Goal: Information Seeking & Learning: Learn about a topic

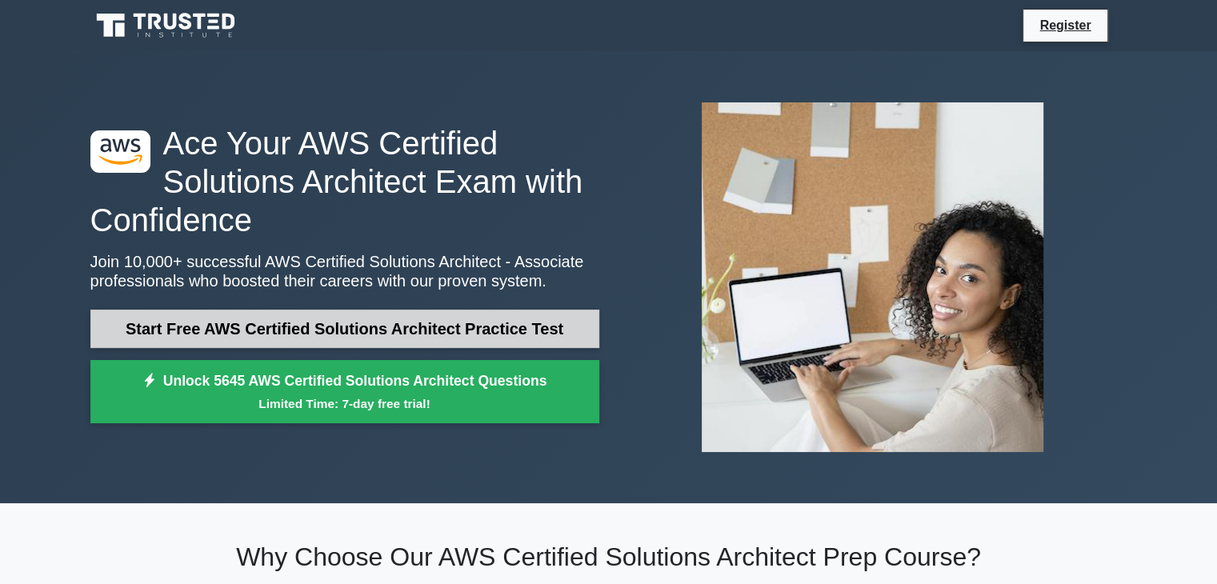
click at [254, 332] on link "Start Free AWS Certified Solutions Architect Practice Test" at bounding box center [344, 329] width 509 height 38
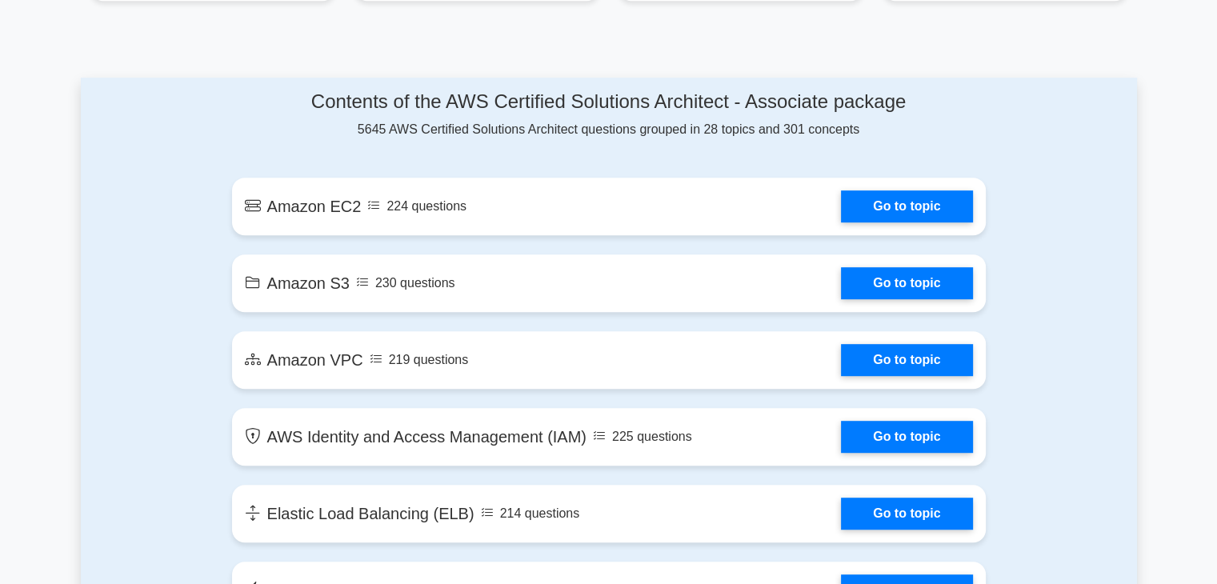
scroll to position [810, 0]
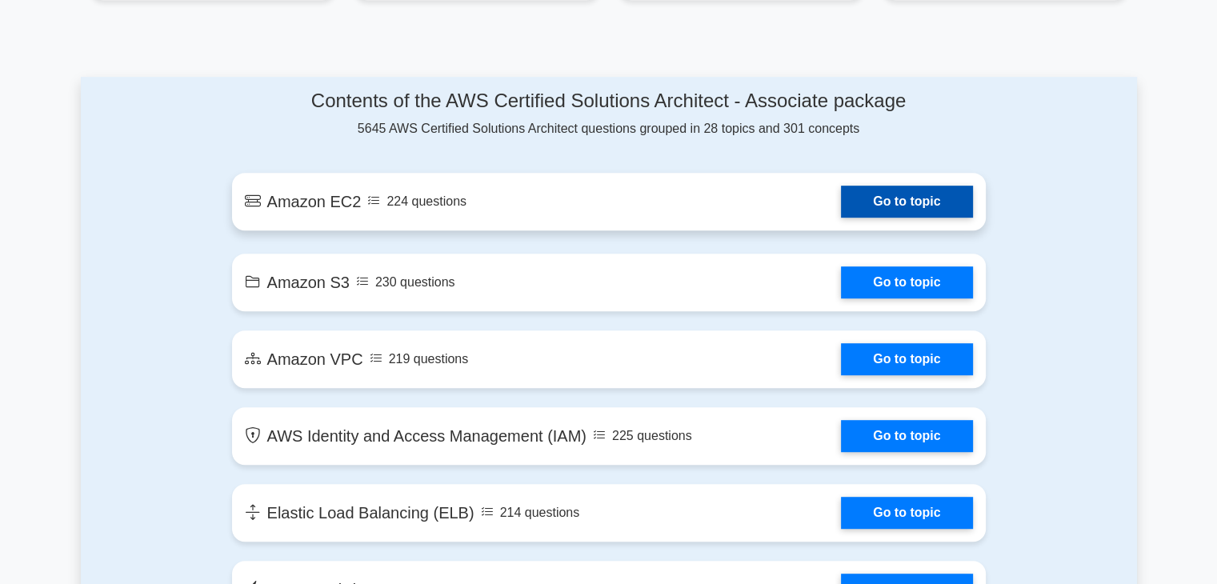
click at [856, 206] on link "Go to topic" at bounding box center [906, 202] width 131 height 32
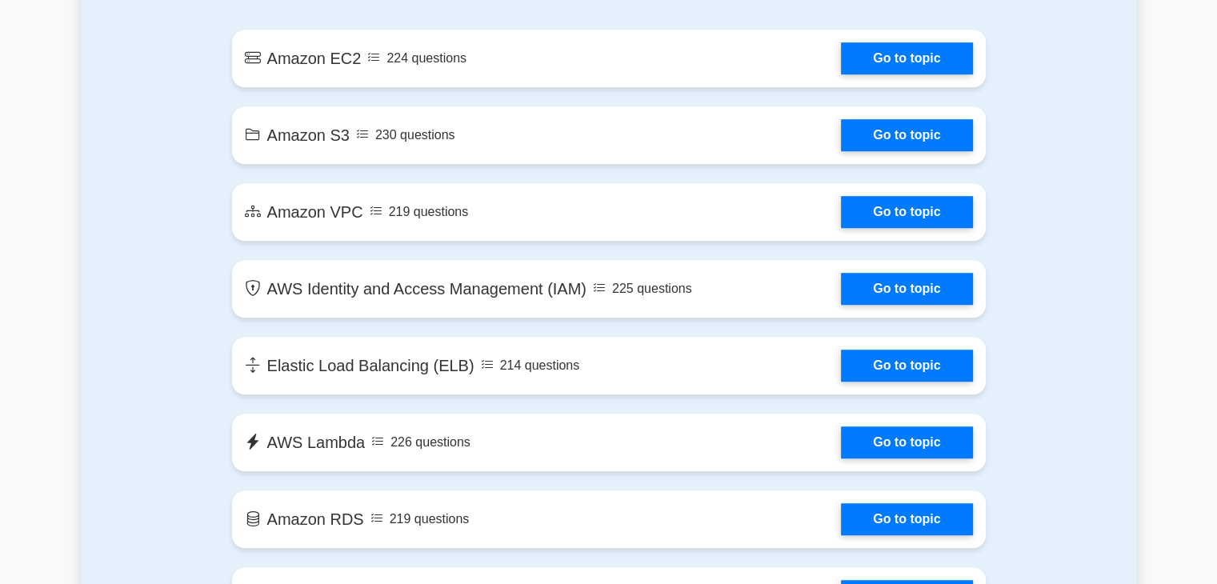
scroll to position [952, 0]
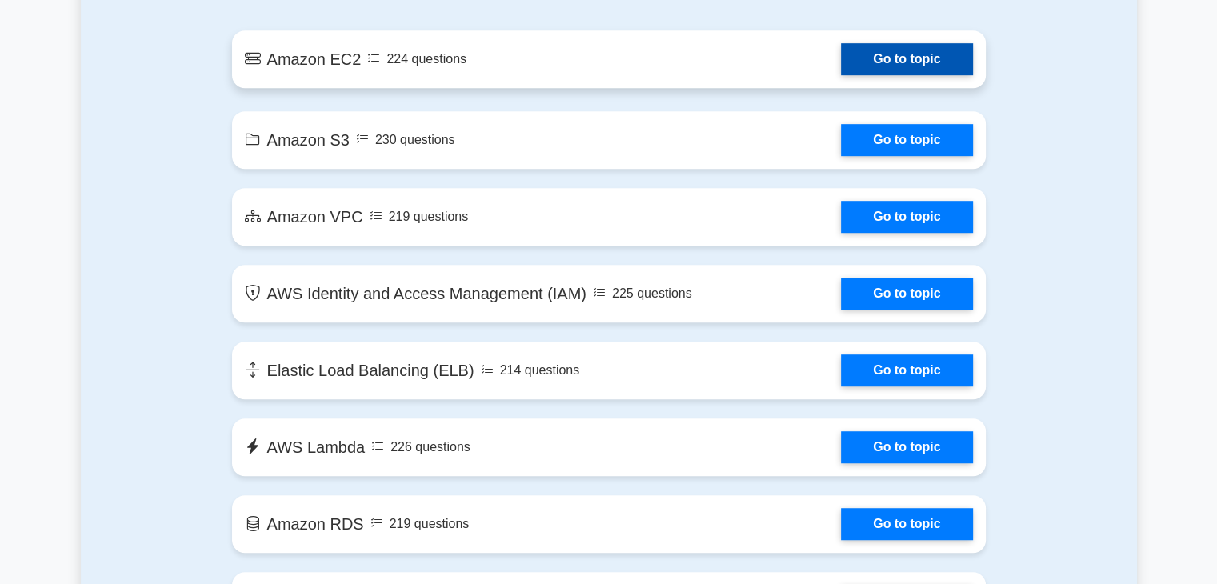
click at [859, 75] on link "Go to topic" at bounding box center [906, 59] width 131 height 32
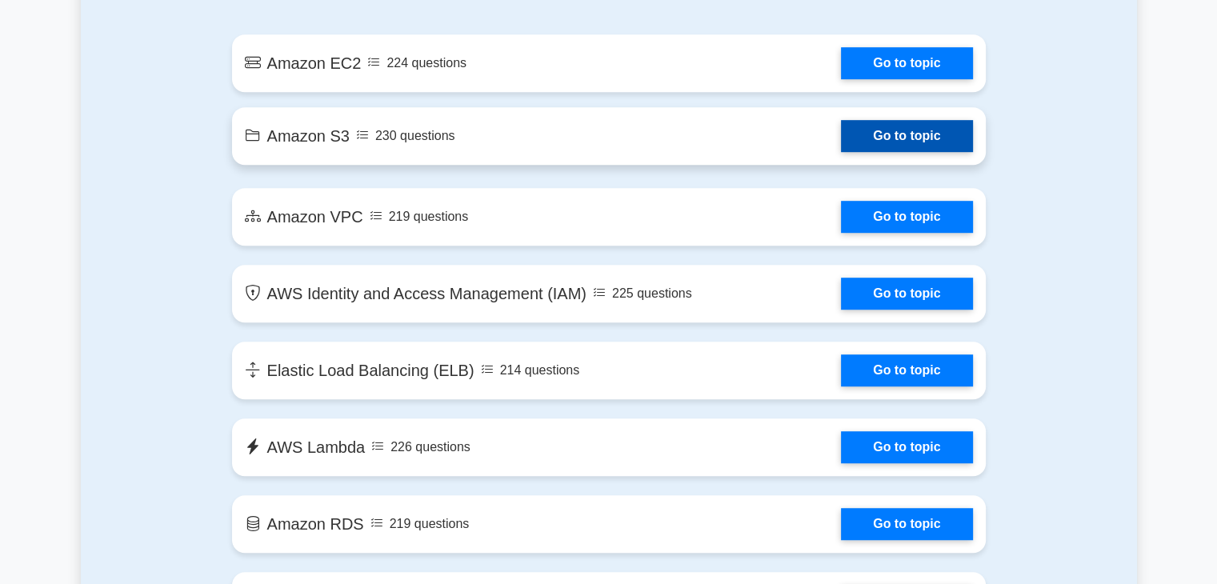
click at [841, 142] on link "Go to topic" at bounding box center [906, 136] width 131 height 32
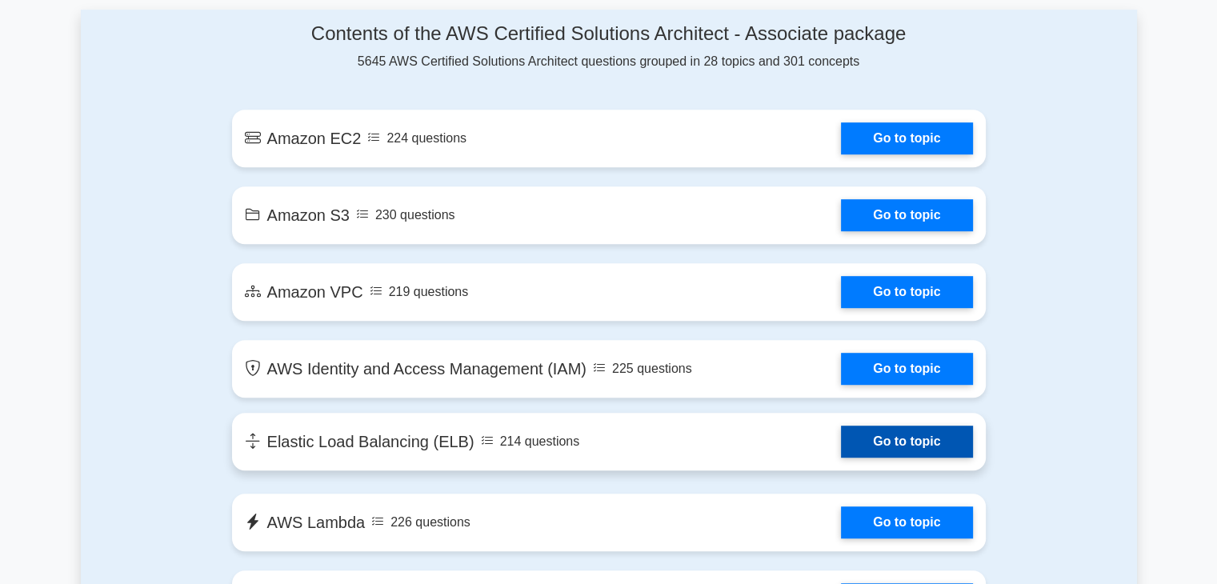
scroll to position [877, 0]
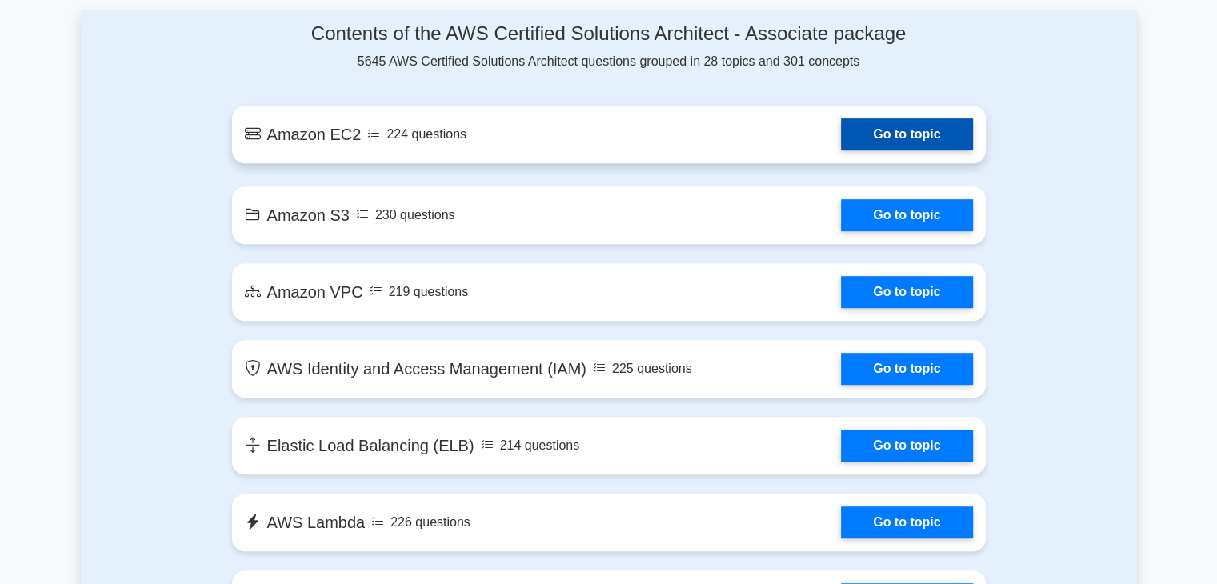
click at [890, 138] on link "Go to topic" at bounding box center [906, 134] width 131 height 32
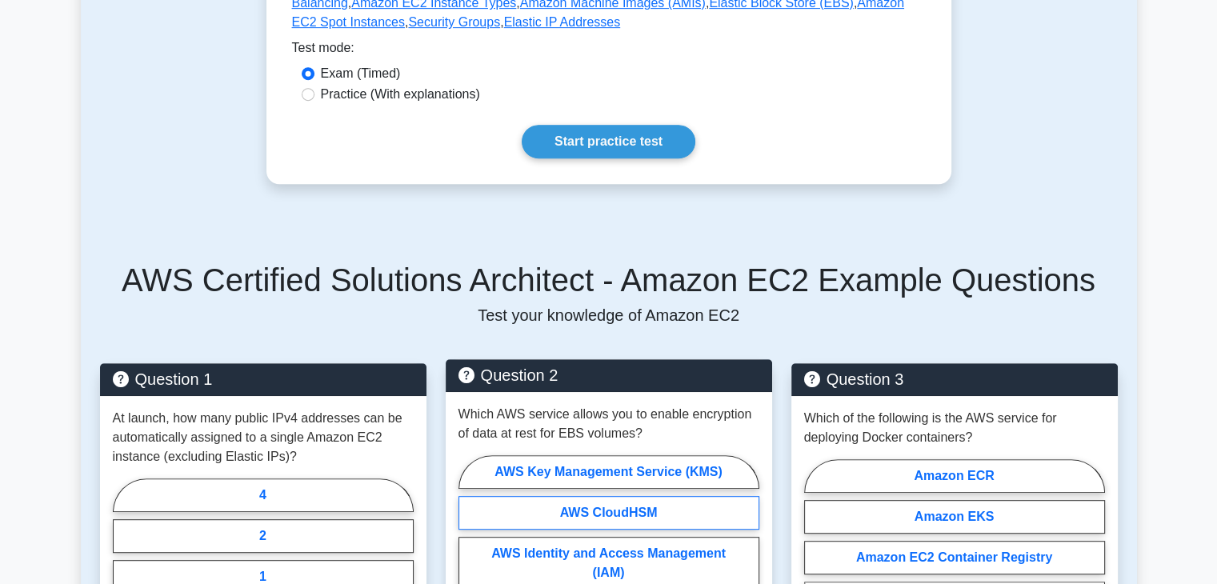
scroll to position [707, 0]
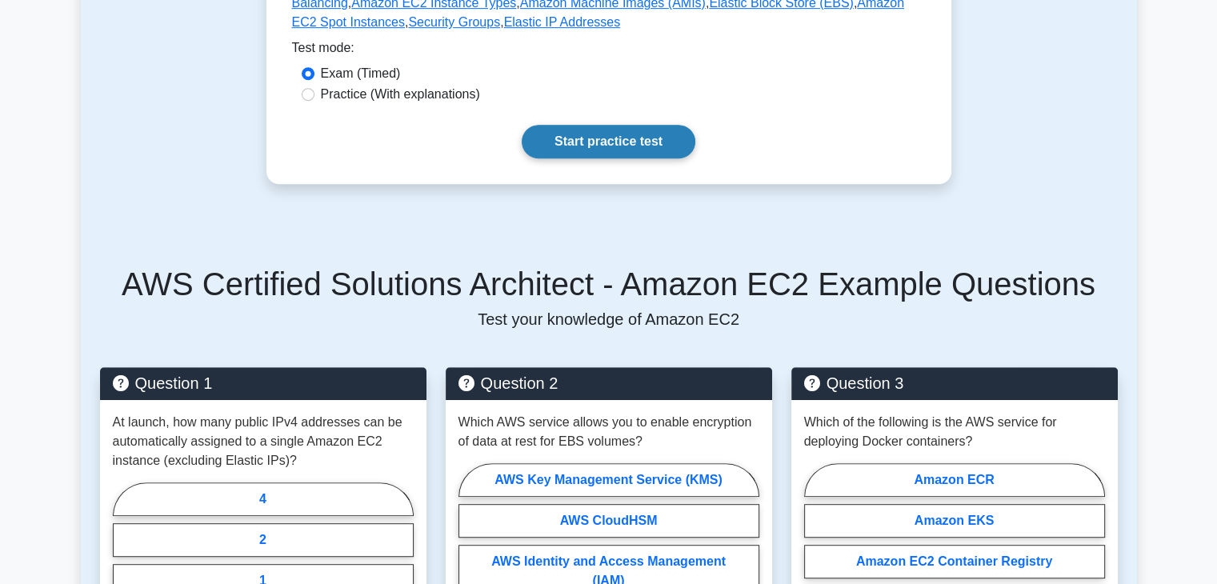
click at [615, 144] on link "Start practice test" at bounding box center [609, 142] width 174 height 34
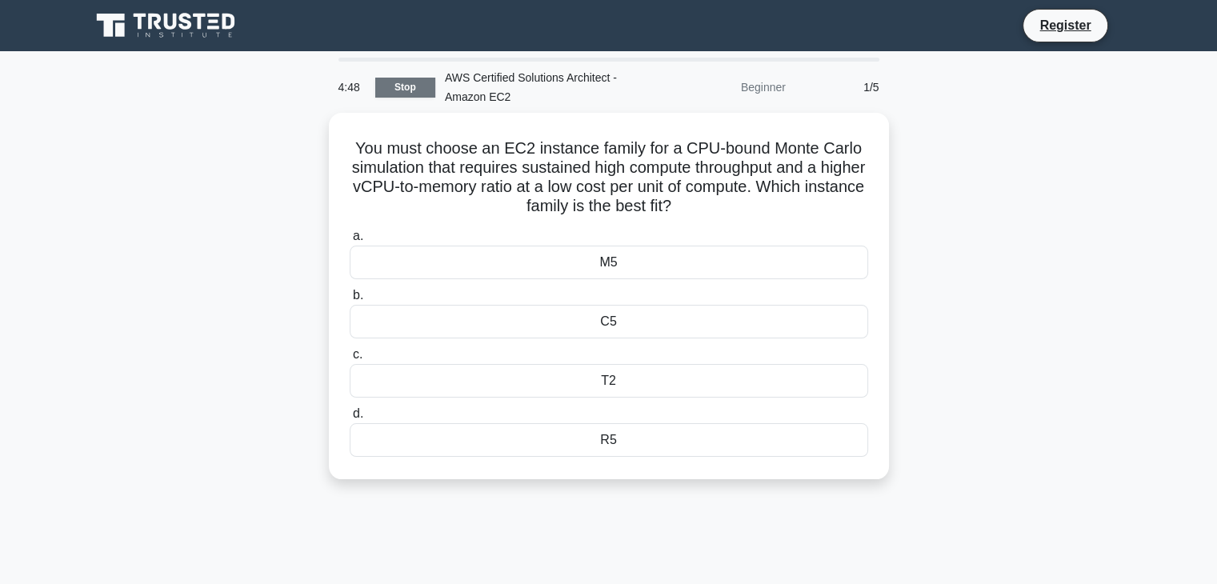
click at [414, 90] on link "Stop" at bounding box center [405, 88] width 60 height 20
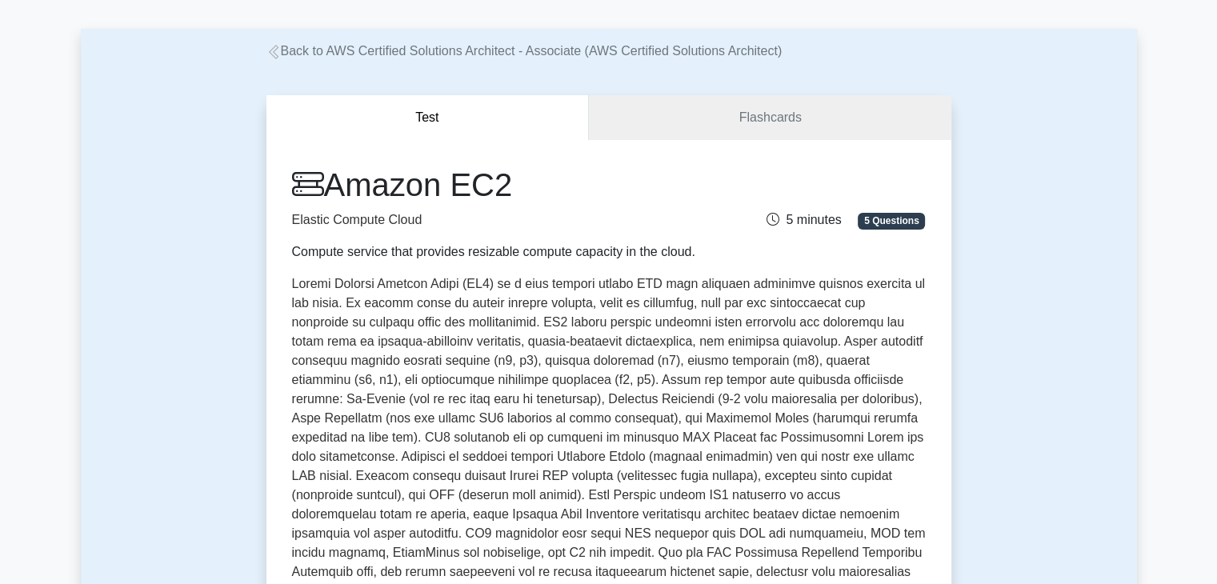
scroll to position [64, 0]
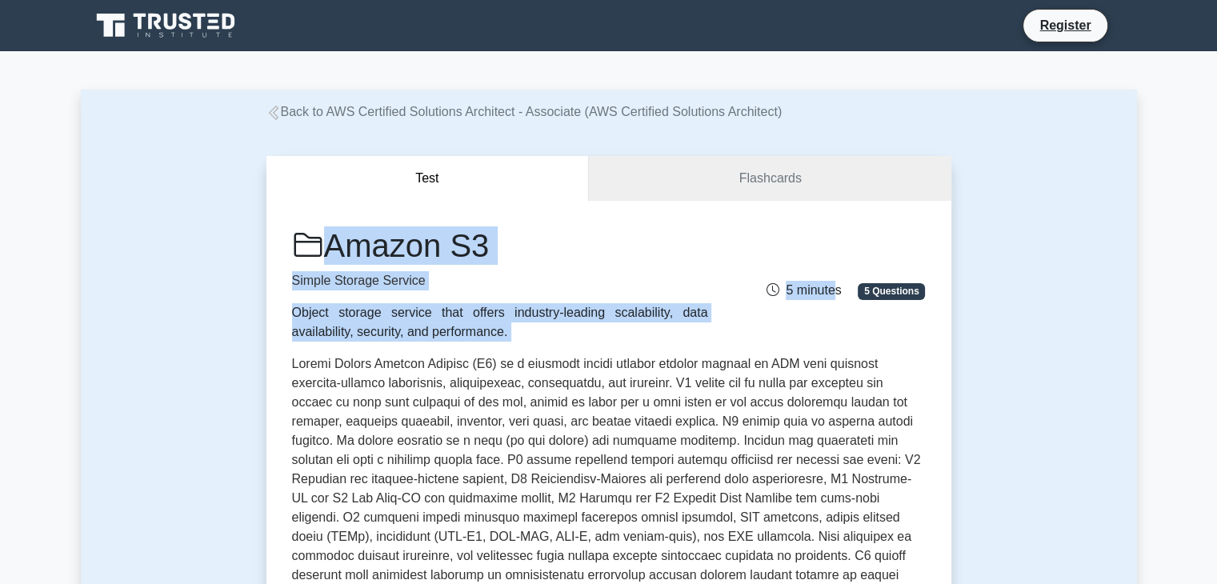
click at [865, 253] on div "Test Flashcards Amazon S3 Simple Storage Service Object storage service that of…" at bounding box center [609, 537] width 704 height 831
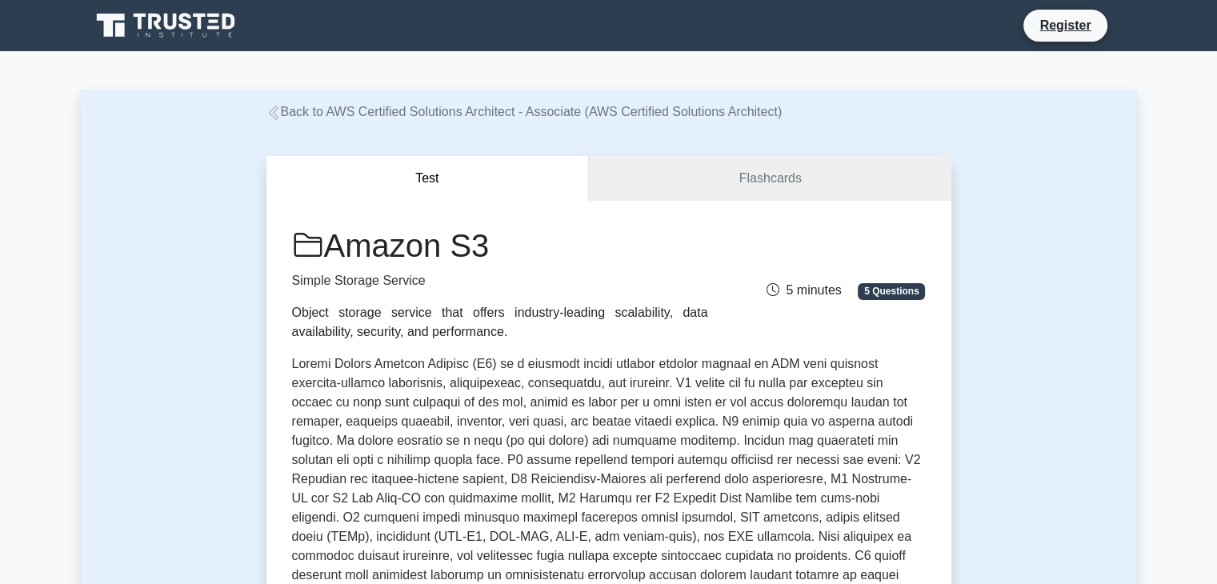
click at [865, 253] on div "Amazon S3 Simple Storage Service Object storage service that offers industry-le…" at bounding box center [609, 284] width 653 height 115
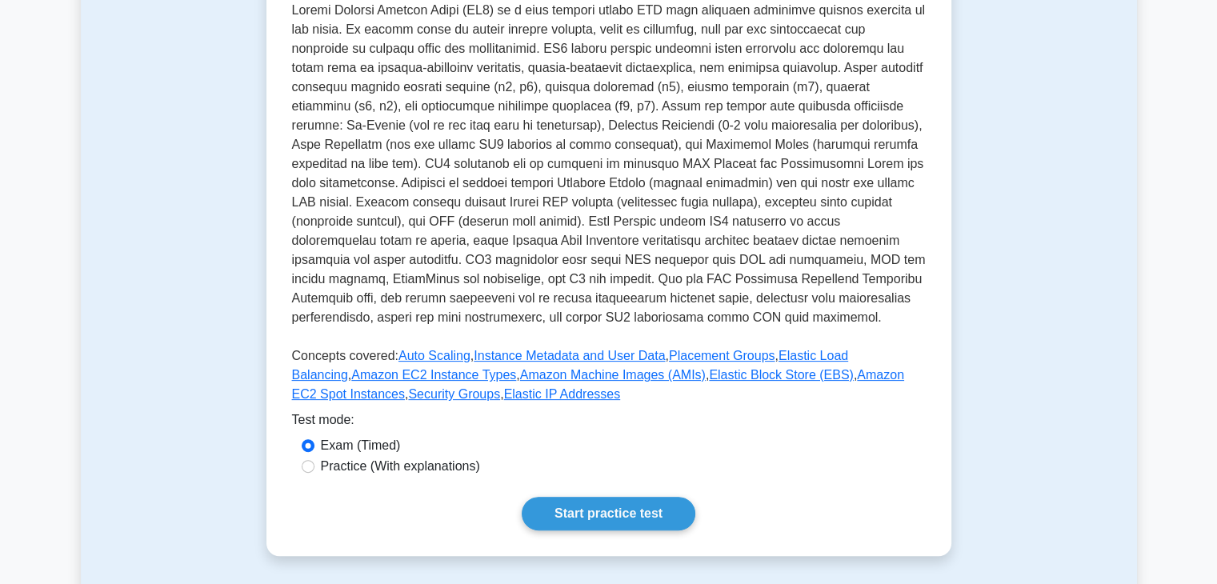
scroll to position [339, 0]
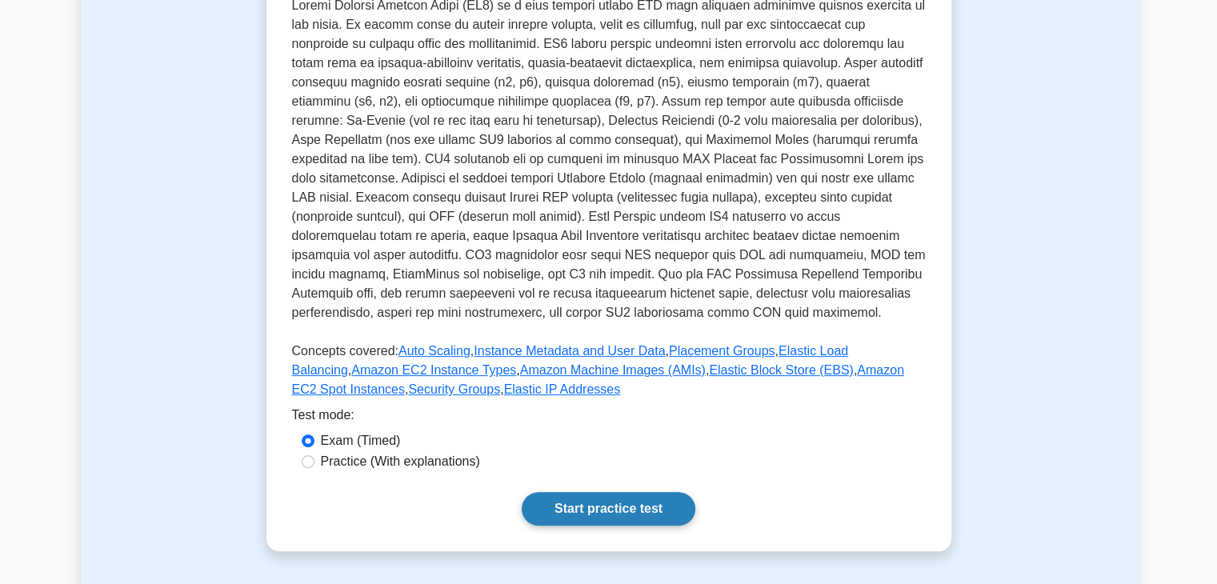
click at [596, 516] on link "Start practice test" at bounding box center [609, 509] width 174 height 34
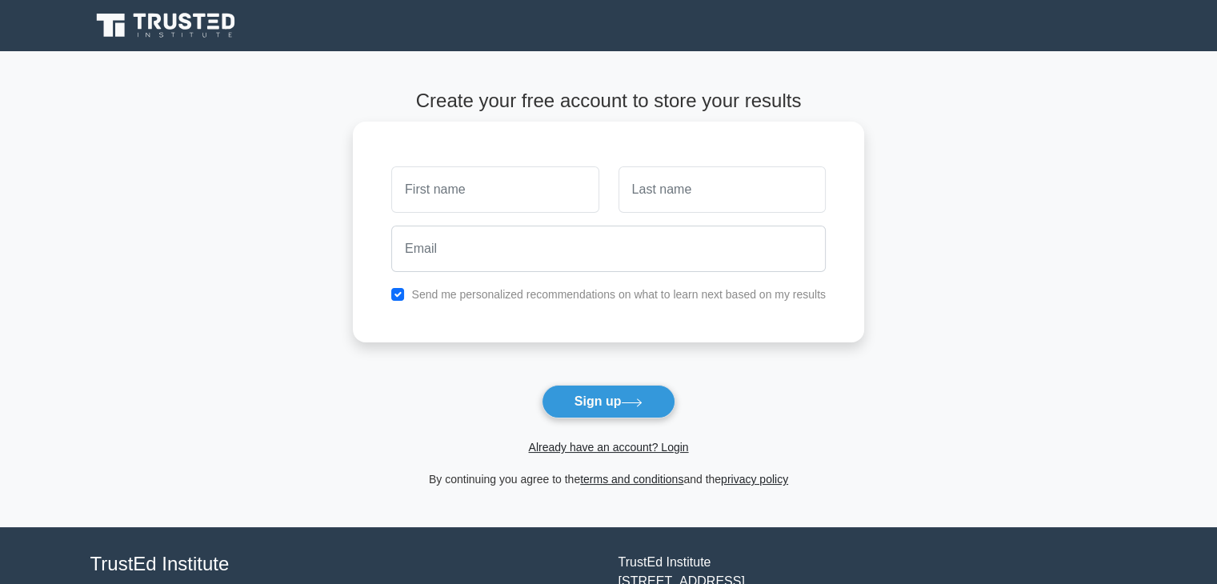
click at [496, 211] on input "text" at bounding box center [494, 189] width 207 height 46
type input "rishaban"
click at [634, 199] on input "text" at bounding box center [722, 189] width 207 height 46
type input "s"
type input "S"
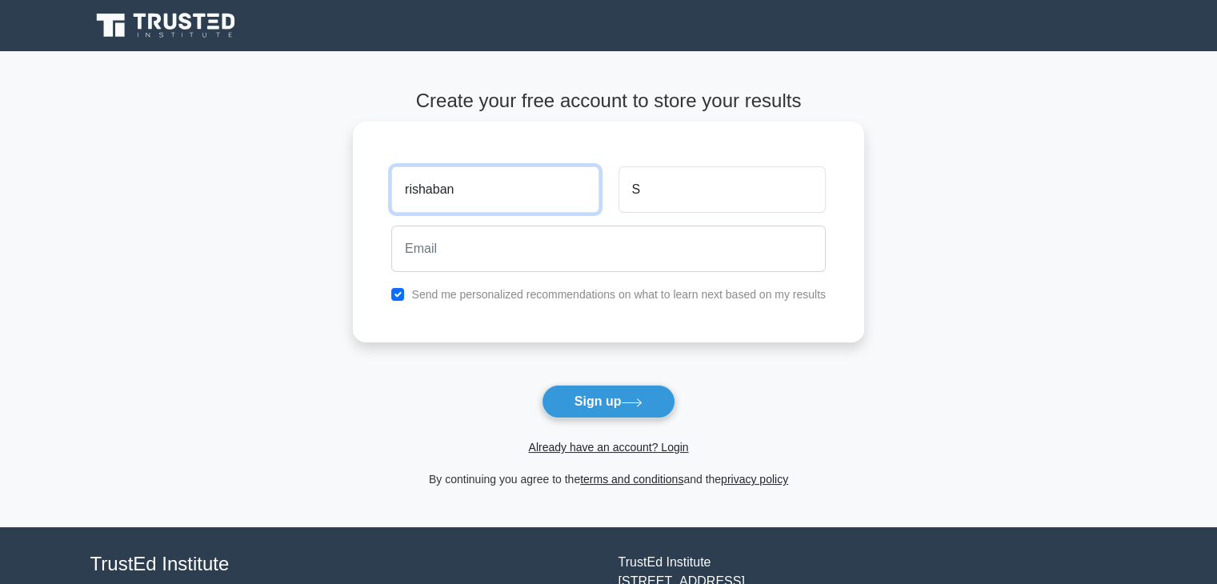
click at [436, 196] on input "rishaban" at bounding box center [494, 189] width 207 height 46
type input "[GEOGRAPHIC_DATA]"
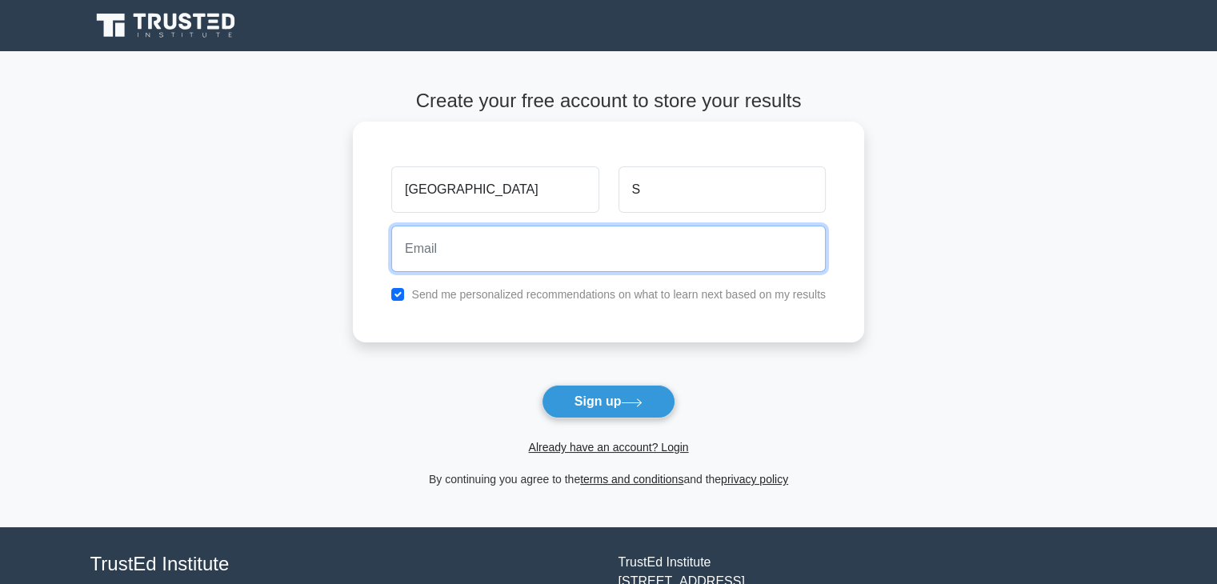
click at [464, 256] on input "email" at bounding box center [608, 249] width 435 height 46
type input "[EMAIL_ADDRESS][DOMAIN_NAME]"
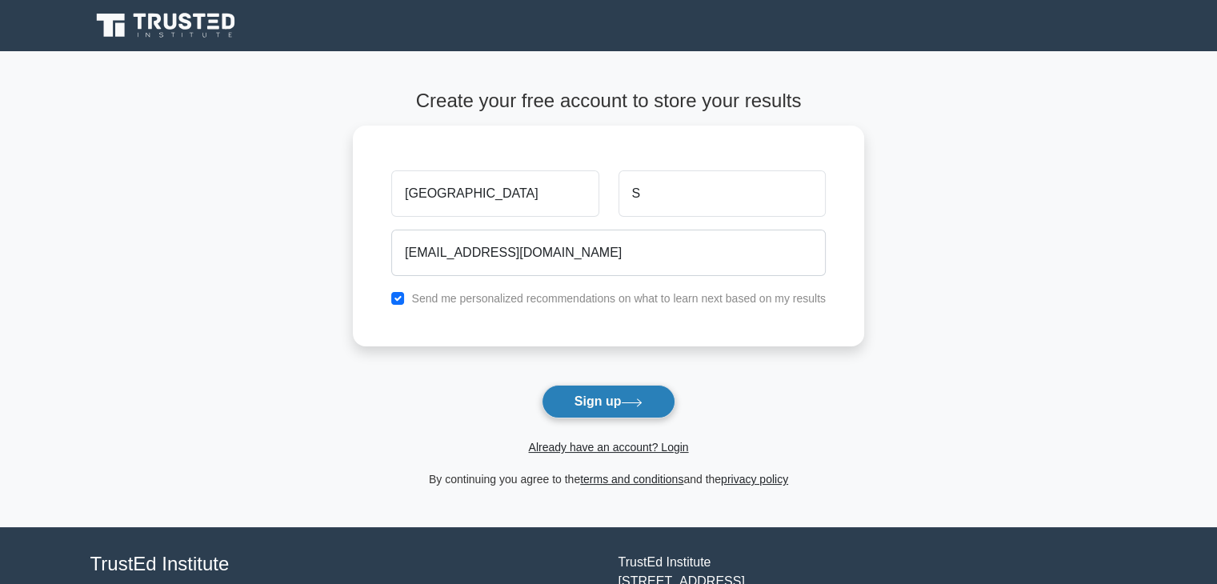
click at [570, 398] on button "Sign up" at bounding box center [609, 402] width 134 height 34
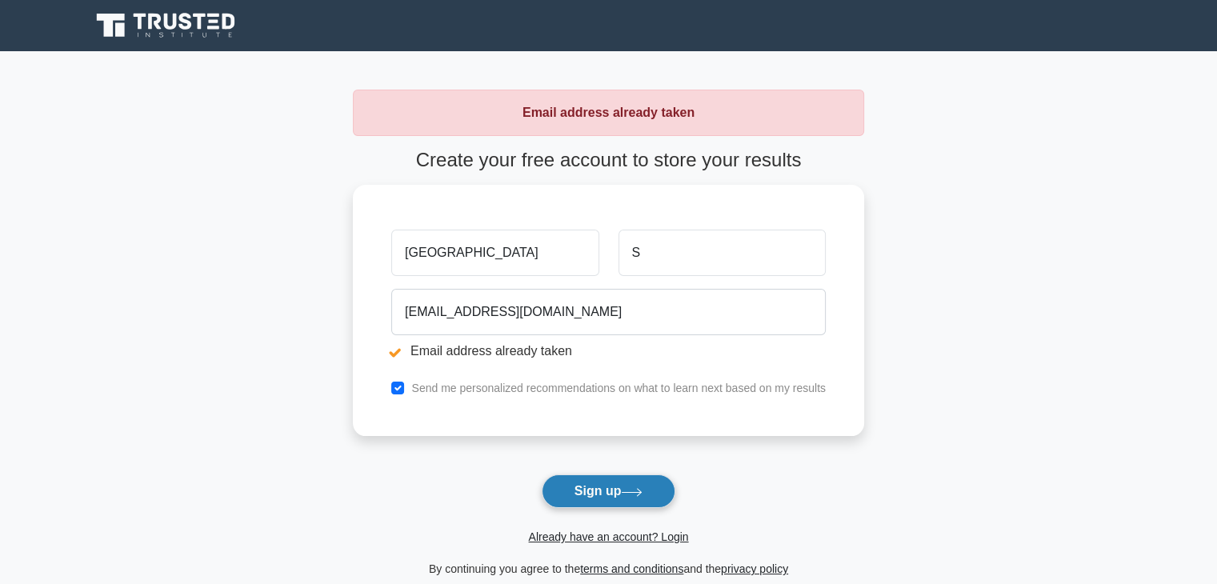
click at [586, 499] on button "Sign up" at bounding box center [609, 492] width 134 height 34
click at [586, 542] on link "Already have an account? Login" at bounding box center [608, 537] width 160 height 13
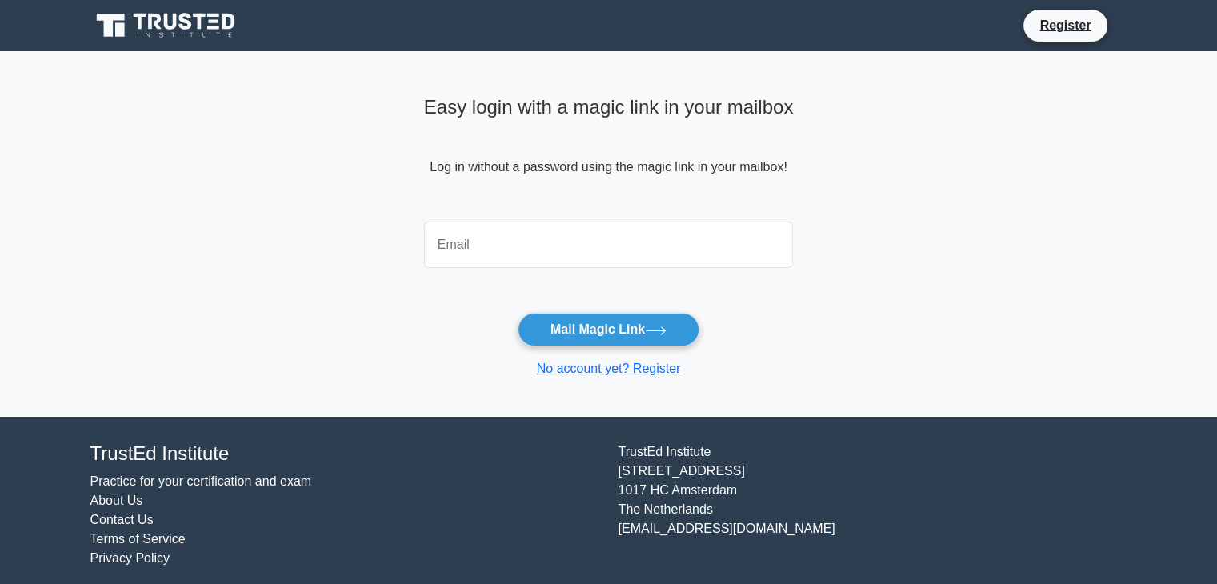
click at [526, 259] on input "email" at bounding box center [609, 245] width 370 height 46
type input "[EMAIL_ADDRESS][DOMAIN_NAME]"
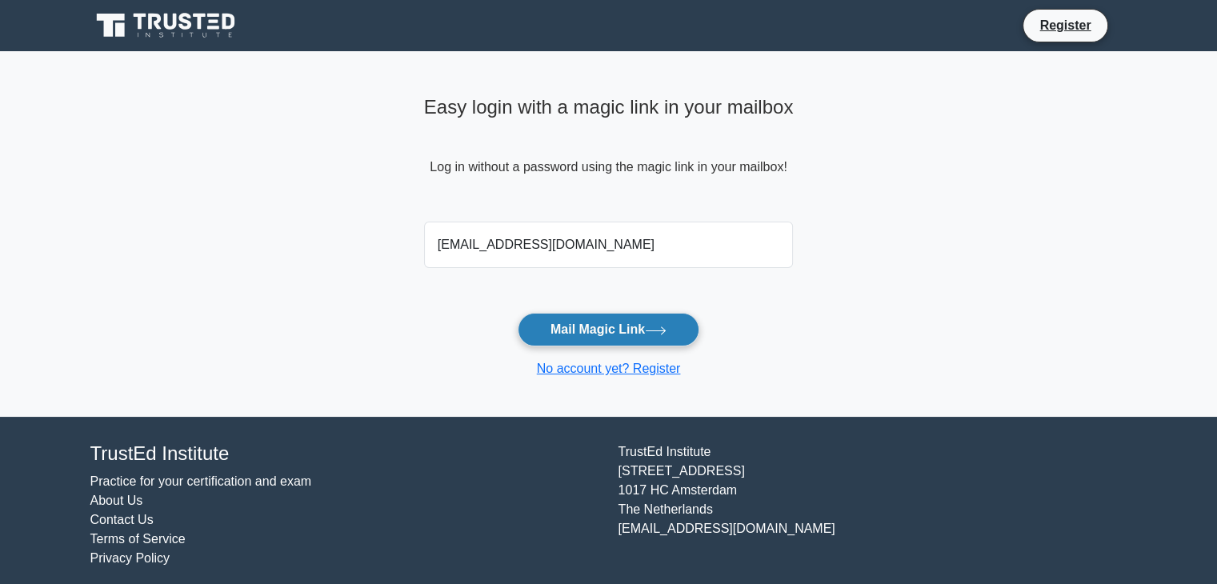
click at [549, 322] on button "Mail Magic Link" at bounding box center [609, 330] width 182 height 34
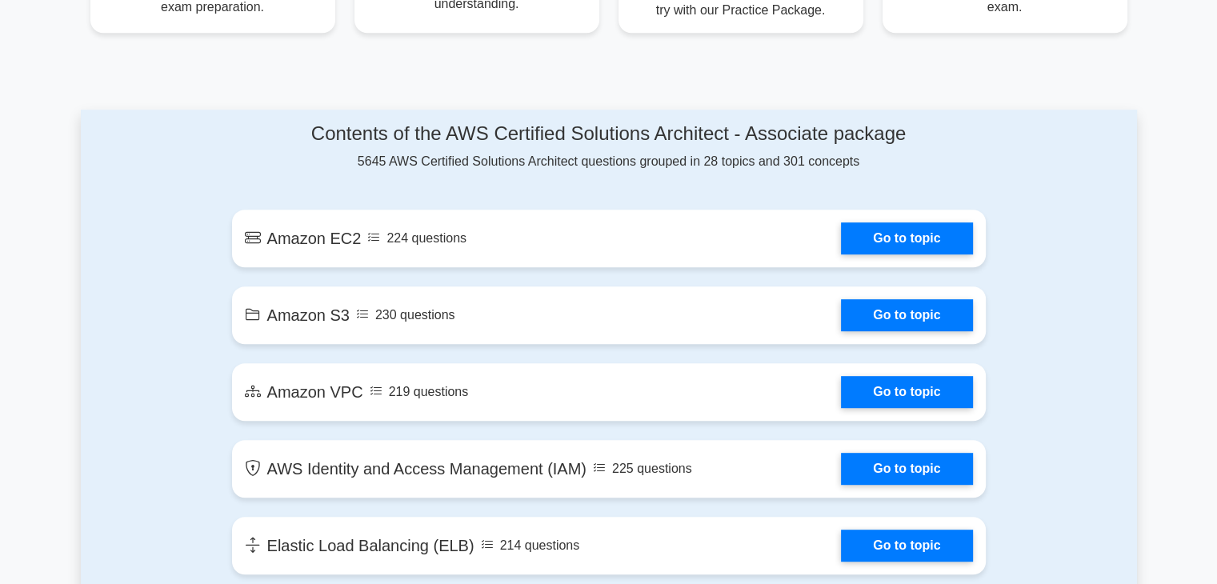
scroll to position [783, 0]
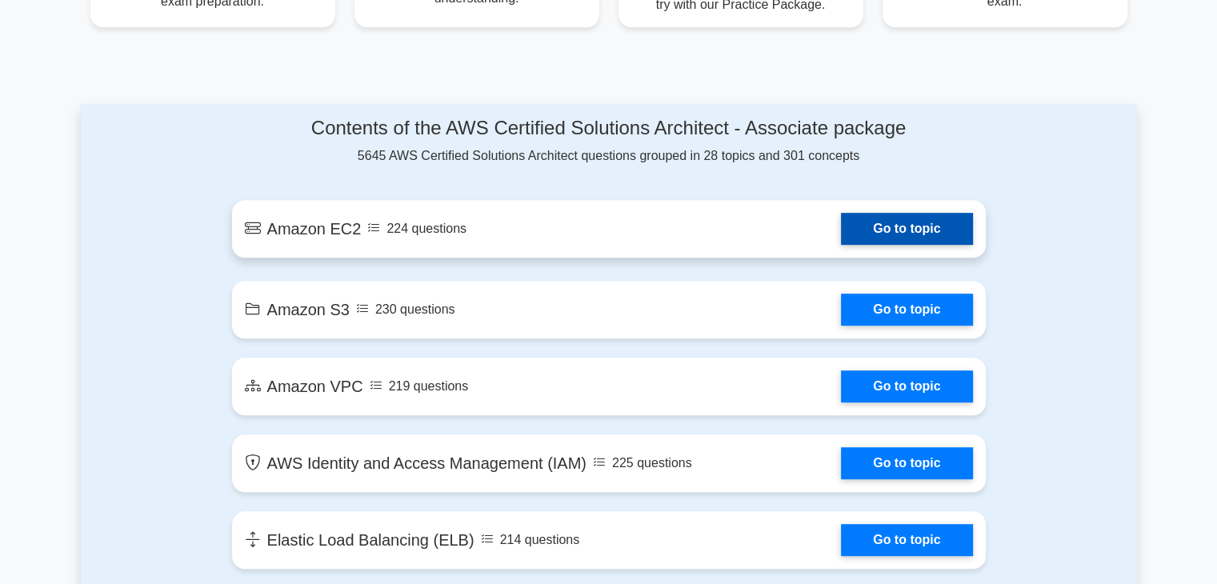
click at [888, 238] on link "Go to topic" at bounding box center [906, 229] width 131 height 32
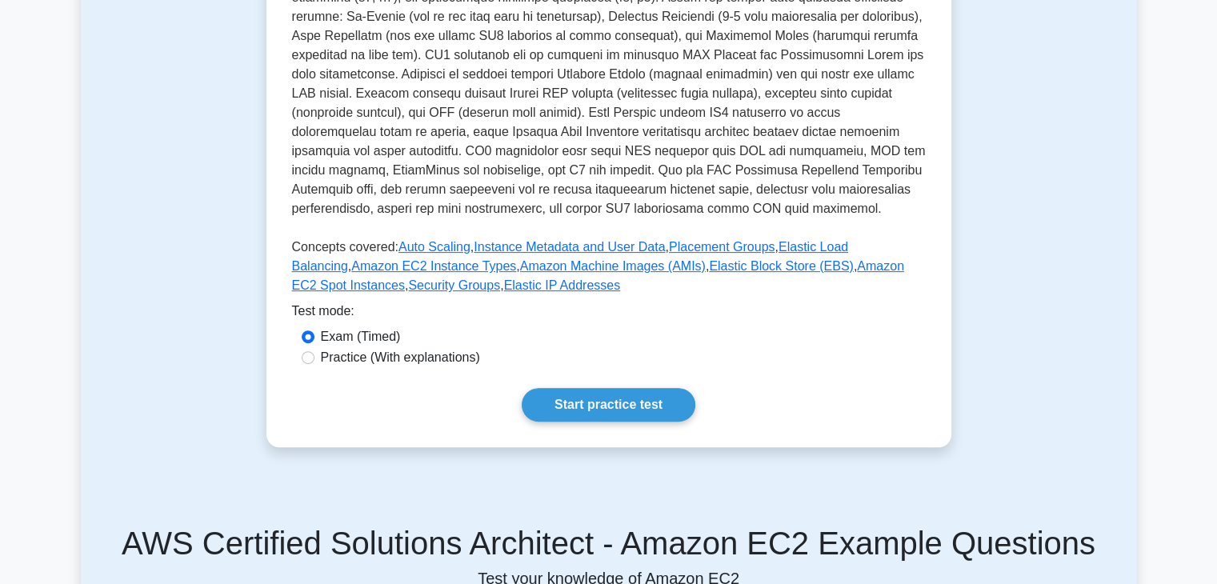
scroll to position [448, 0]
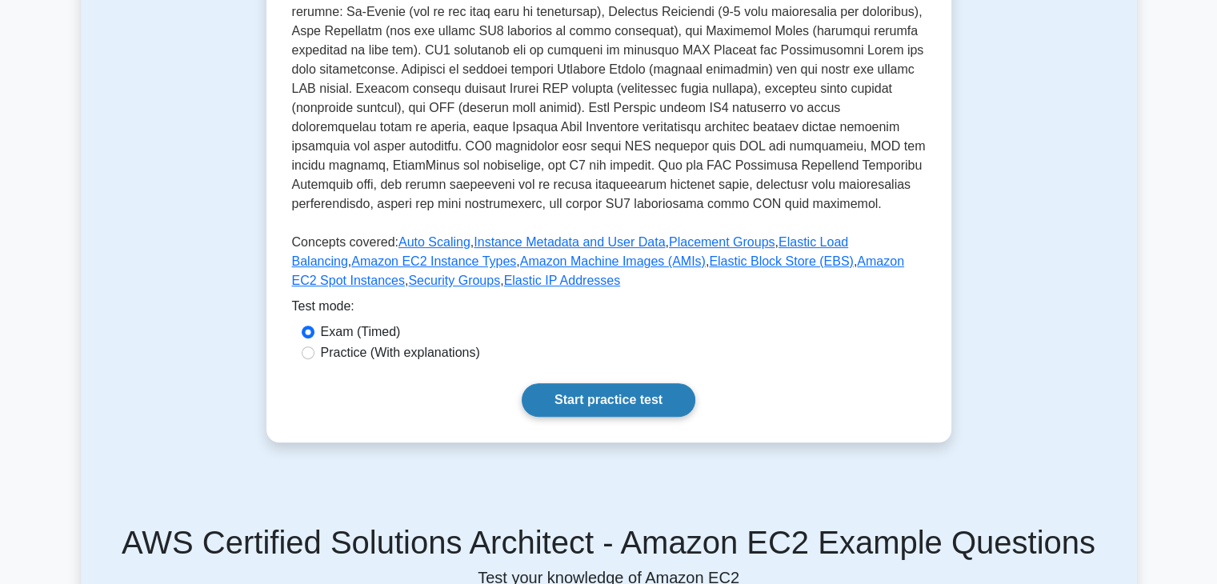
click at [621, 404] on link "Start practice test" at bounding box center [609, 400] width 174 height 34
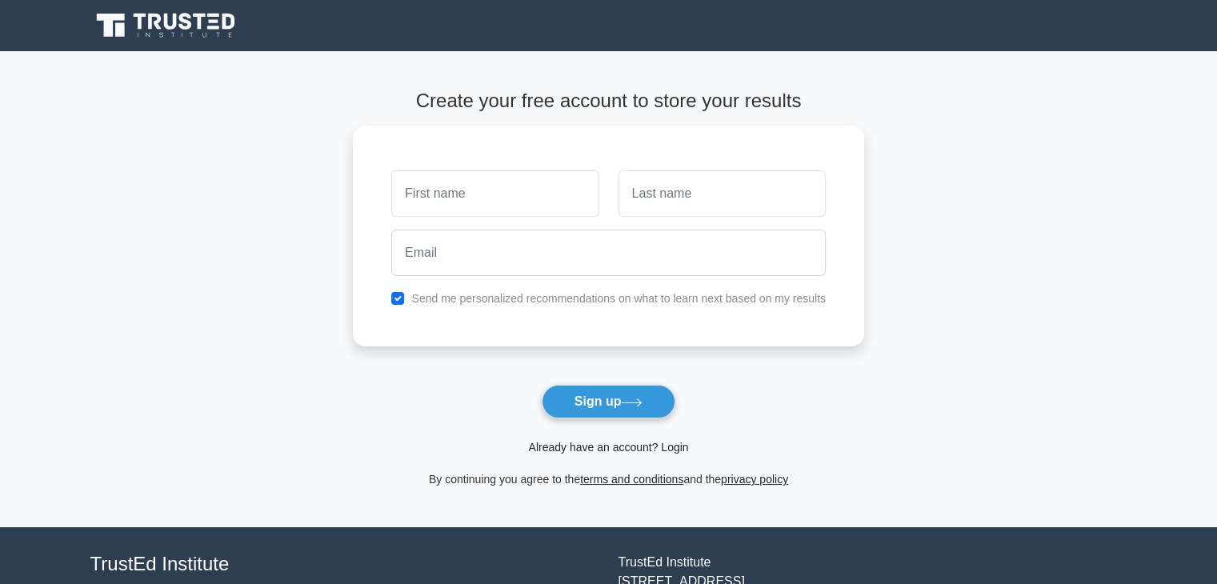
click at [614, 450] on link "Already have an account? Login" at bounding box center [608, 447] width 160 height 13
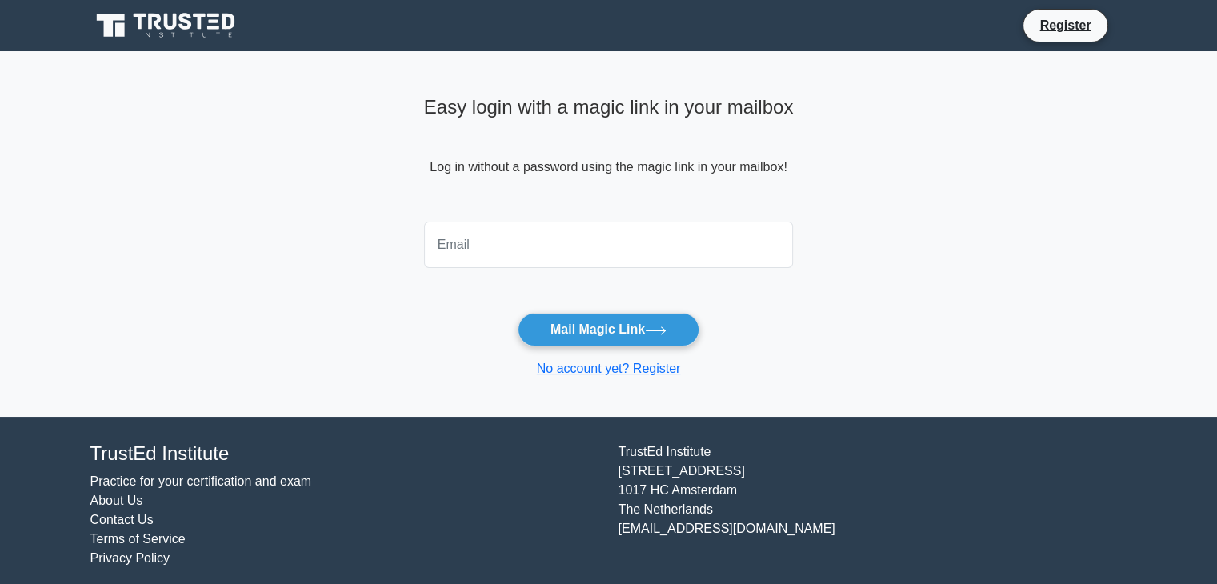
click at [577, 245] on input "email" at bounding box center [609, 245] width 370 height 46
type input "[EMAIL_ADDRESS][DOMAIN_NAME]"
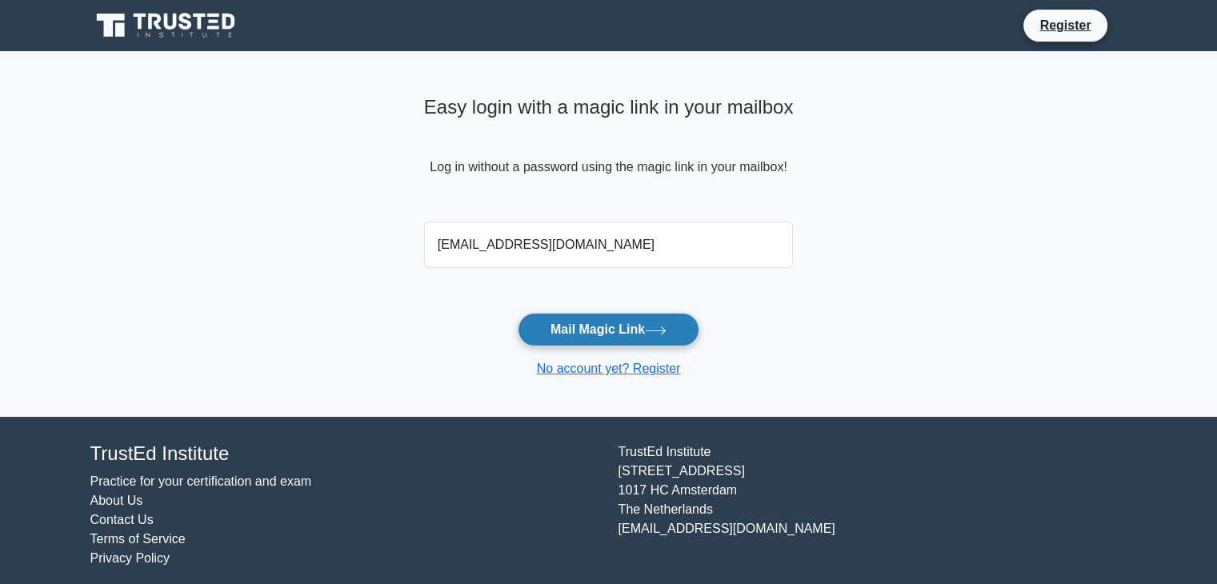
click at [559, 324] on button "Mail Magic Link" at bounding box center [609, 330] width 182 height 34
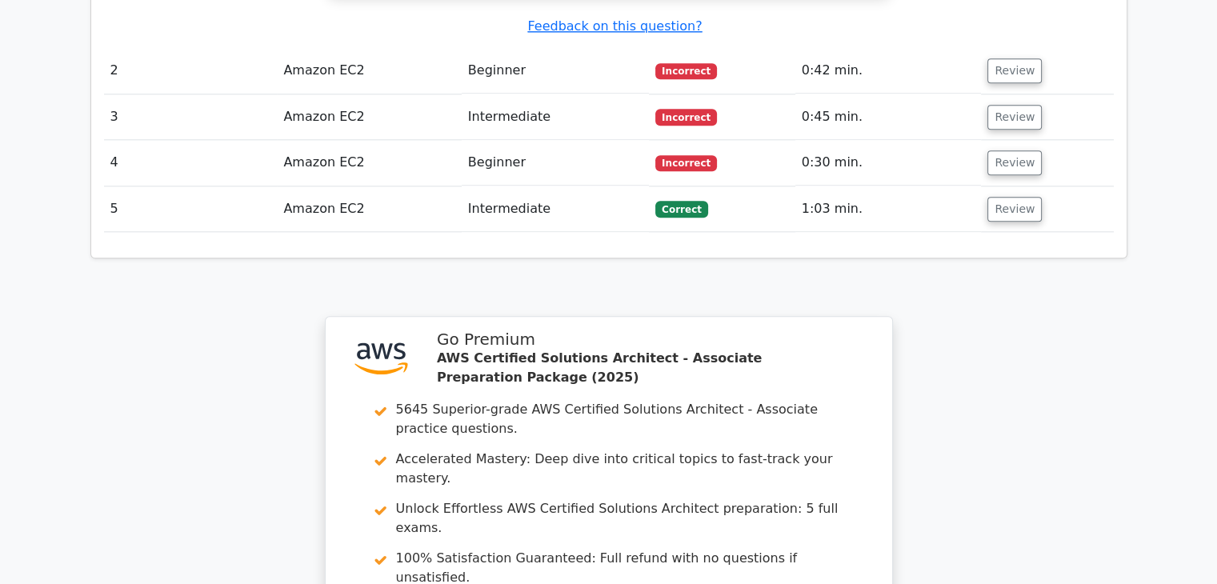
scroll to position [2177, 0]
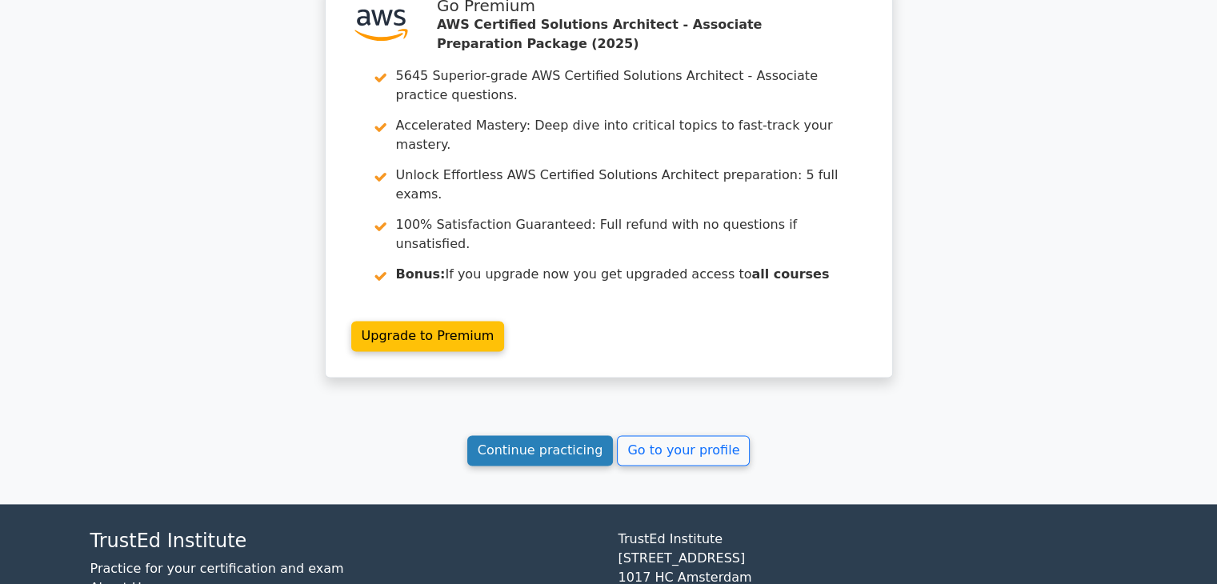
click at [528, 435] on link "Continue practicing" at bounding box center [540, 450] width 146 height 30
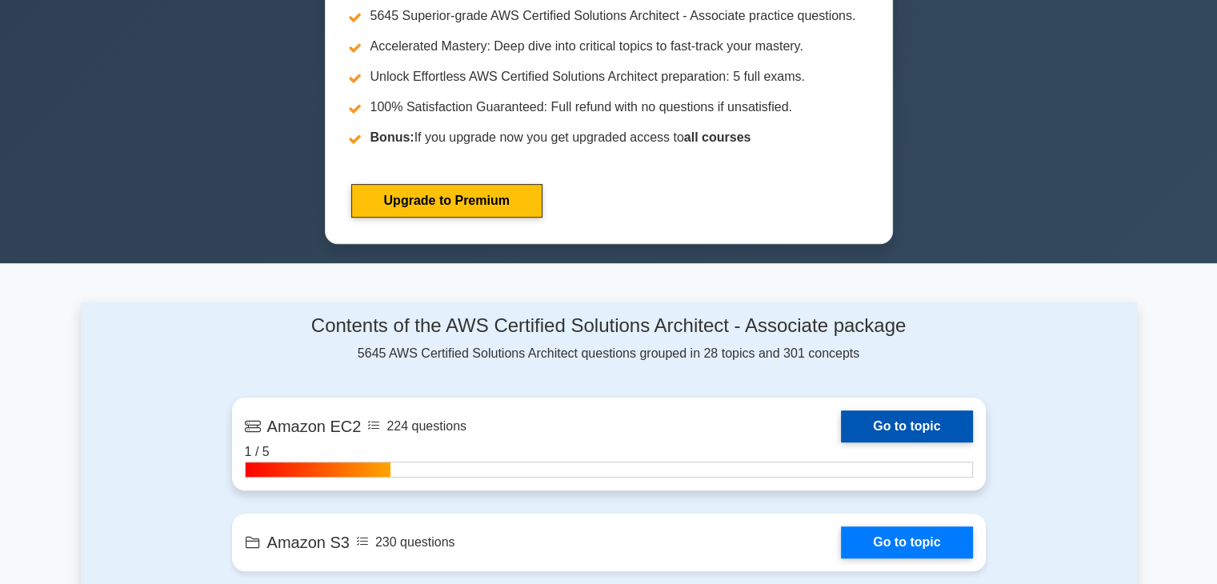
scroll to position [778, 0]
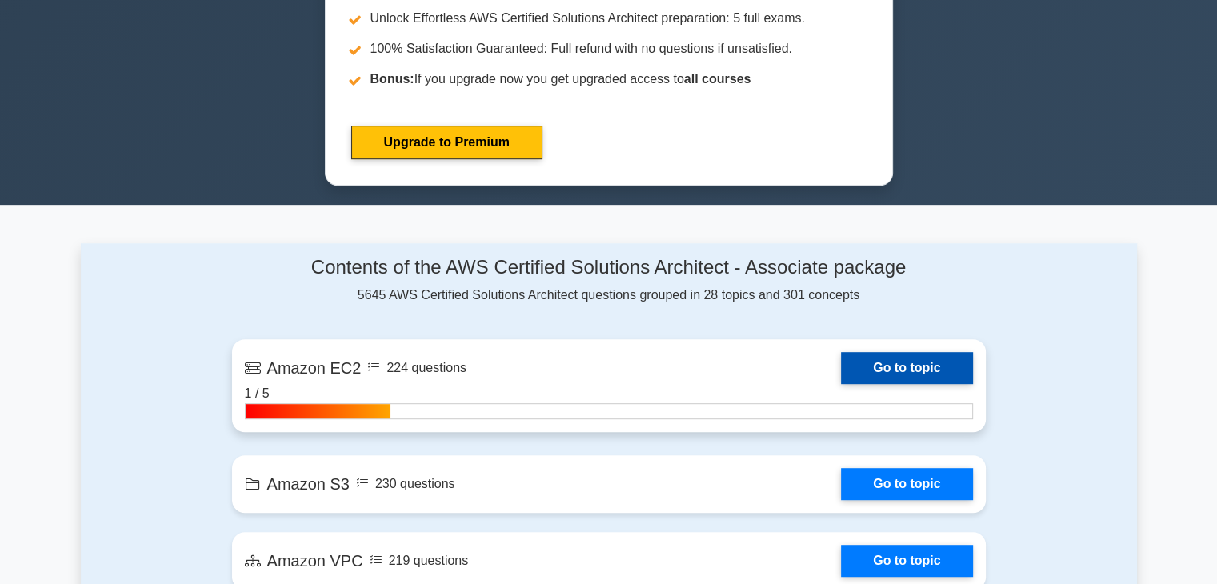
click at [876, 370] on link "Go to topic" at bounding box center [906, 368] width 131 height 32
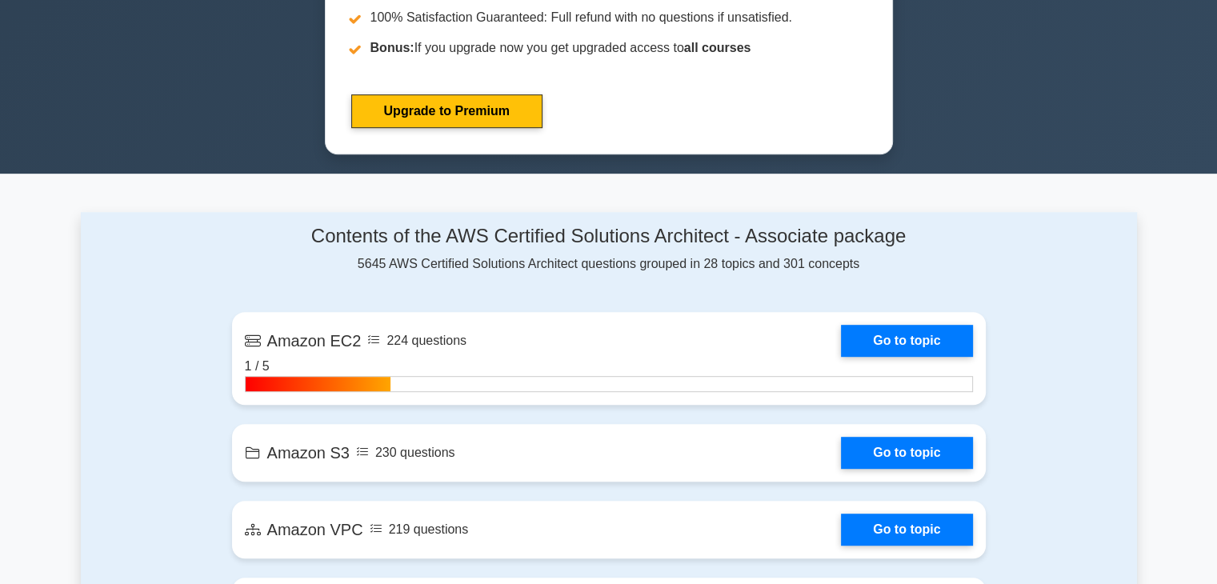
scroll to position [813, 0]
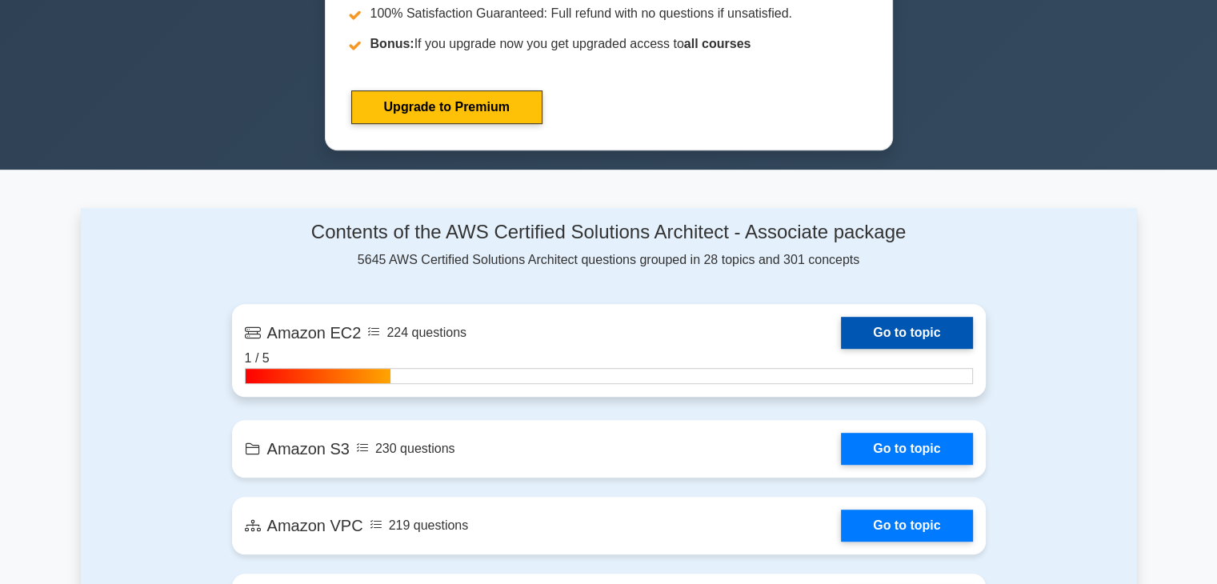
click at [917, 337] on link "Go to topic" at bounding box center [906, 333] width 131 height 32
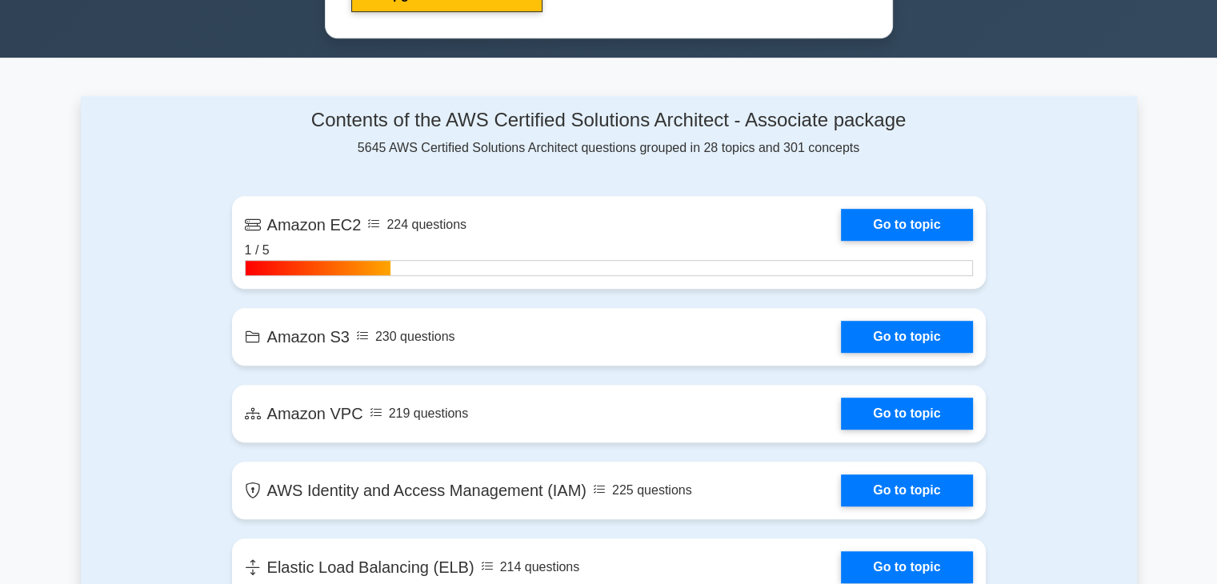
scroll to position [941, 0]
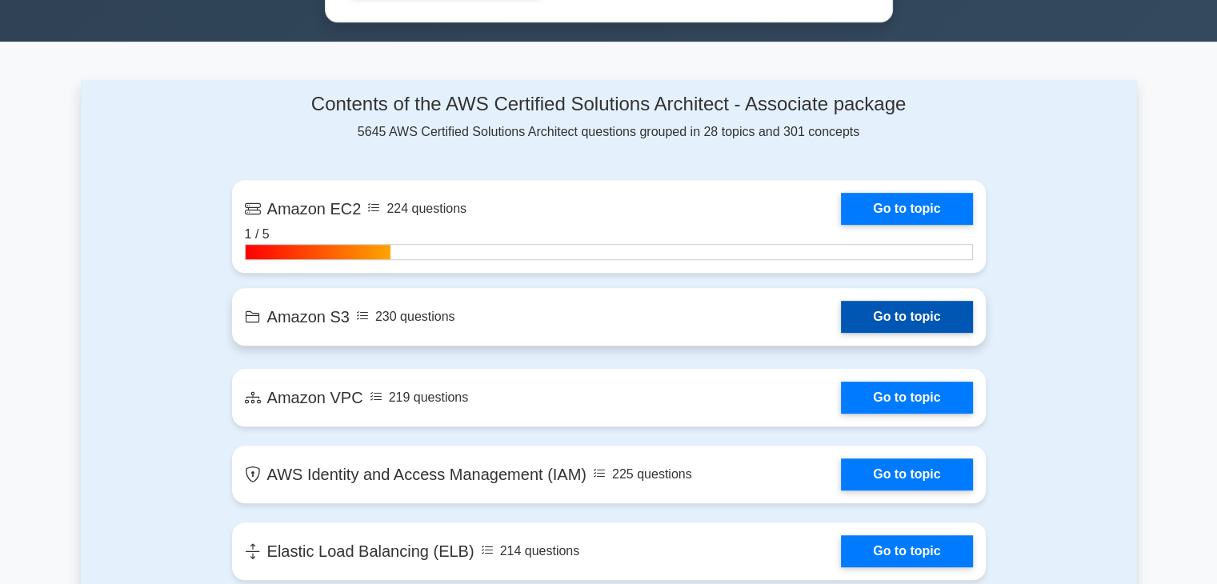
click at [927, 311] on link "Go to topic" at bounding box center [906, 317] width 131 height 32
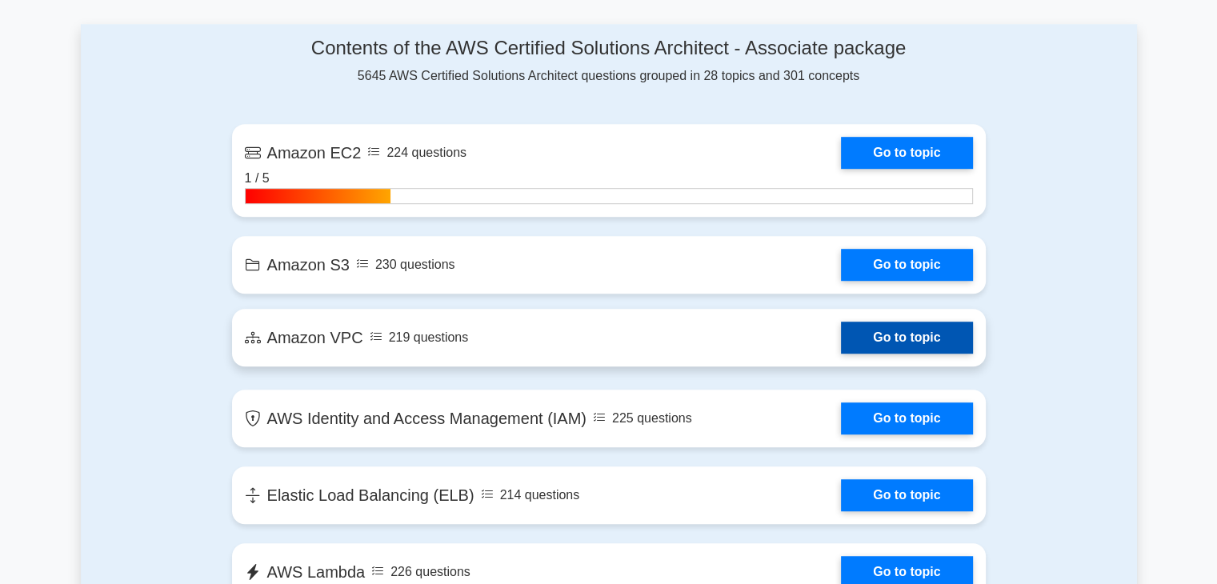
scroll to position [1018, 0]
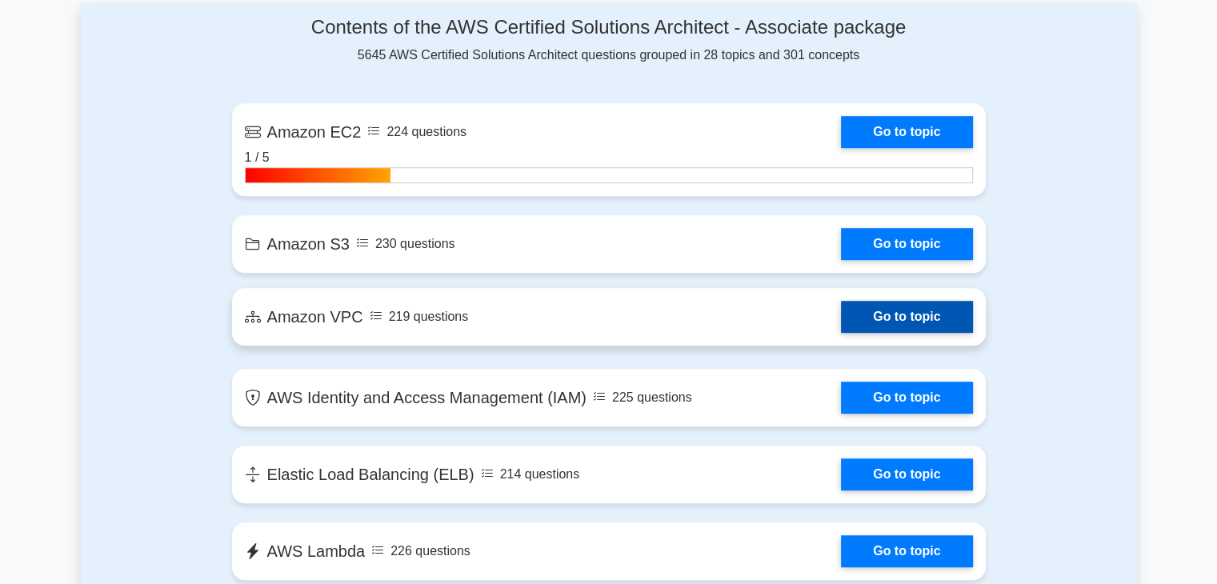
click at [875, 318] on link "Go to topic" at bounding box center [906, 317] width 131 height 32
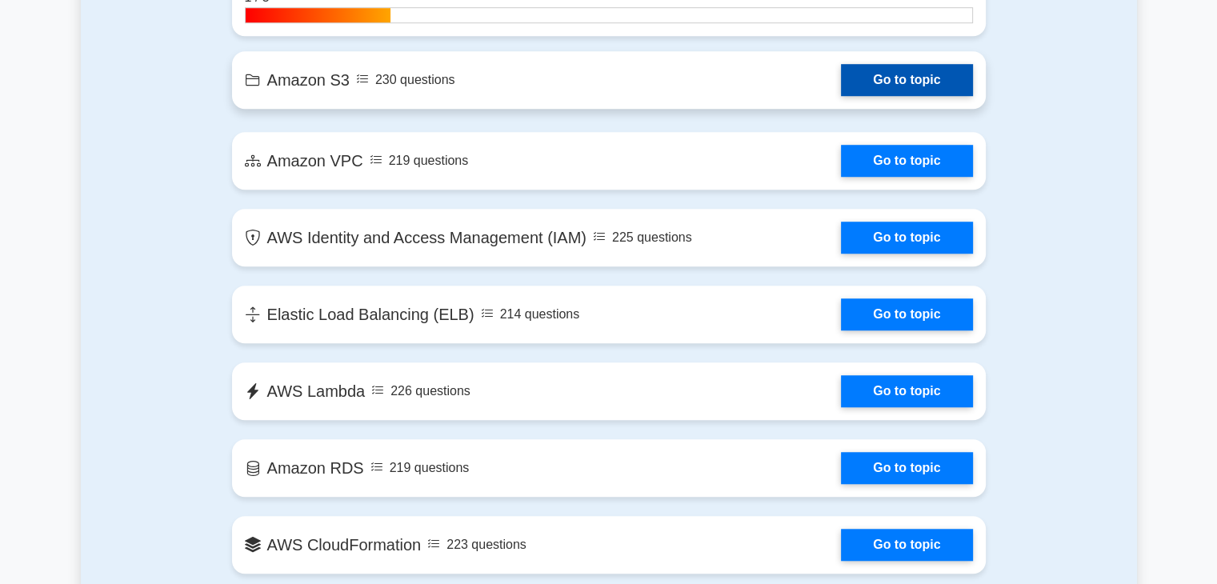
scroll to position [1186, 0]
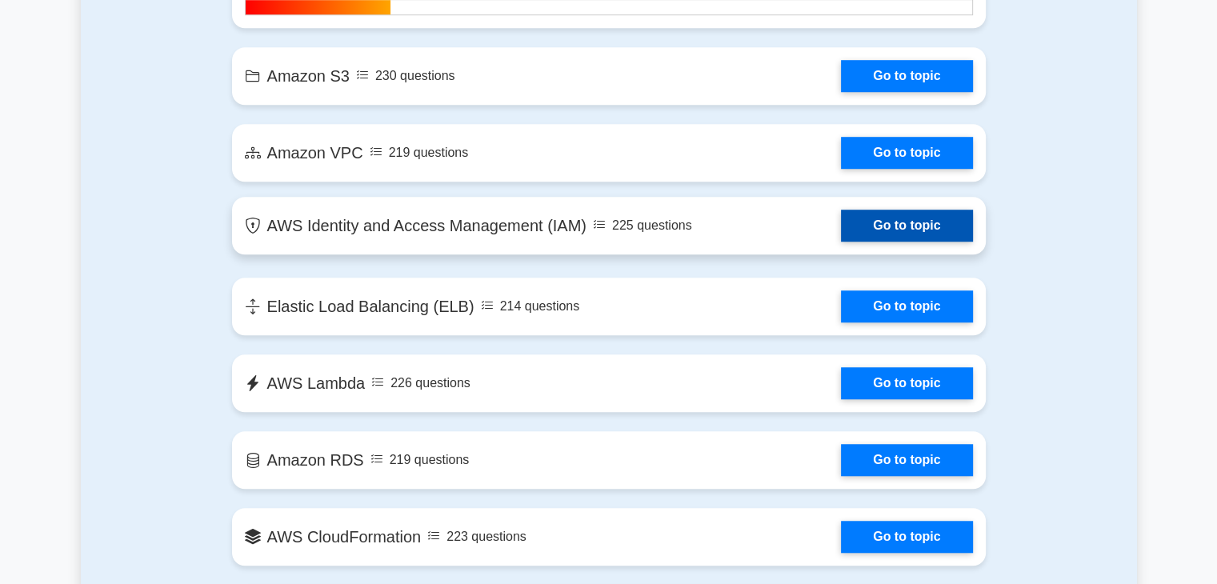
click at [880, 217] on link "Go to topic" at bounding box center [906, 226] width 131 height 32
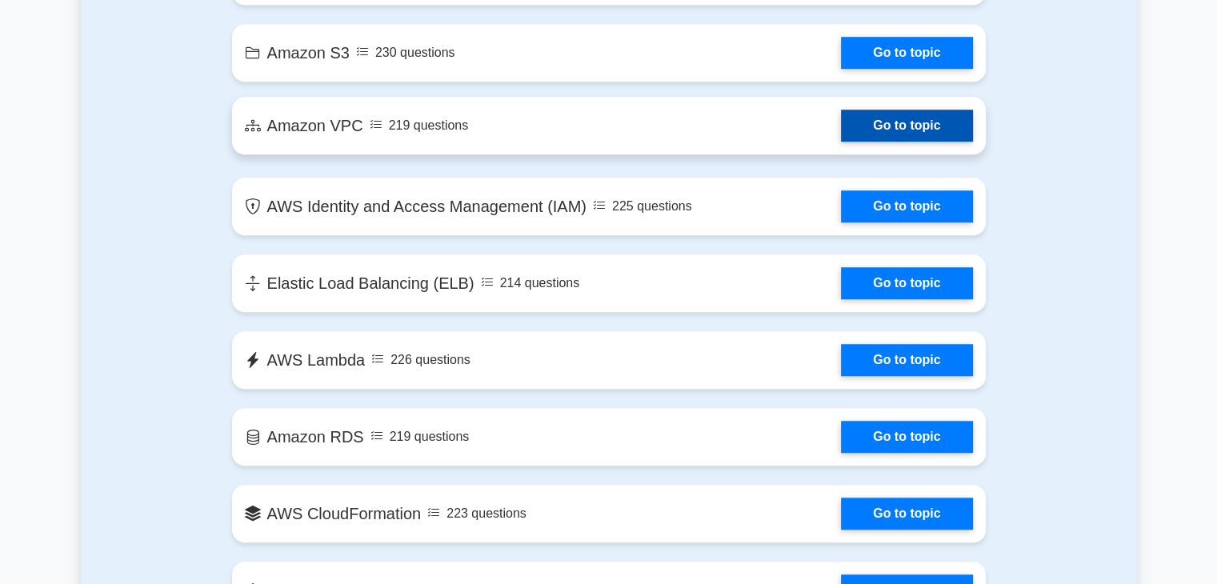
scroll to position [1215, 0]
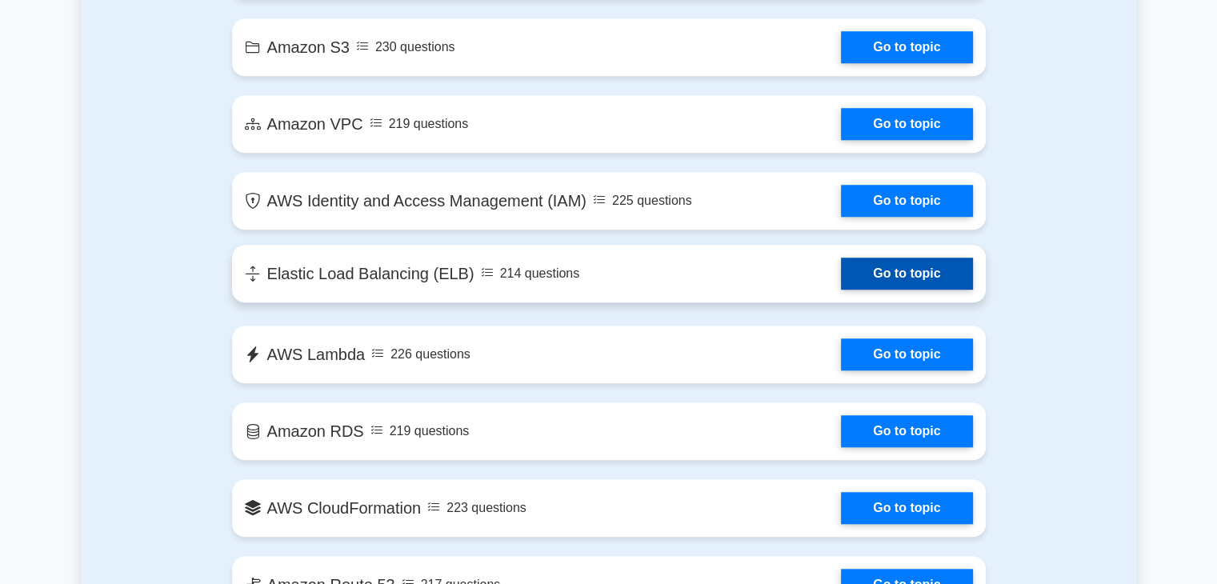
click at [871, 277] on link "Go to topic" at bounding box center [906, 274] width 131 height 32
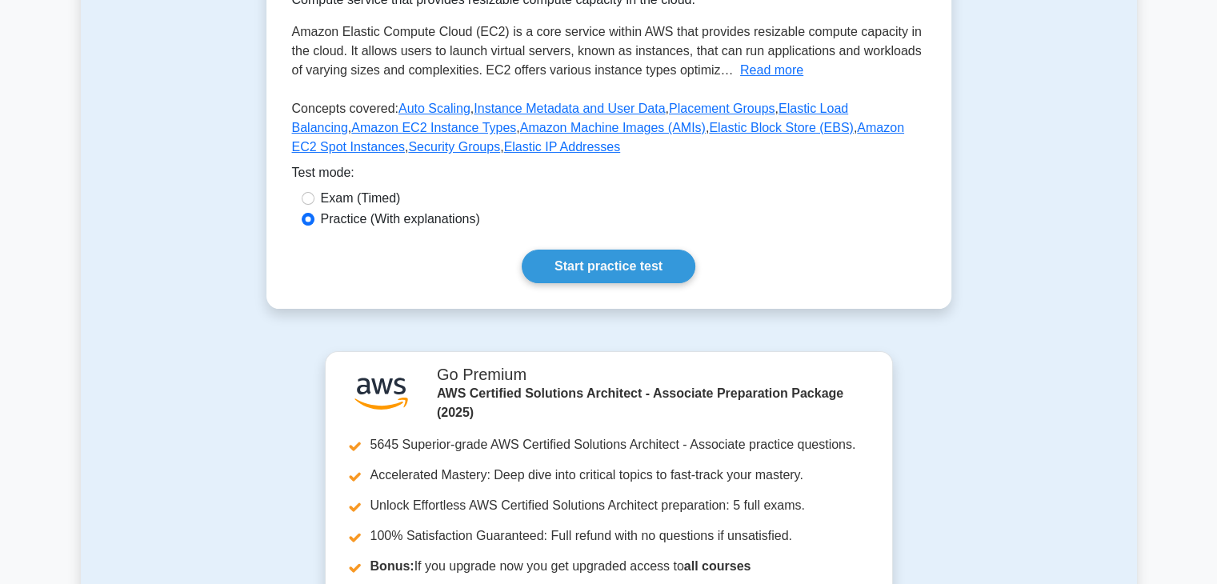
scroll to position [317, 0]
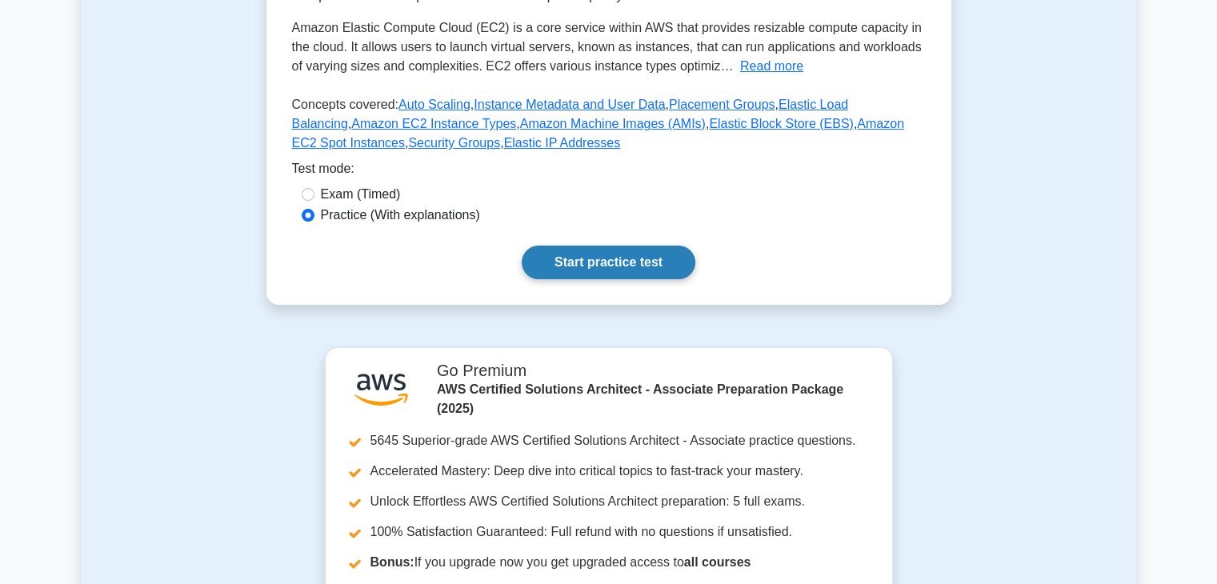
click at [617, 267] on link "Start practice test" at bounding box center [609, 263] width 174 height 34
click at [310, 197] on input "Exam (Timed)" at bounding box center [308, 194] width 13 height 13
radio input "true"
click at [593, 267] on link "Start practice test" at bounding box center [609, 263] width 174 height 34
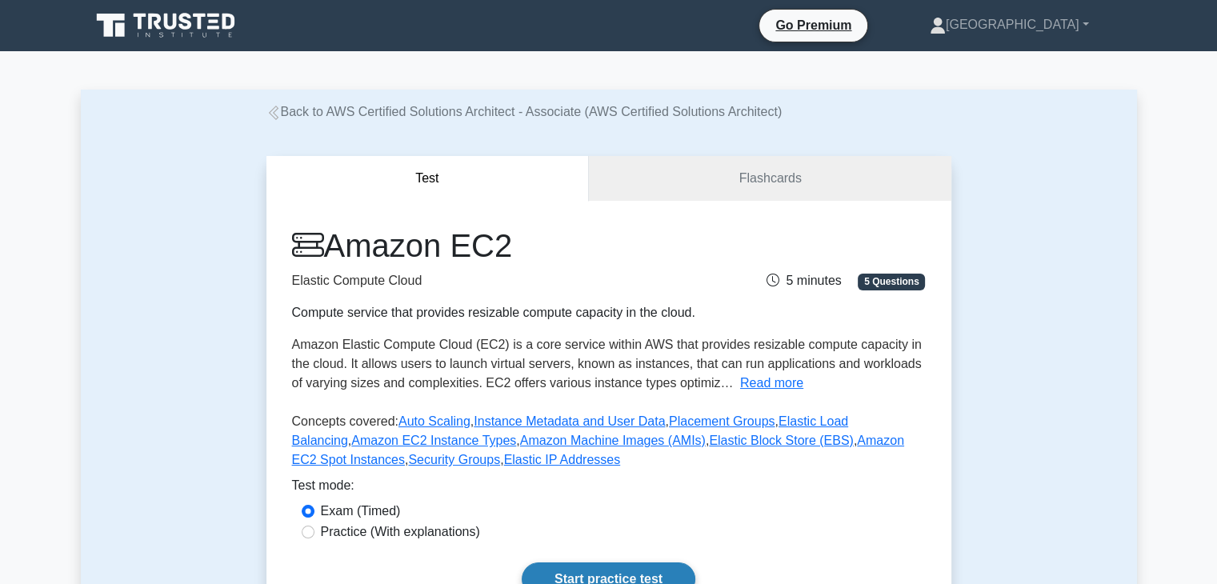
click at [619, 570] on link "Start practice test" at bounding box center [609, 580] width 174 height 34
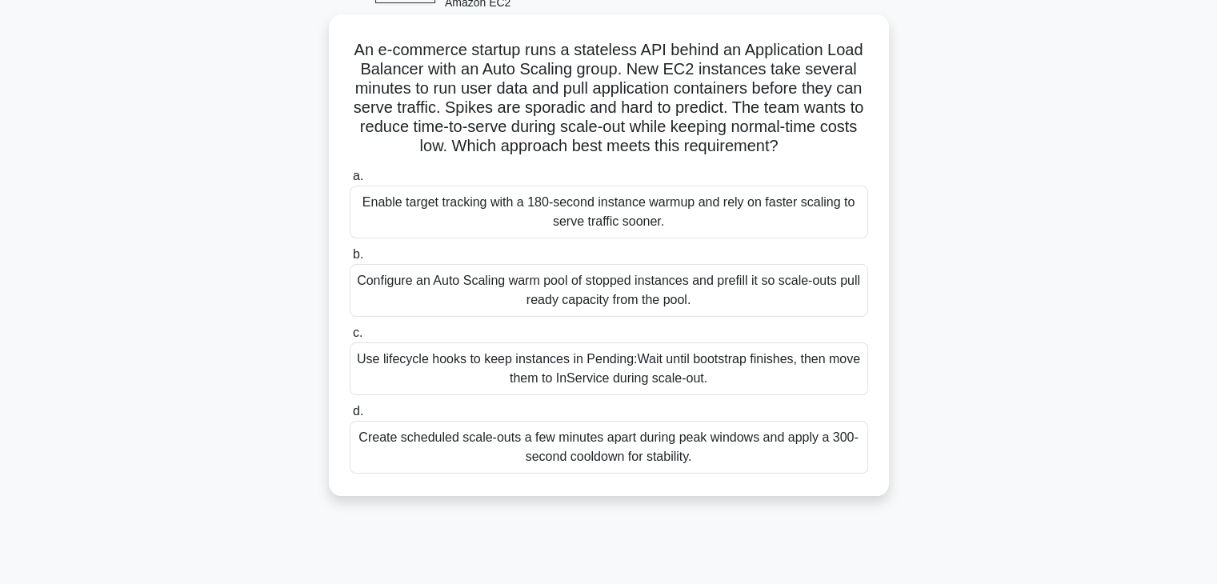
scroll to position [95, 0]
click at [535, 305] on div "Configure an Auto Scaling warm pool of stopped instances and prefill it so scal…" at bounding box center [609, 289] width 519 height 53
click at [350, 259] on input "b. Configure an Auto Scaling warm pool of stopped instances and prefill it so s…" at bounding box center [350, 254] width 0 height 10
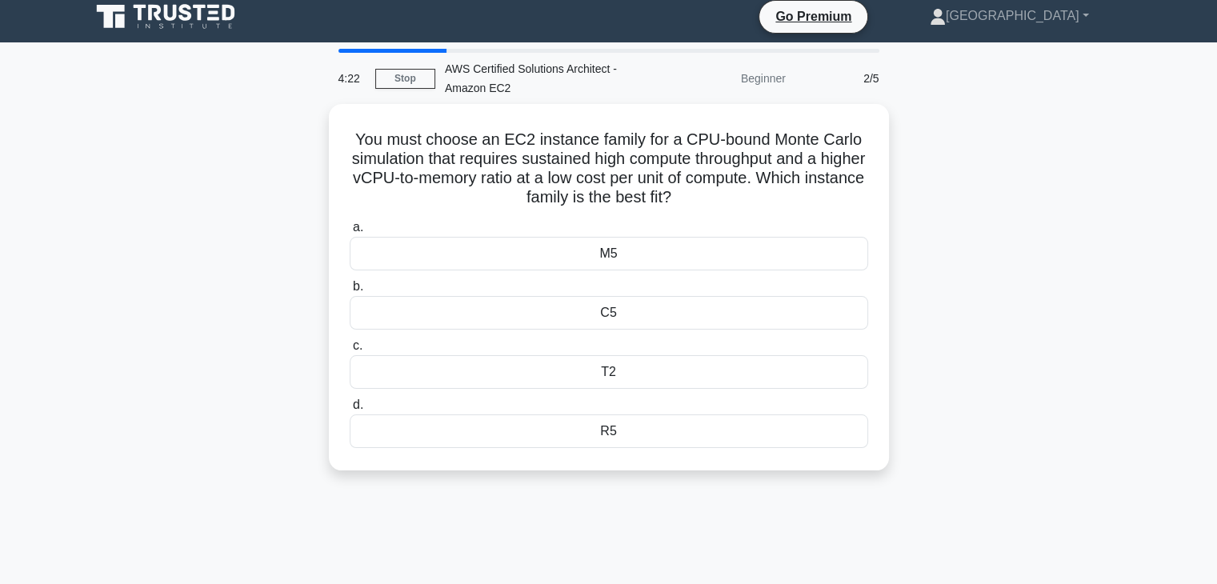
scroll to position [0, 0]
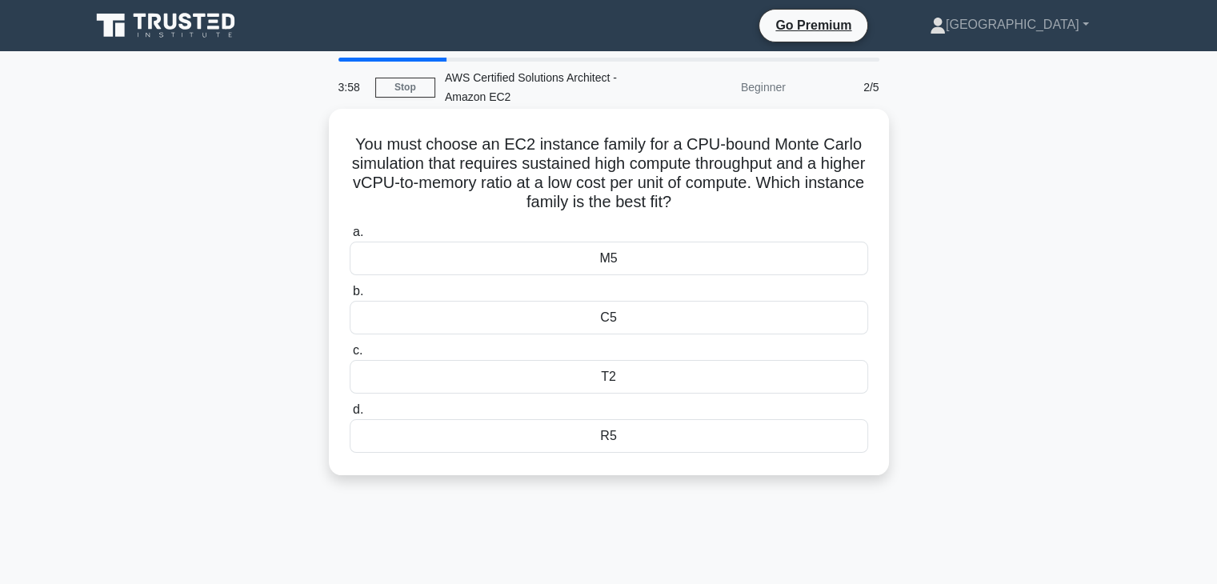
click at [637, 260] on div "M5" at bounding box center [609, 259] width 519 height 34
click at [350, 238] on input "a. M5" at bounding box center [350, 232] width 0 height 10
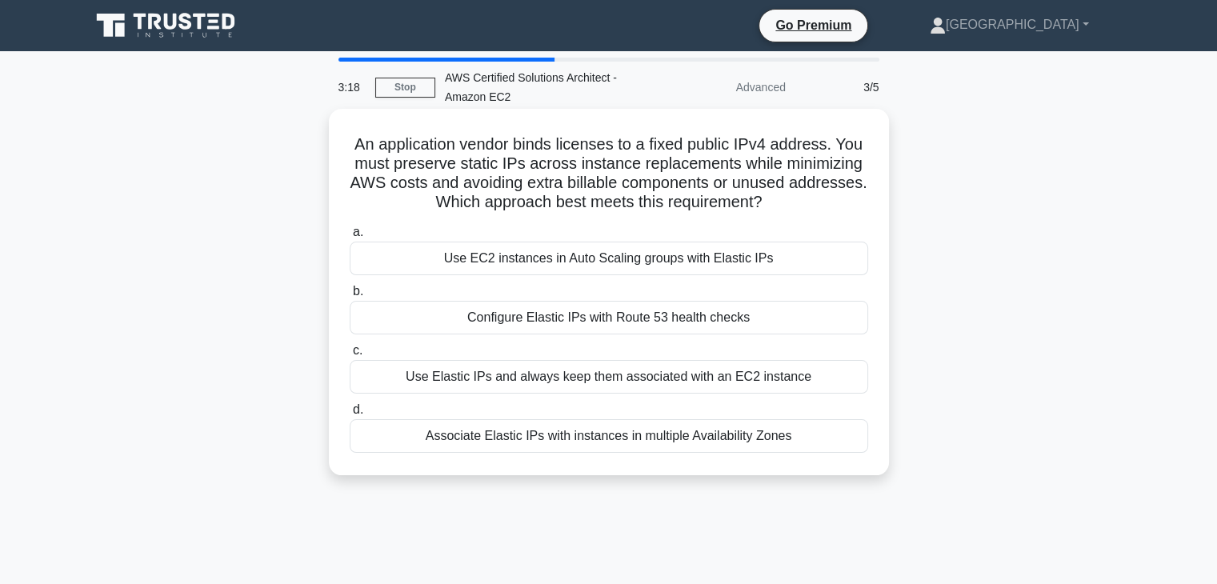
click at [570, 382] on div "Use Elastic IPs and always keep them associated with an EC2 instance" at bounding box center [609, 377] width 519 height 34
click at [350, 356] on input "c. Use Elastic IPs and always keep them associated with an EC2 instance" at bounding box center [350, 351] width 0 height 10
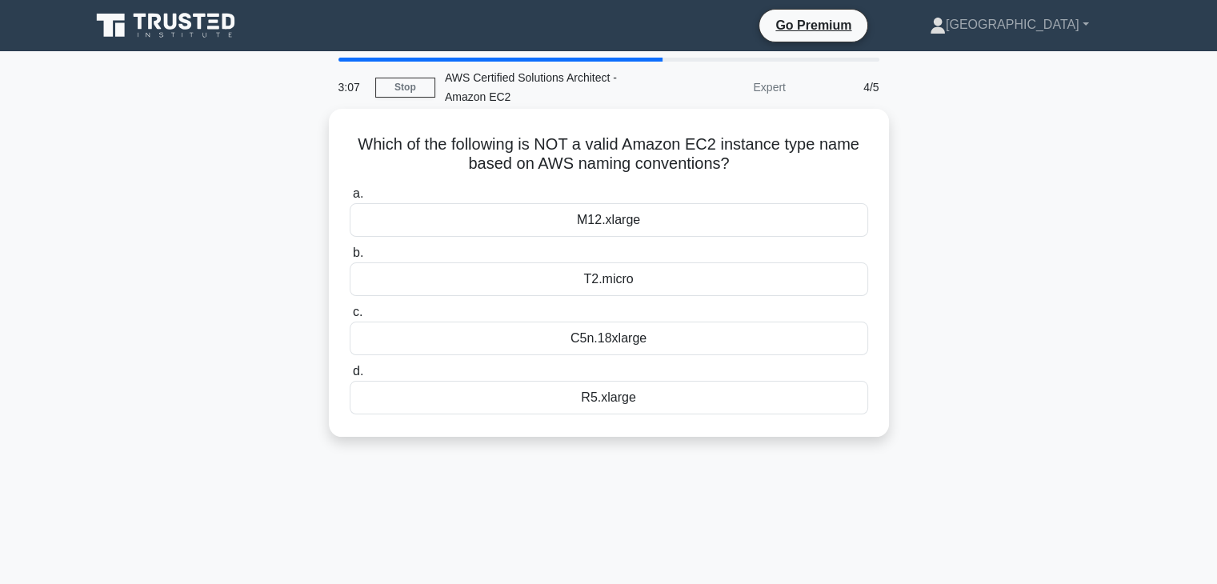
click at [624, 346] on div "C5n.18xlarge" at bounding box center [609, 339] width 519 height 34
click at [350, 318] on input "c. C5n.18xlarge" at bounding box center [350, 312] width 0 height 10
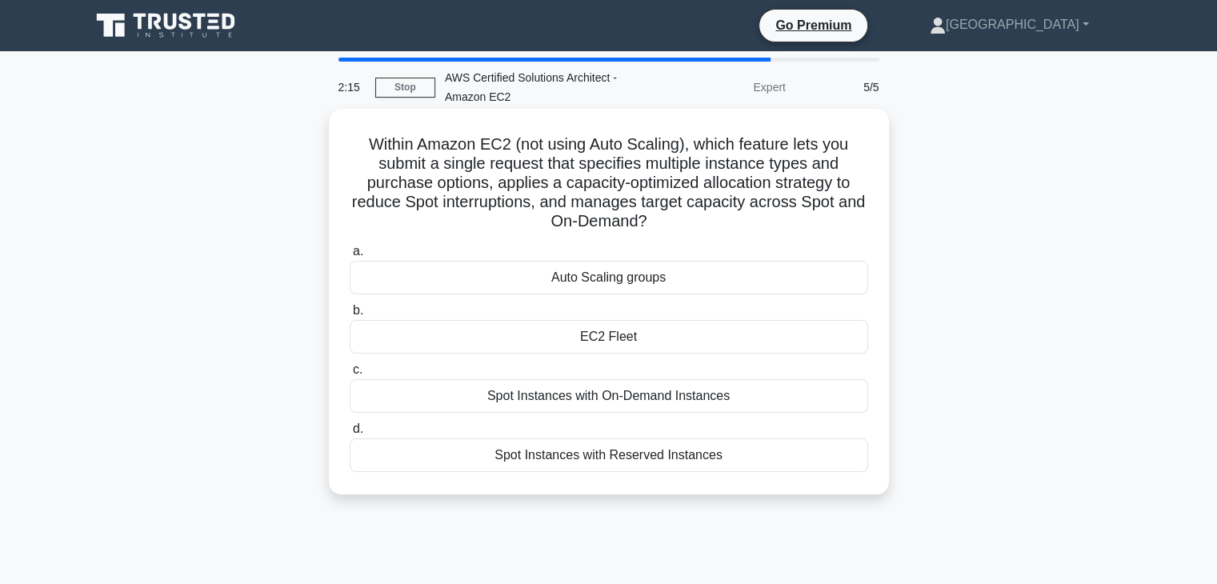
click at [621, 398] on div "Spot Instances with On-Demand Instances" at bounding box center [609, 396] width 519 height 34
click at [350, 375] on input "c. Spot Instances with On-Demand Instances" at bounding box center [350, 370] width 0 height 10
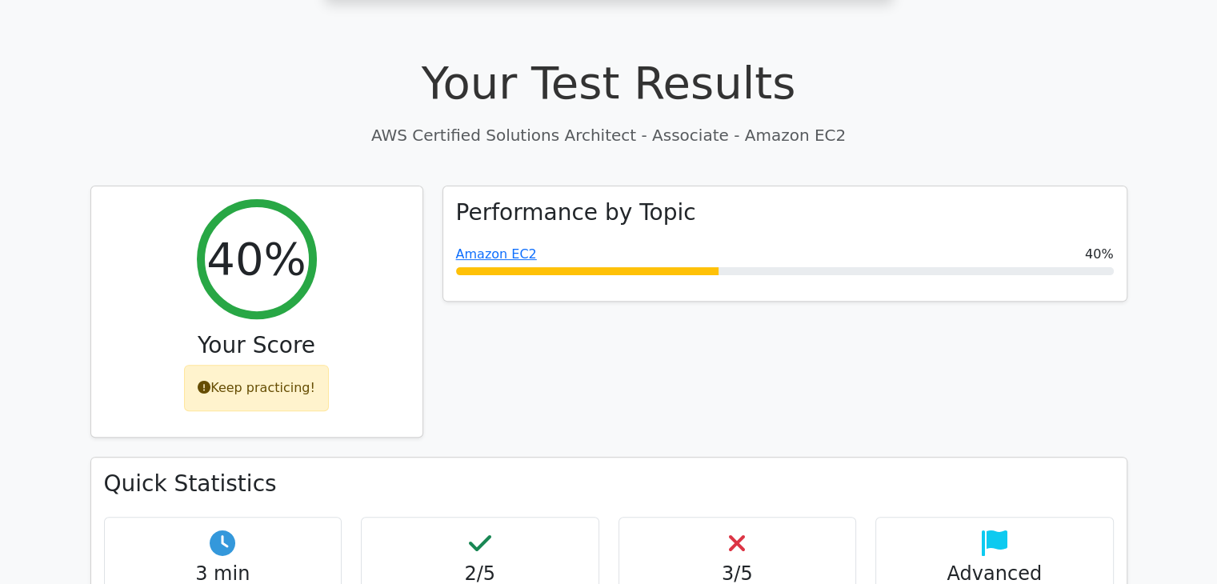
scroll to position [463, 0]
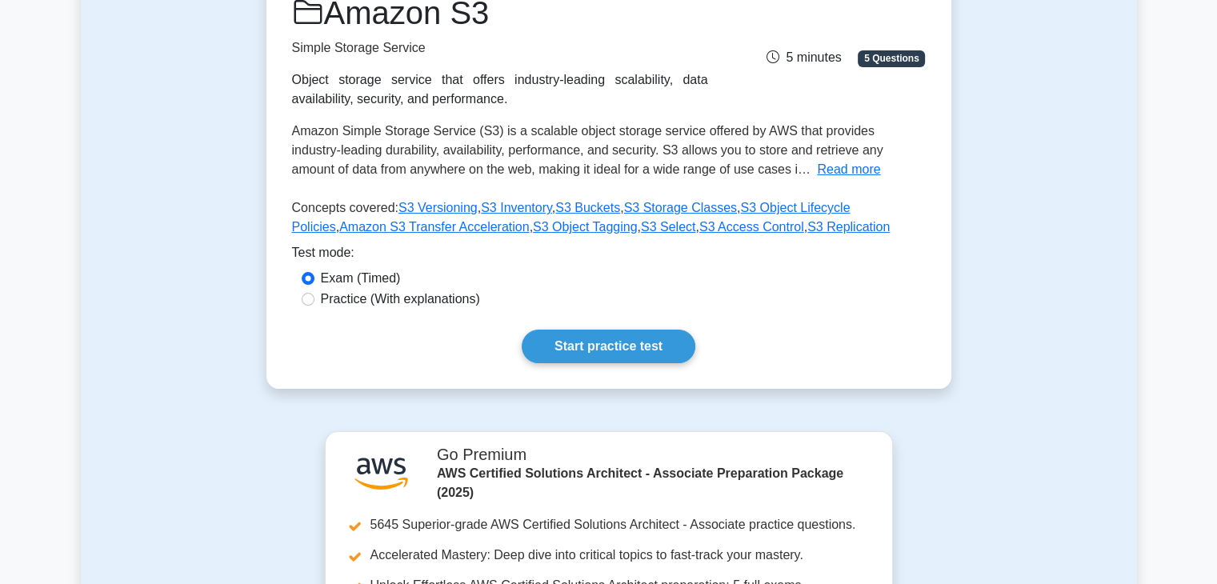
scroll to position [279, 0]
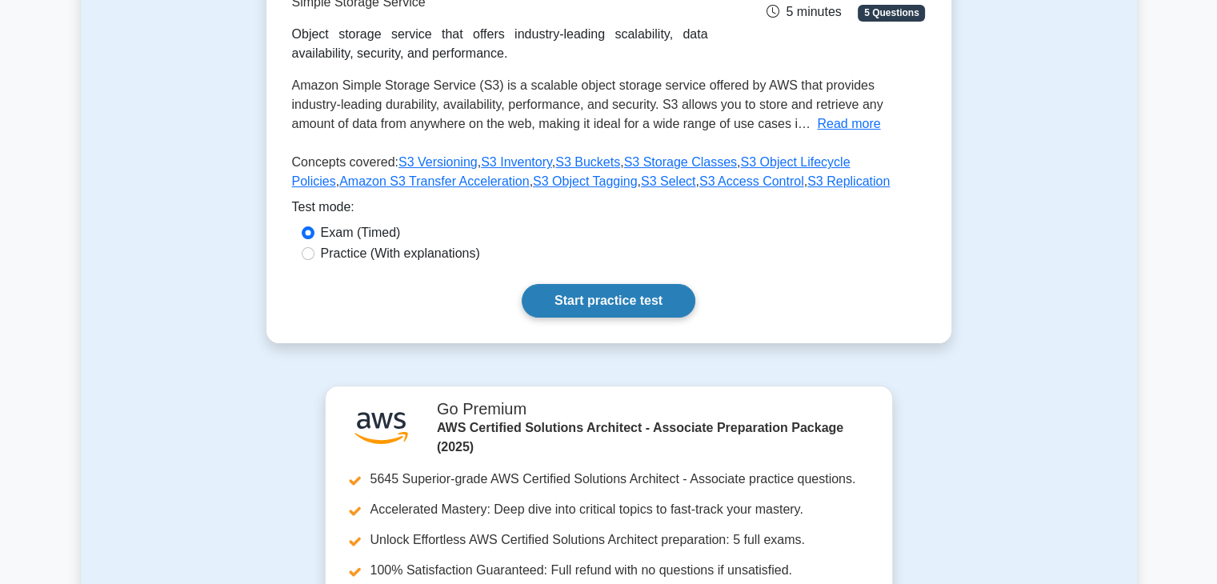
click at [621, 295] on link "Start practice test" at bounding box center [609, 301] width 174 height 34
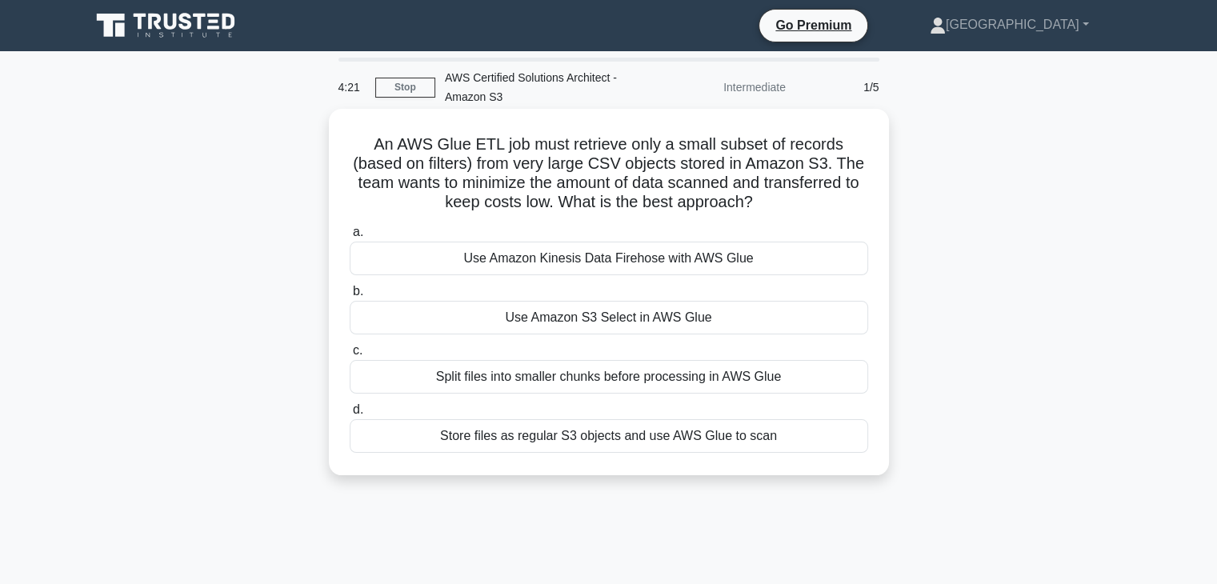
click at [566, 381] on div "Split files into smaller chunks before processing in AWS Glue" at bounding box center [609, 377] width 519 height 34
click at [350, 356] on input "c. Split files into smaller chunks before processing in AWS Glue" at bounding box center [350, 351] width 0 height 10
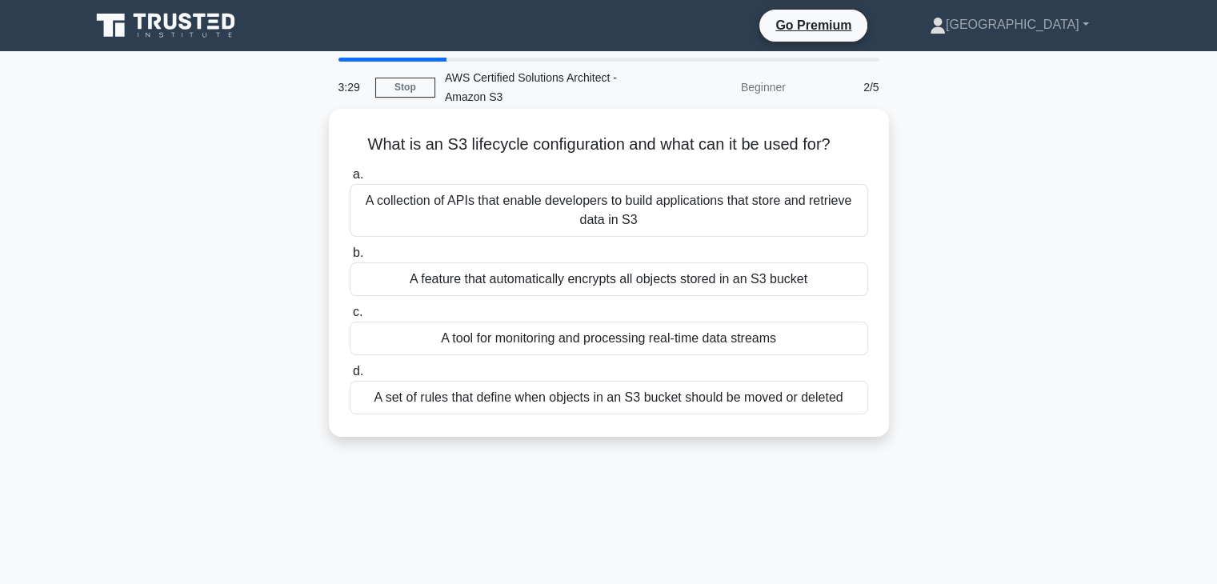
click at [664, 232] on div "A collection of APIs that enable developers to build applications that store an…" at bounding box center [609, 210] width 519 height 53
click at [350, 180] on input "a. A collection of APIs that enable developers to build applications that store…" at bounding box center [350, 175] width 0 height 10
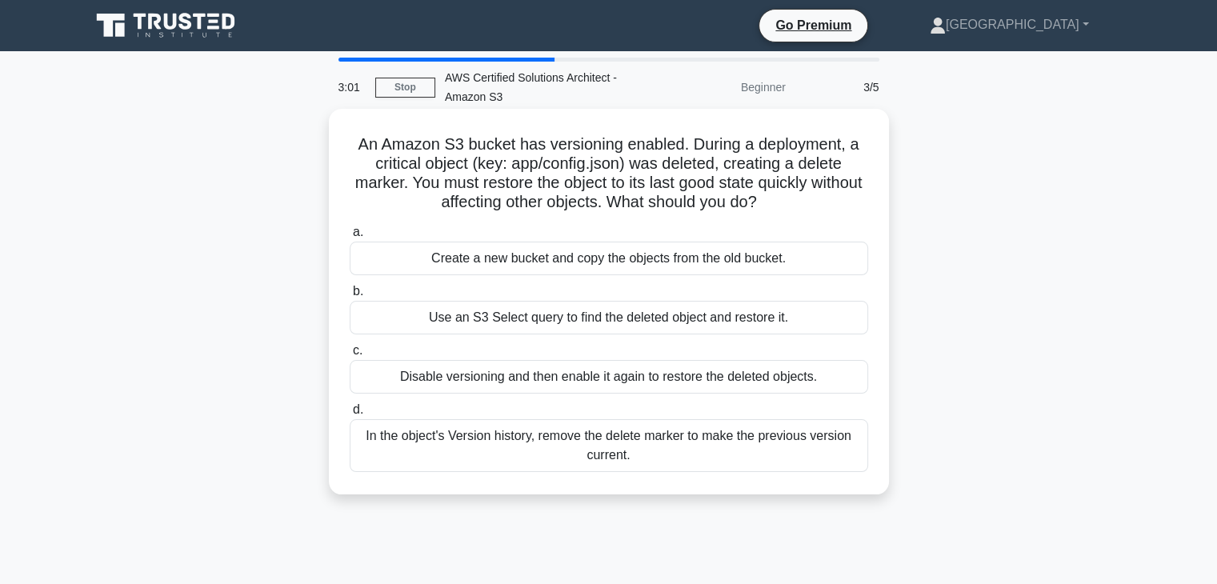
click at [644, 385] on div "Disable versioning and then enable it again to restore the deleted objects." at bounding box center [609, 377] width 519 height 34
click at [350, 356] on input "c. Disable versioning and then enable it again to restore the deleted objects." at bounding box center [350, 351] width 0 height 10
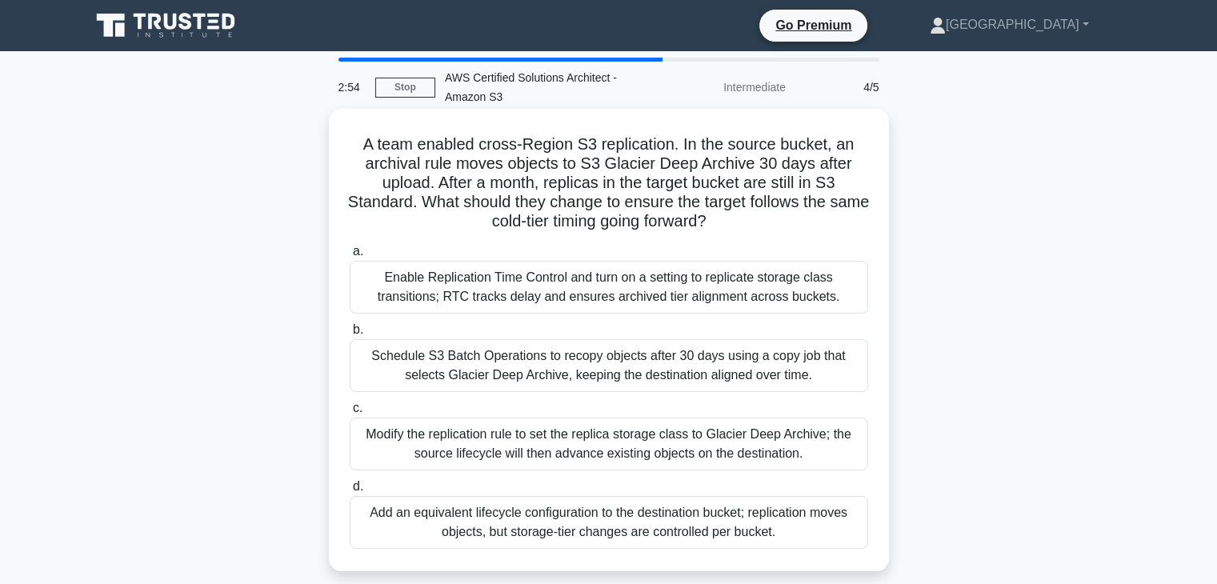
click at [426, 535] on div "Add an equivalent lifecycle configuration to the destination bucket; replicatio…" at bounding box center [609, 522] width 519 height 53
click at [350, 492] on input "d. Add an equivalent lifecycle configuration to the destination bucket; replica…" at bounding box center [350, 487] width 0 height 10
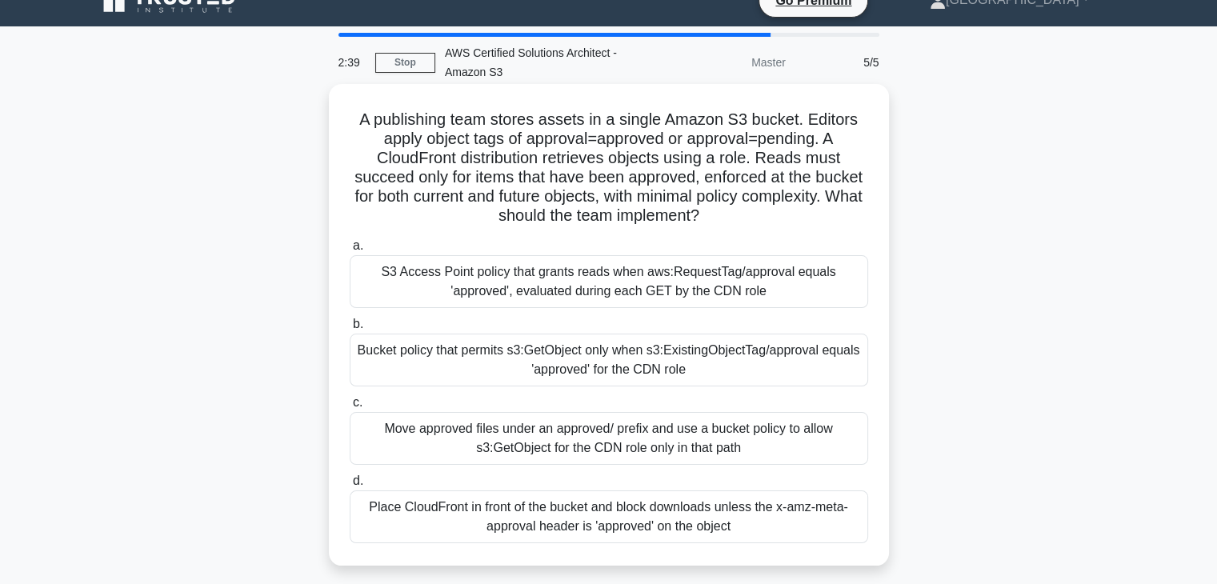
scroll to position [29, 0]
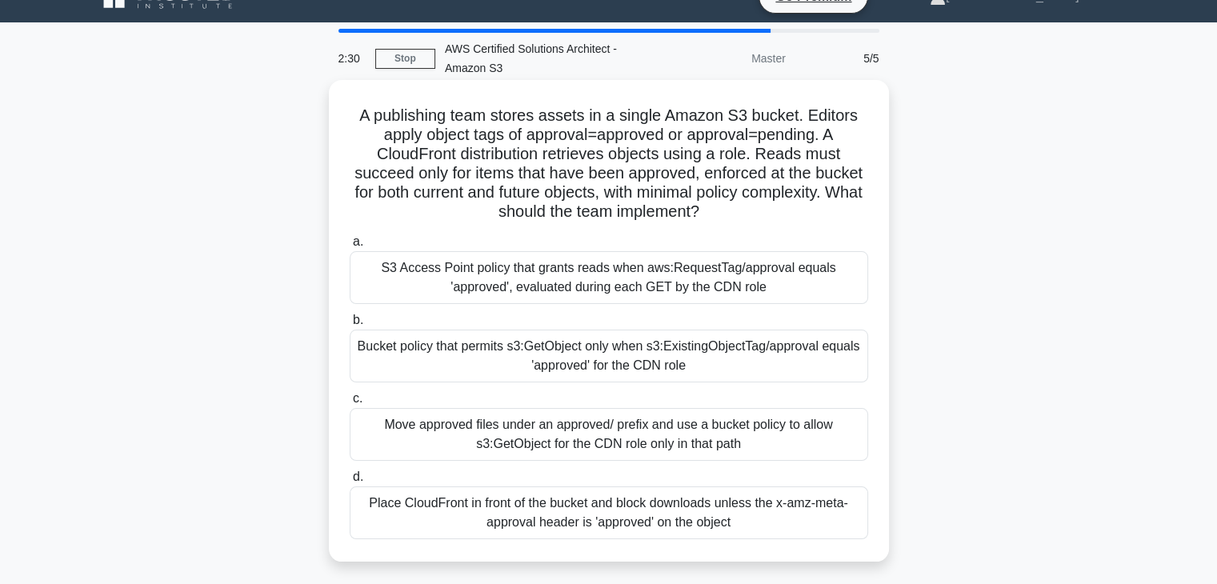
click at [458, 508] on div "Place CloudFront in front of the bucket and block downloads unless the x-amz-me…" at bounding box center [609, 513] width 519 height 53
click at [350, 483] on input "d. Place CloudFront in front of the bucket and block downloads unless the x-amz…" at bounding box center [350, 477] width 0 height 10
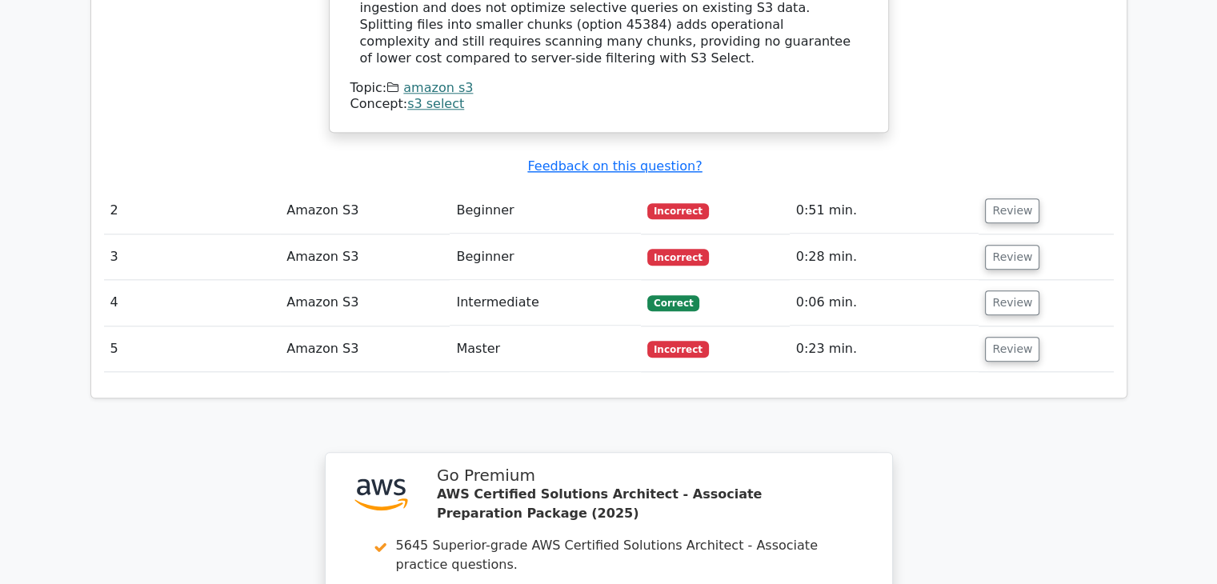
scroll to position [1796, 0]
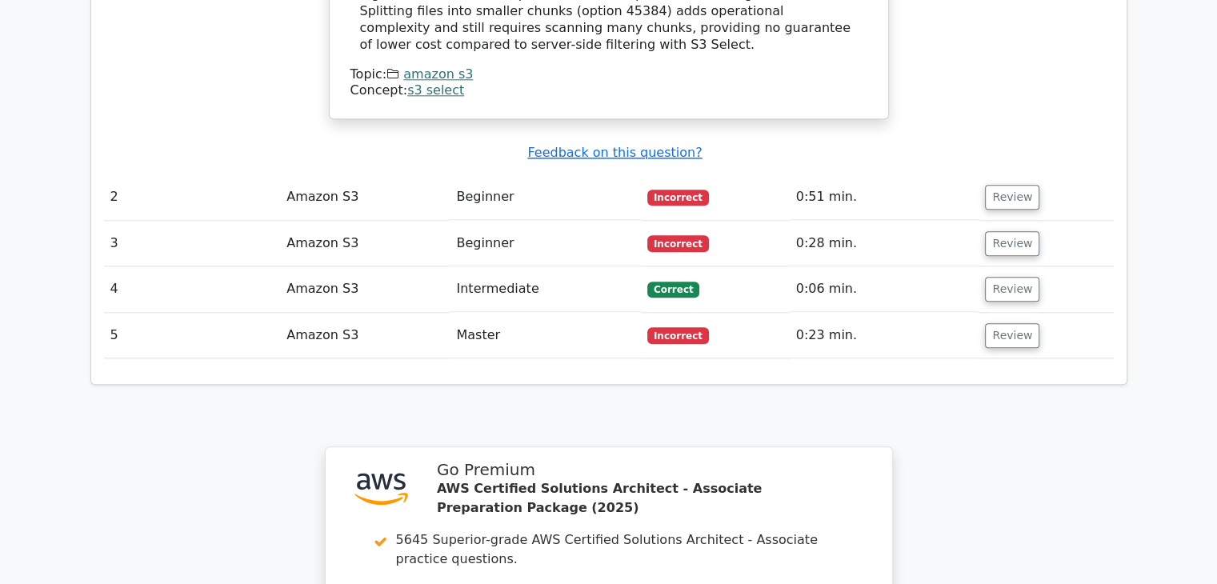
click at [523, 313] on td "Master" at bounding box center [545, 336] width 191 height 46
click at [538, 313] on td "Master" at bounding box center [545, 336] width 191 height 46
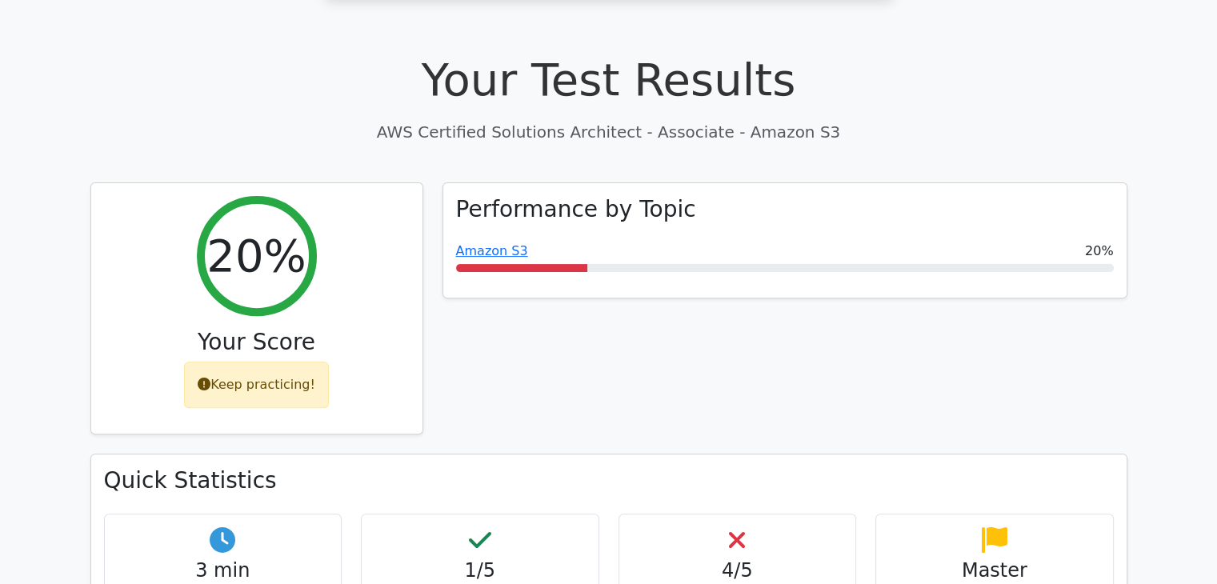
scroll to position [464, 0]
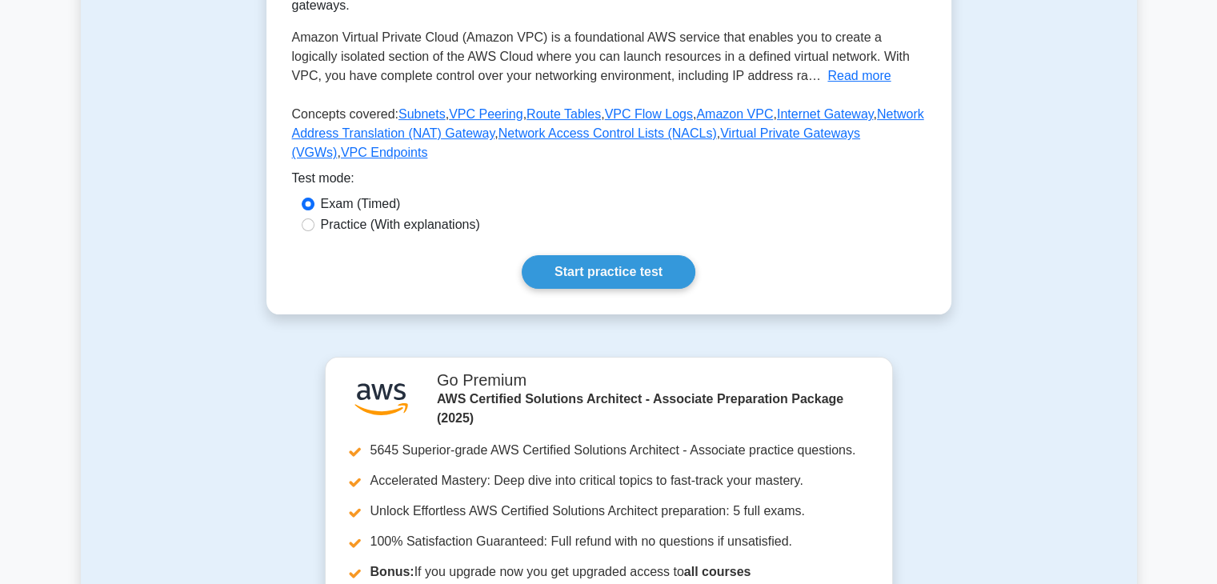
scroll to position [362, 0]
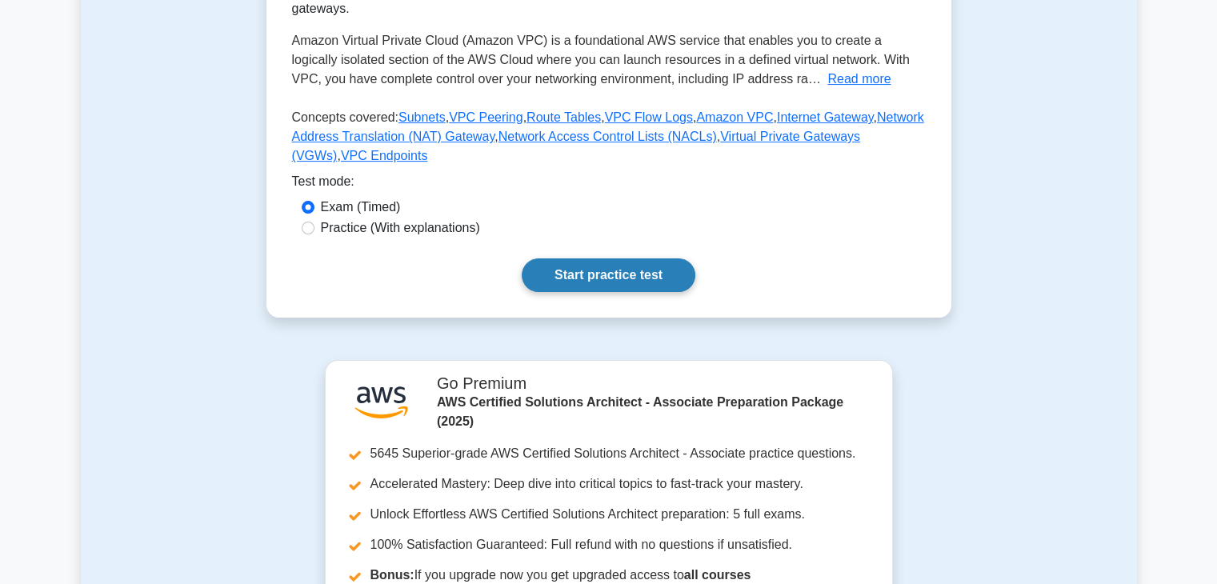
click at [657, 259] on link "Start practice test" at bounding box center [609, 276] width 174 height 34
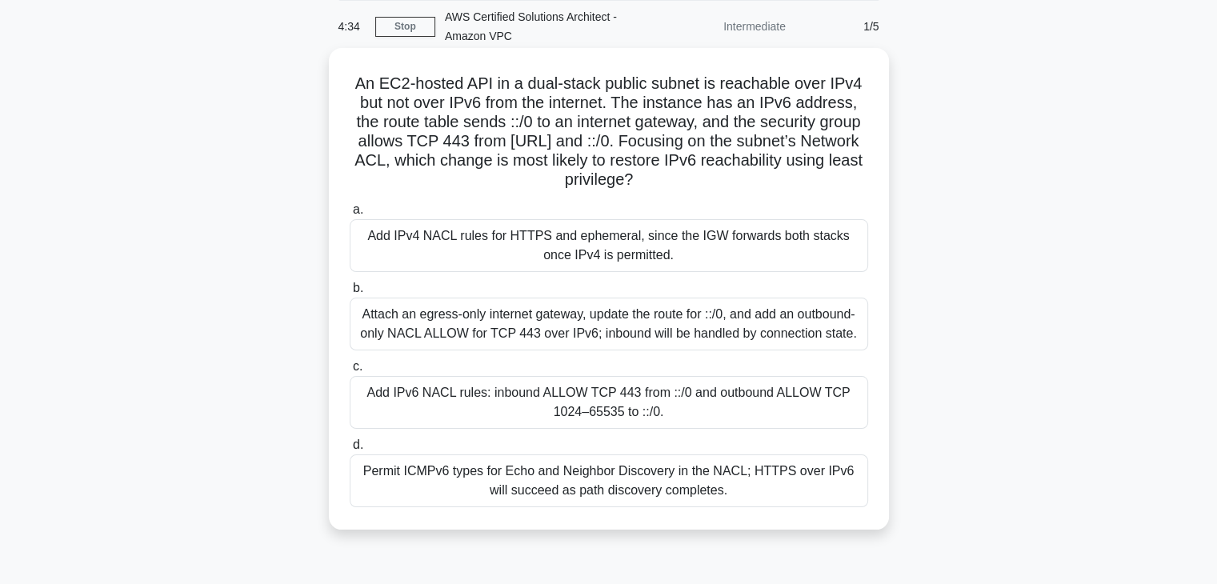
scroll to position [63, 0]
click at [675, 419] on div "Add IPv6 NACL rules: inbound ALLOW TCP 443 from ::/0 and outbound ALLOW TCP 102…" at bounding box center [609, 400] width 519 height 53
click at [350, 370] on input "c. Add IPv6 NACL rules: inbound ALLOW TCP 443 from ::/0 and outbound ALLOW TCP …" at bounding box center [350, 364] width 0 height 10
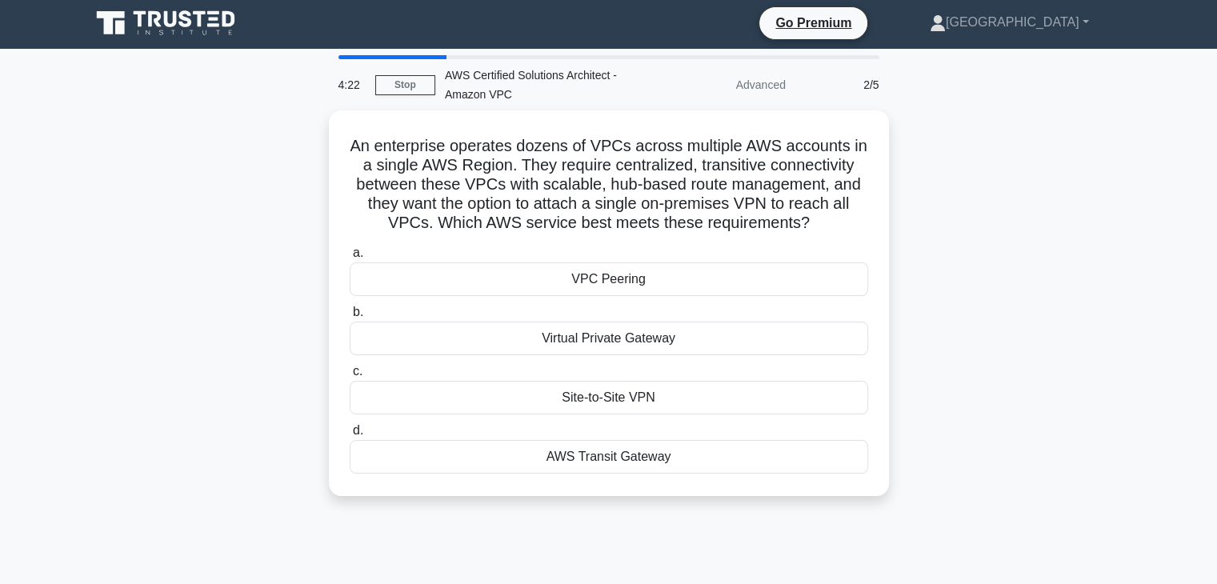
scroll to position [0, 0]
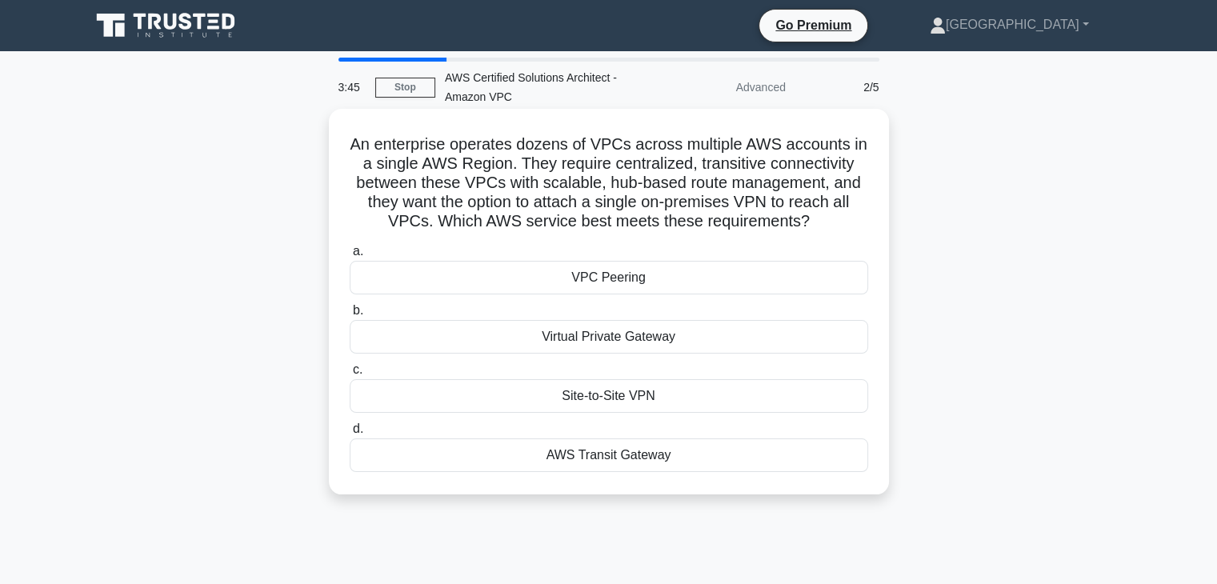
click at [619, 283] on div "VPC Peering" at bounding box center [609, 278] width 519 height 34
click at [350, 257] on input "a. VPC Peering" at bounding box center [350, 252] width 0 height 10
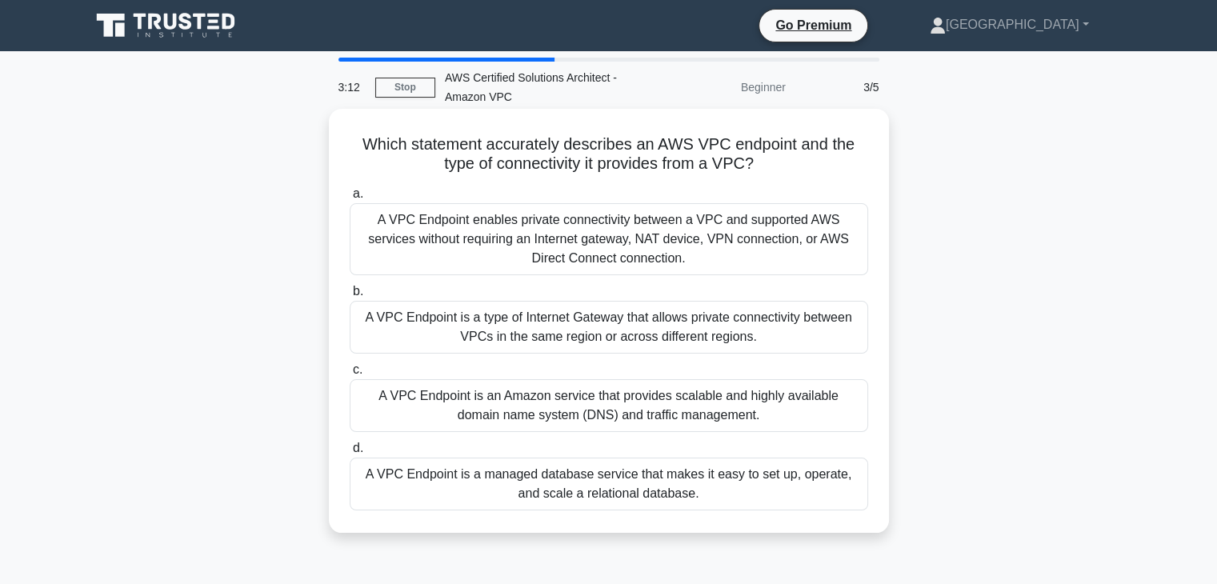
click at [598, 421] on div "A VPC Endpoint is an Amazon service that provides scalable and highly available…" at bounding box center [609, 405] width 519 height 53
click at [350, 375] on input "c. A VPC Endpoint is an Amazon service that provides scalable and highly availa…" at bounding box center [350, 370] width 0 height 10
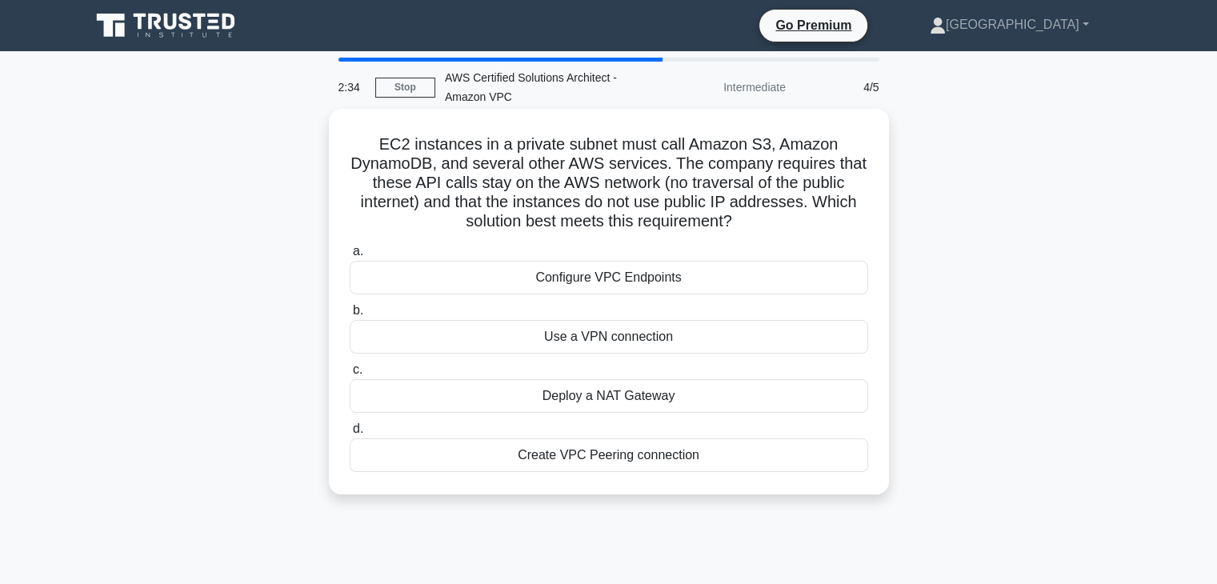
click at [631, 342] on div "Use a VPN connection" at bounding box center [609, 337] width 519 height 34
click at [350, 316] on input "b. Use a VPN connection" at bounding box center [350, 311] width 0 height 10
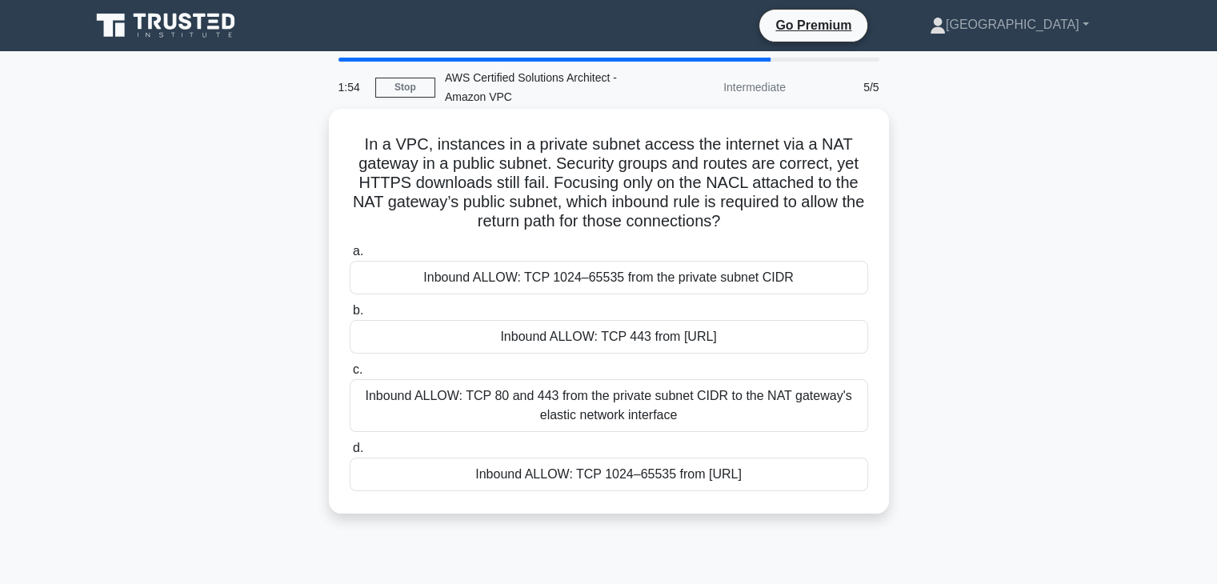
click at [579, 417] on div "Inbound ALLOW: TCP 80 and 443 from the private subnet CIDR to the NAT gateway's…" at bounding box center [609, 405] width 519 height 53
click at [350, 375] on input "c. Inbound ALLOW: TCP 80 and 443 from the private subnet CIDR to the NAT gatewa…" at bounding box center [350, 370] width 0 height 10
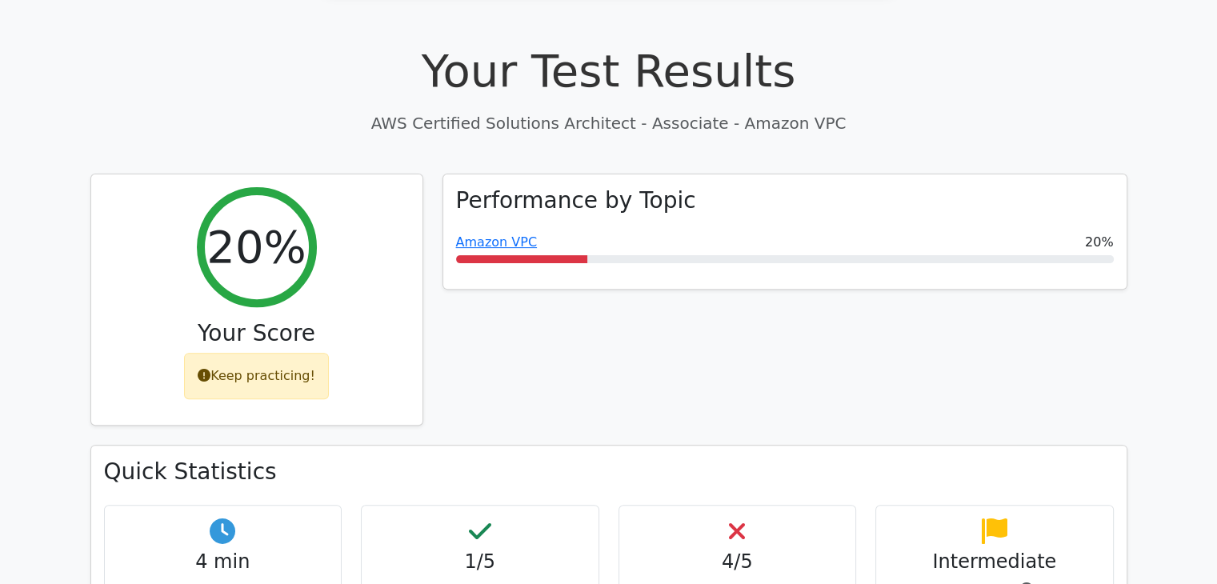
scroll to position [471, 0]
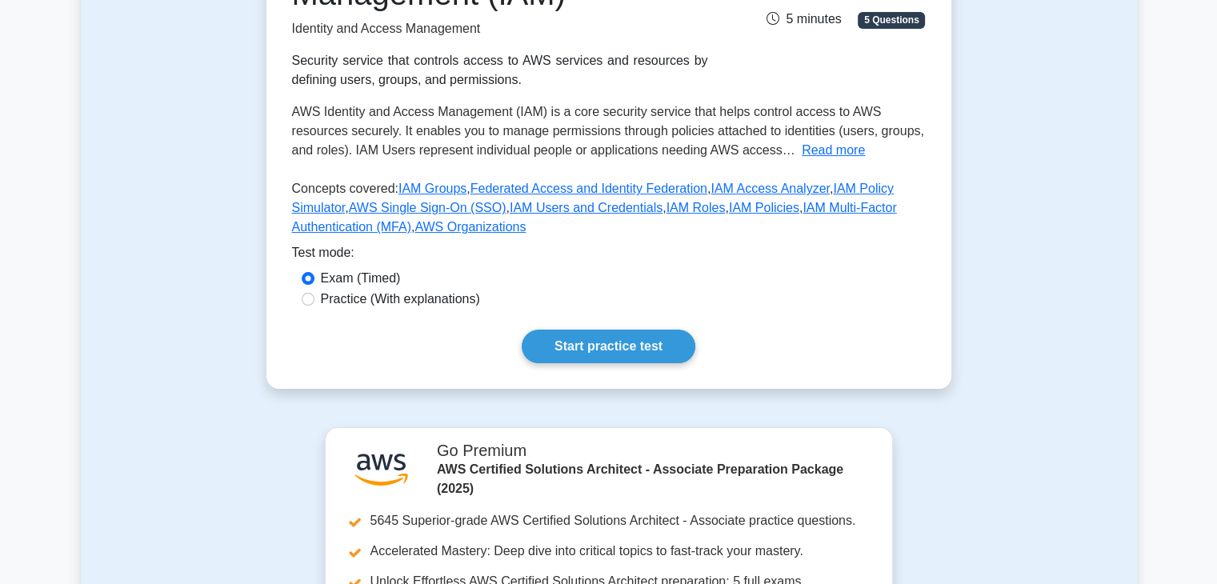
scroll to position [298, 0]
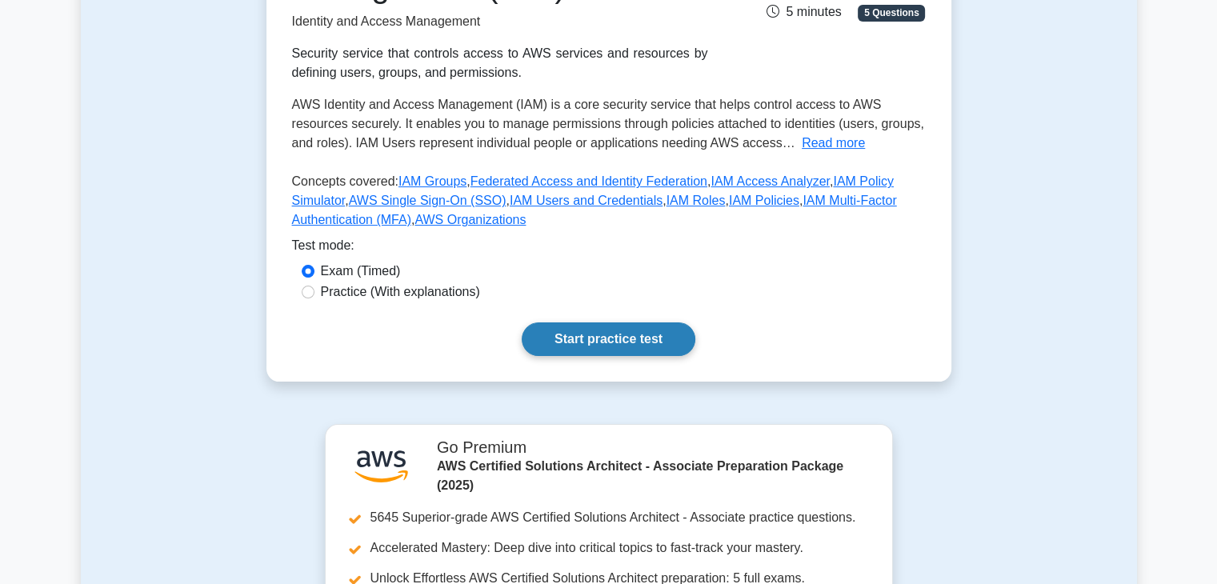
click at [603, 343] on link "Start practice test" at bounding box center [609, 340] width 174 height 34
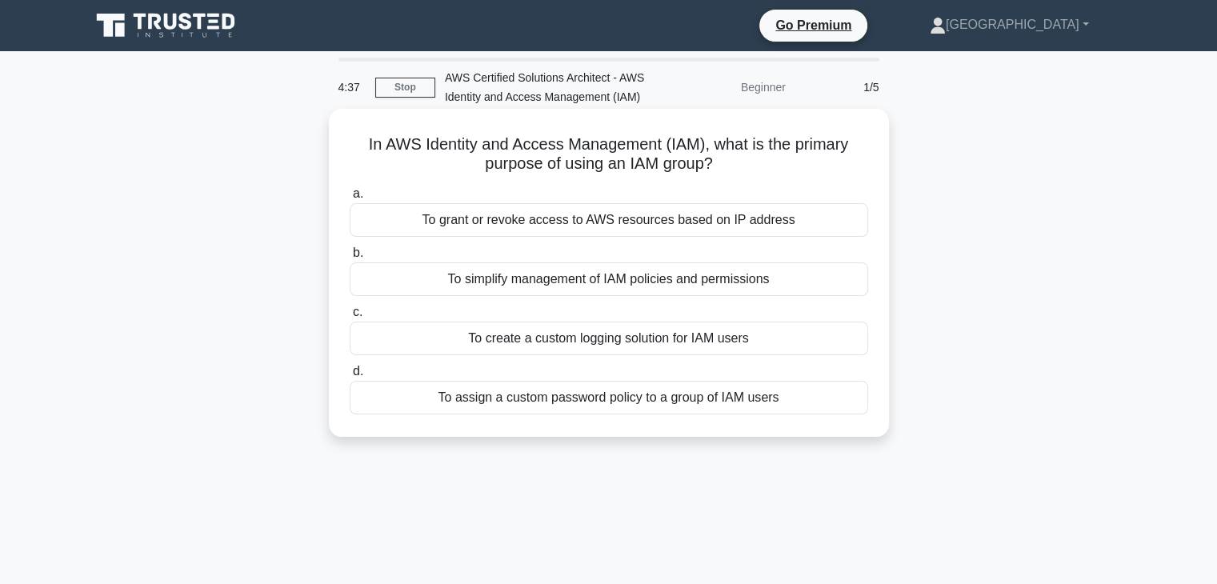
click at [579, 219] on div "To grant or revoke access to AWS resources based on IP address" at bounding box center [609, 220] width 519 height 34
click at [350, 199] on input "a. To grant or revoke access to AWS resources based on IP address" at bounding box center [350, 194] width 0 height 10
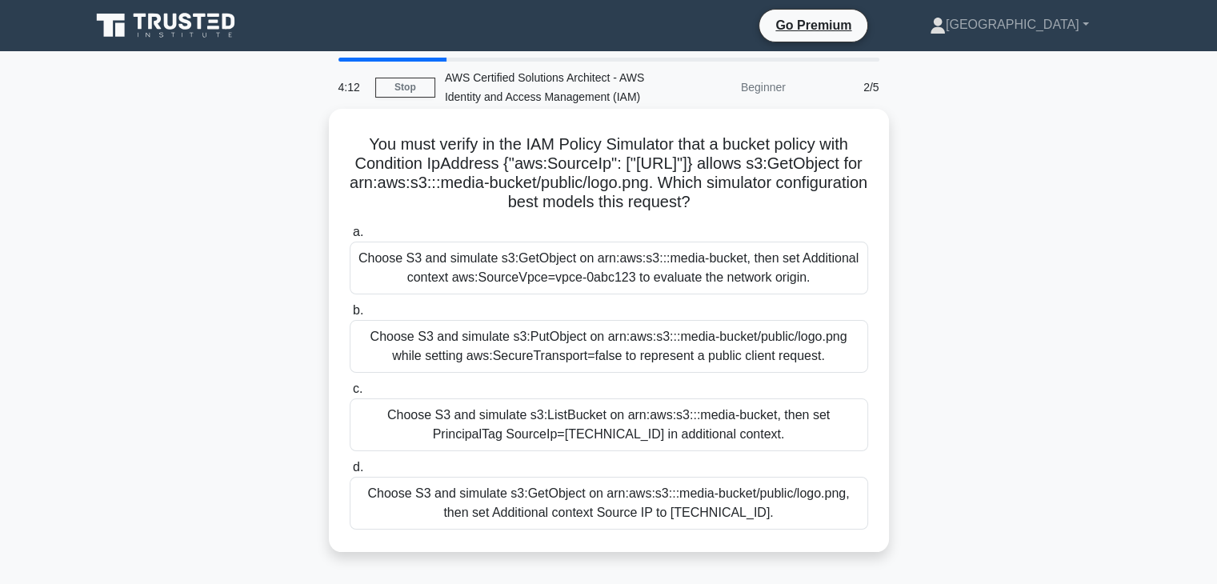
click at [558, 291] on div "Choose S3 and simulate s3:GetObject on arn:aws:s3:::media-bucket, then set Addi…" at bounding box center [609, 268] width 519 height 53
click at [350, 238] on input "a. Choose S3 and simulate s3:GetObject on arn:aws:s3:::media-bucket, then set A…" at bounding box center [350, 232] width 0 height 10
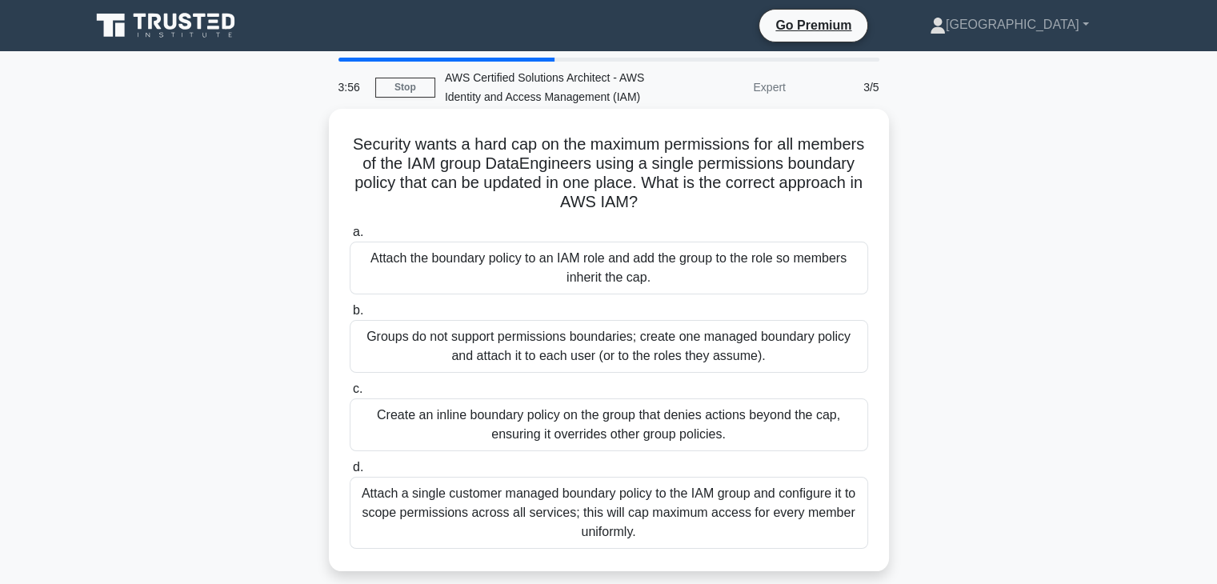
click at [423, 434] on div "Create an inline boundary policy on the group that denies actions beyond the ca…" at bounding box center [609, 425] width 519 height 53
click at [350, 395] on input "c. Create an inline boundary policy on the group that denies actions beyond the…" at bounding box center [350, 389] width 0 height 10
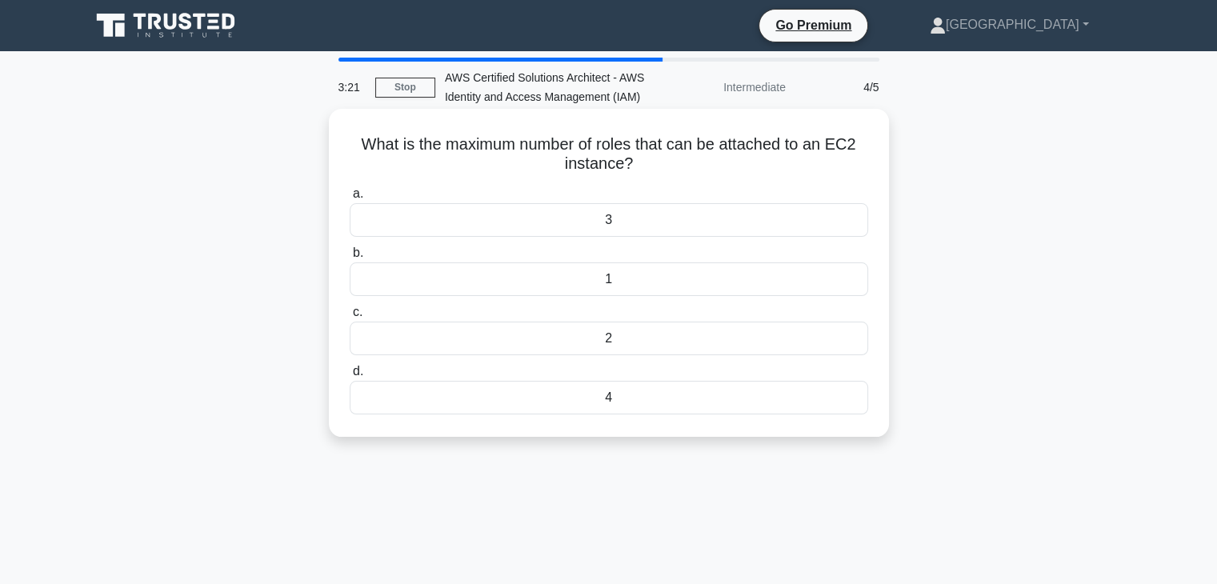
click at [593, 287] on div "1" at bounding box center [609, 280] width 519 height 34
click at [350, 259] on input "b. 1" at bounding box center [350, 253] width 0 height 10
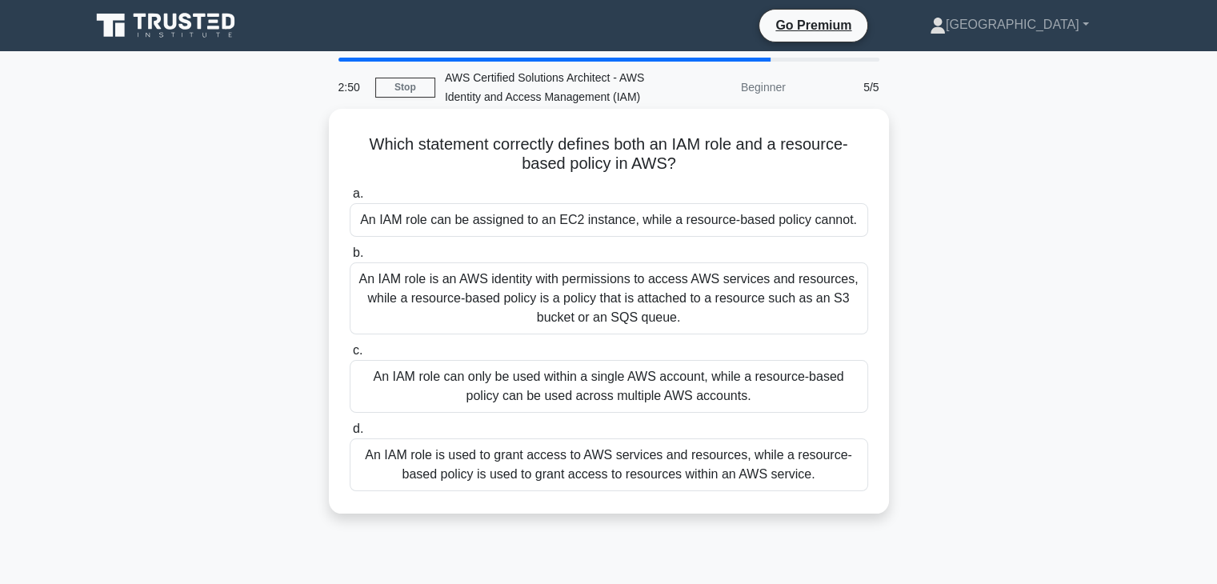
click at [438, 297] on div "An IAM role is an AWS identity with permissions to access AWS services and reso…" at bounding box center [609, 299] width 519 height 72
click at [350, 259] on input "b. An IAM role is an AWS identity with permissions to access AWS services and r…" at bounding box center [350, 253] width 0 height 10
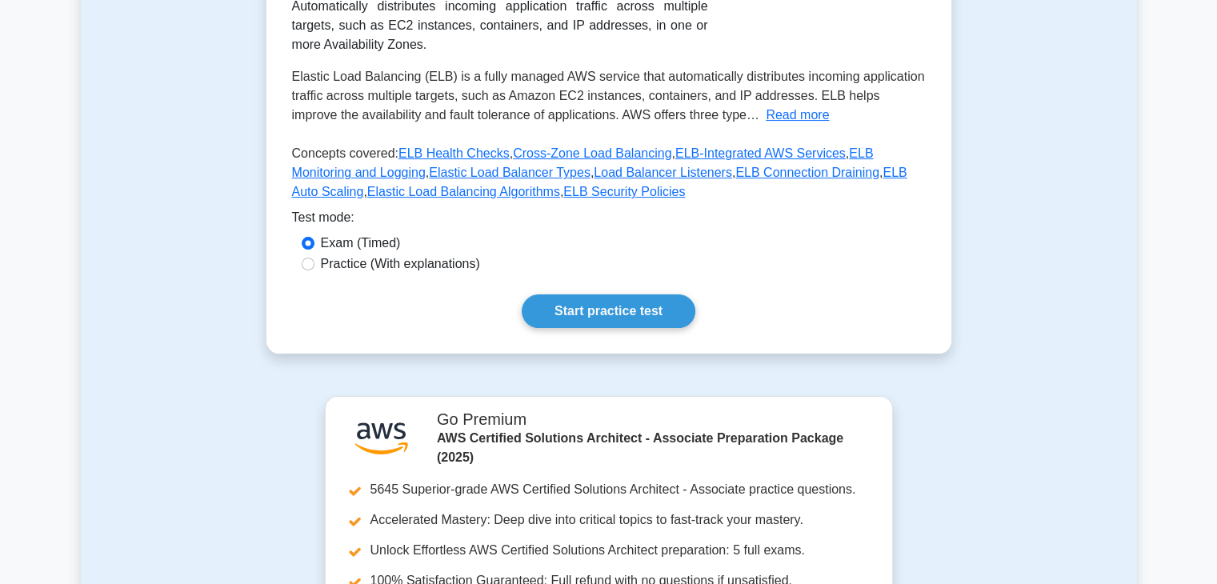
scroll to position [346, 0]
click at [603, 307] on link "Start practice test" at bounding box center [609, 311] width 174 height 34
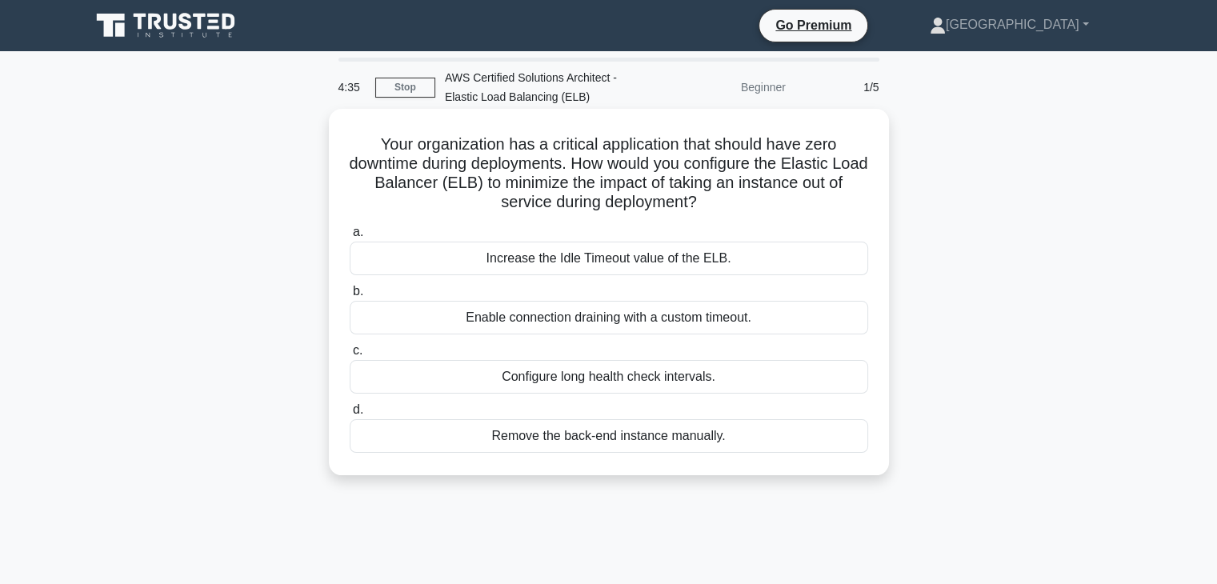
scroll to position [32, 0]
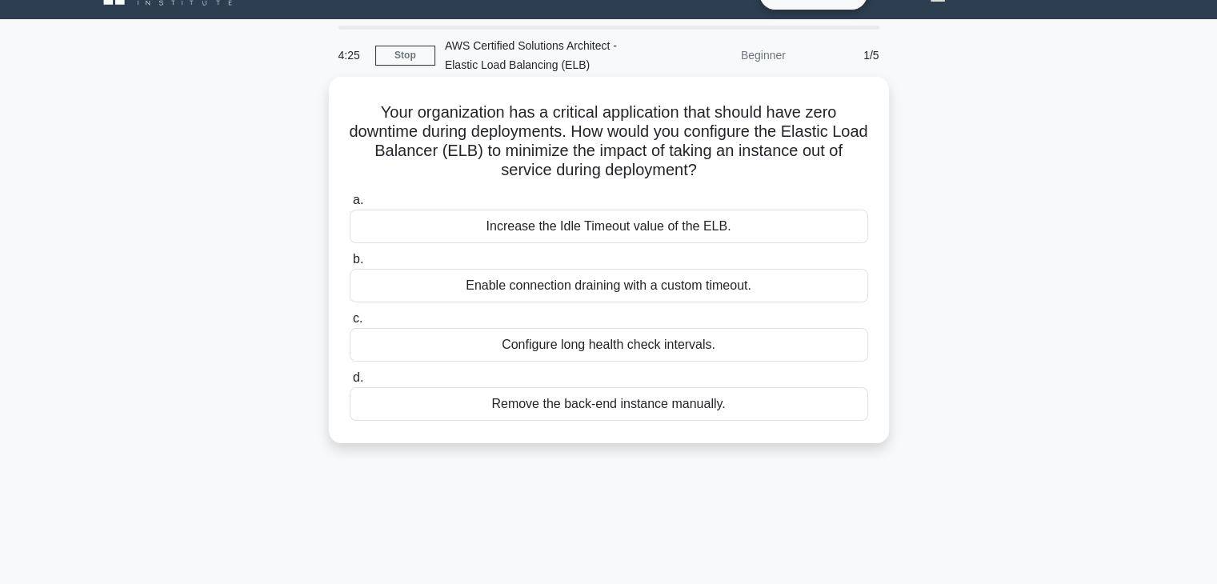
click at [648, 295] on div "Enable connection draining with a custom timeout." at bounding box center [609, 286] width 519 height 34
click at [350, 265] on input "b. Enable connection draining with a custom timeout." at bounding box center [350, 260] width 0 height 10
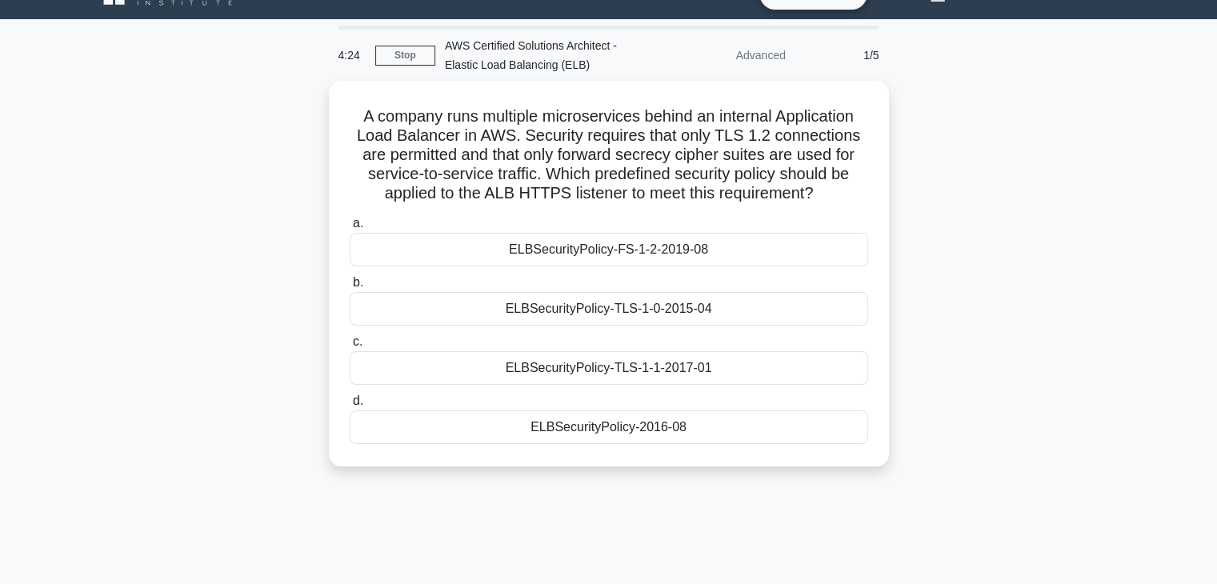
scroll to position [0, 0]
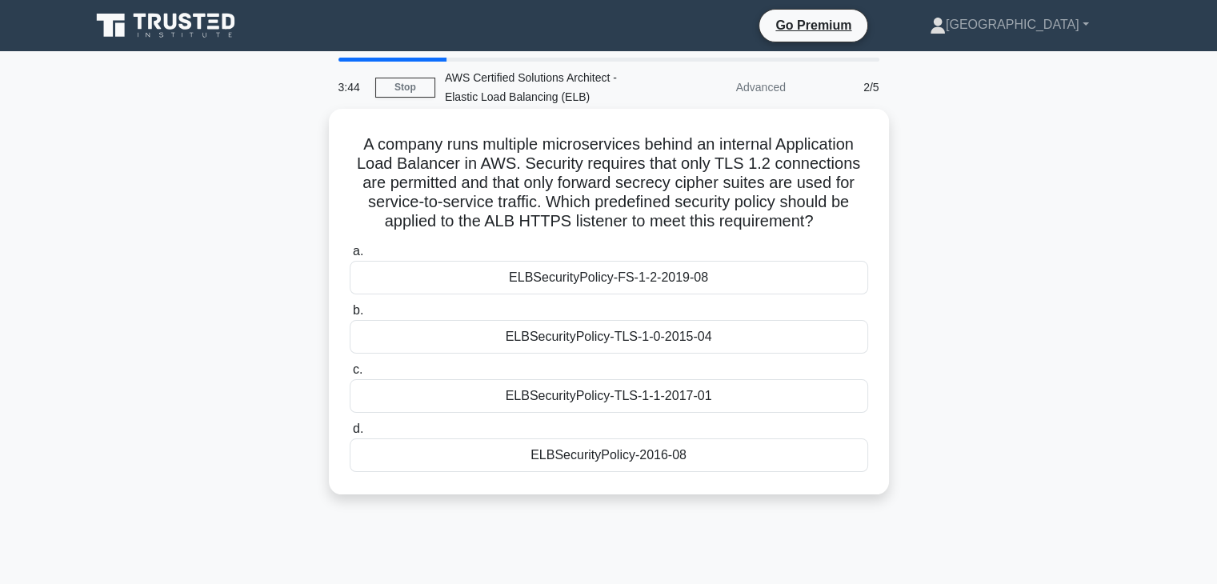
click at [590, 281] on div "ELBSecurityPolicy-FS-1-2-2019-08" at bounding box center [609, 278] width 519 height 34
click at [350, 257] on input "a. ELBSecurityPolicy-FS-1-2-2019-08" at bounding box center [350, 252] width 0 height 10
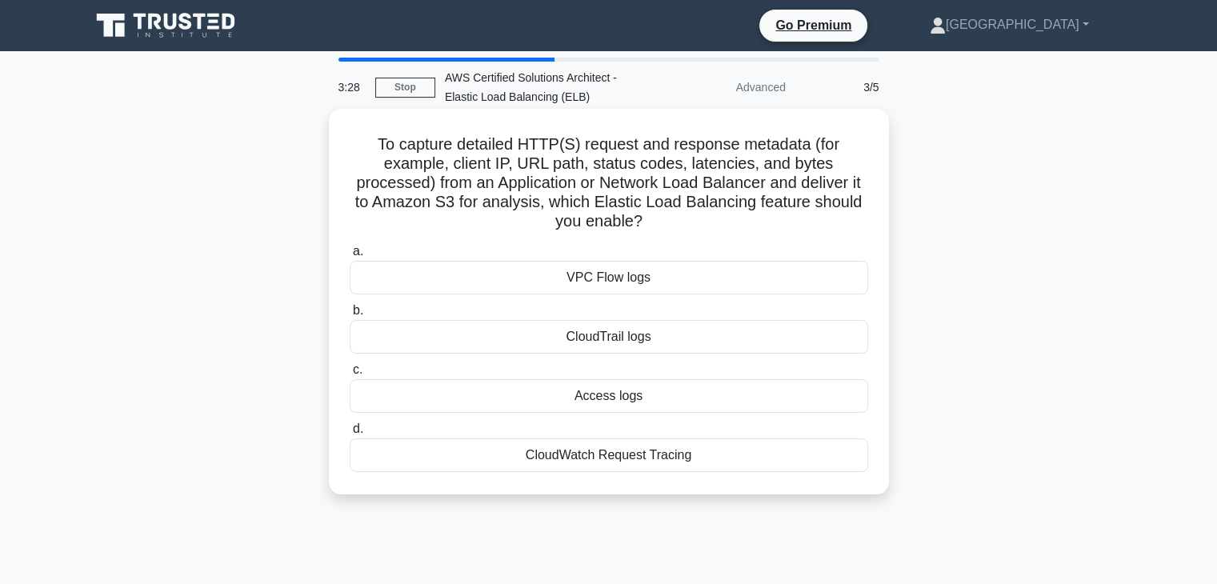
click at [599, 353] on div "CloudTrail logs" at bounding box center [609, 337] width 519 height 34
click at [350, 316] on input "b. CloudTrail logs" at bounding box center [350, 311] width 0 height 10
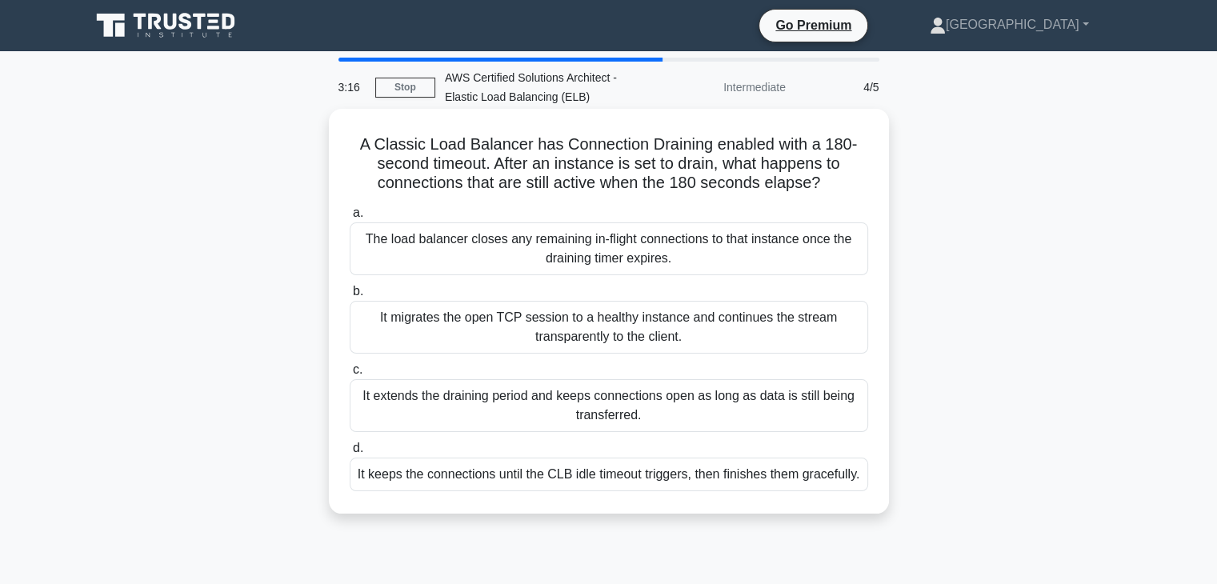
click at [535, 243] on div "The load balancer closes any remaining in‑flight connections to that instance o…" at bounding box center [609, 249] width 519 height 53
click at [350, 219] on input "a. The load balancer closes any remaining in‑flight connections to that instanc…" at bounding box center [350, 213] width 0 height 10
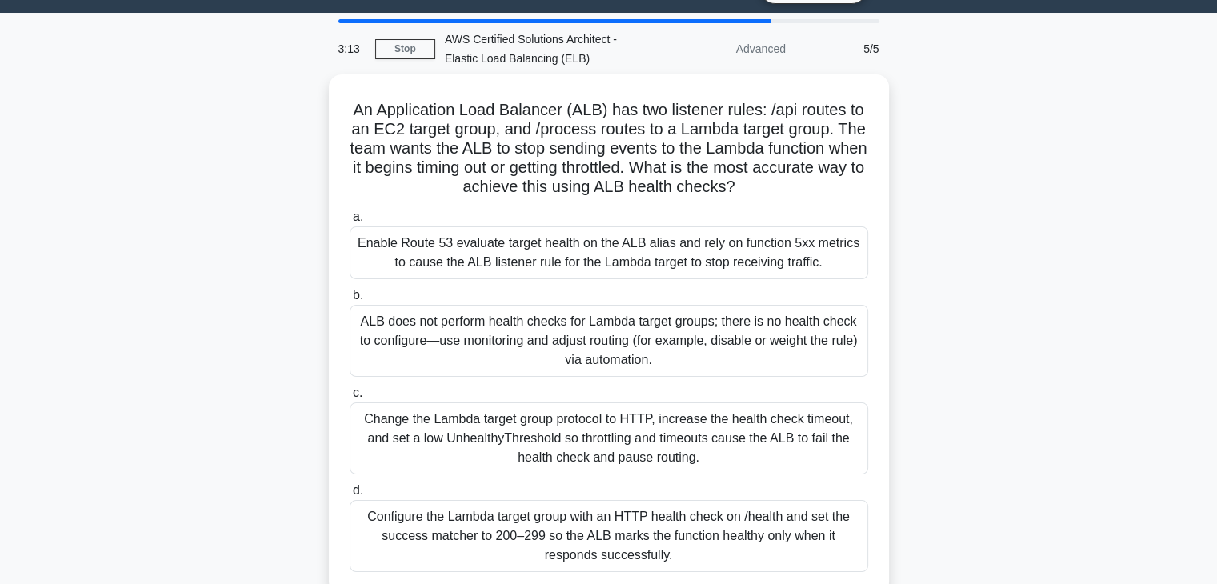
scroll to position [35, 0]
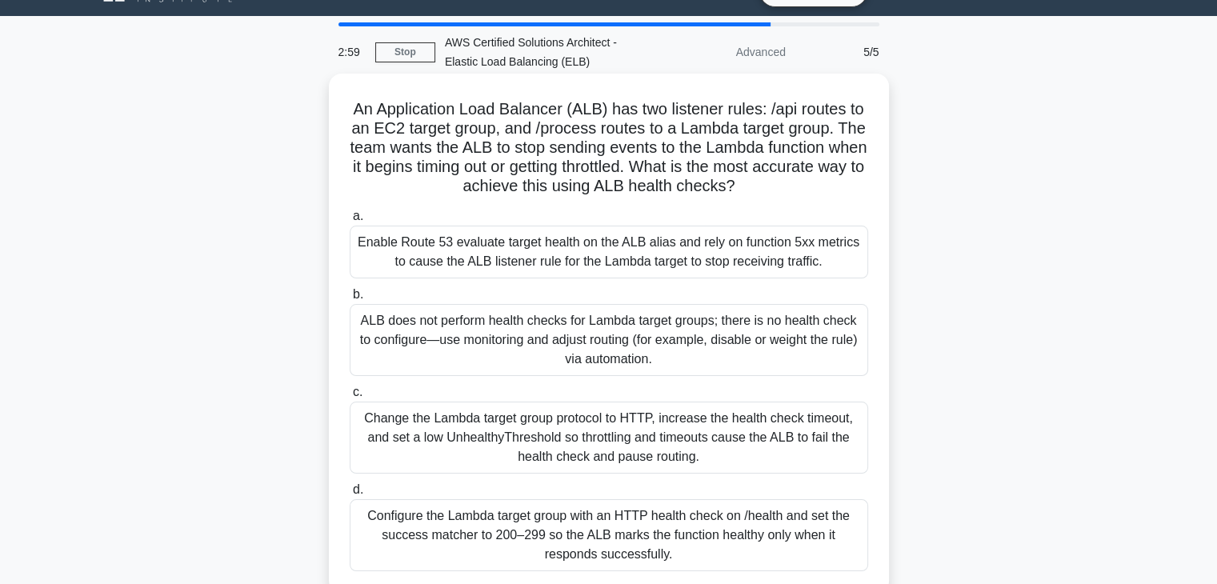
click at [423, 356] on div "ALB does not perform health checks for Lambda target groups; there is no health…" at bounding box center [609, 340] width 519 height 72
click at [350, 300] on input "b. ALB does not perform health checks for Lambda target groups; there is no hea…" at bounding box center [350, 295] width 0 height 10
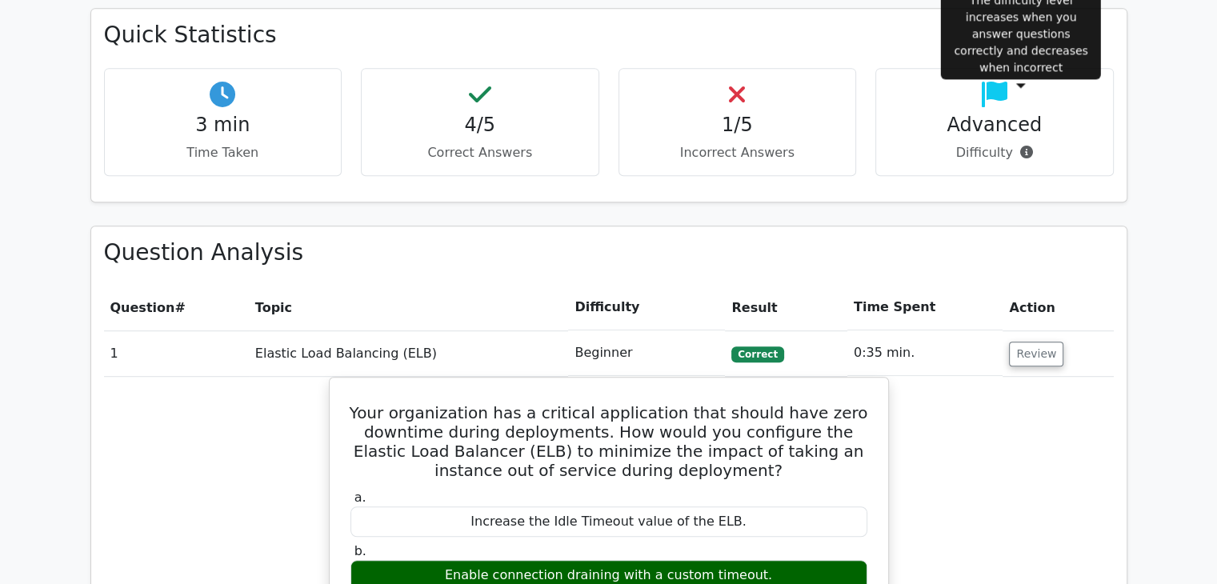
scroll to position [906, 0]
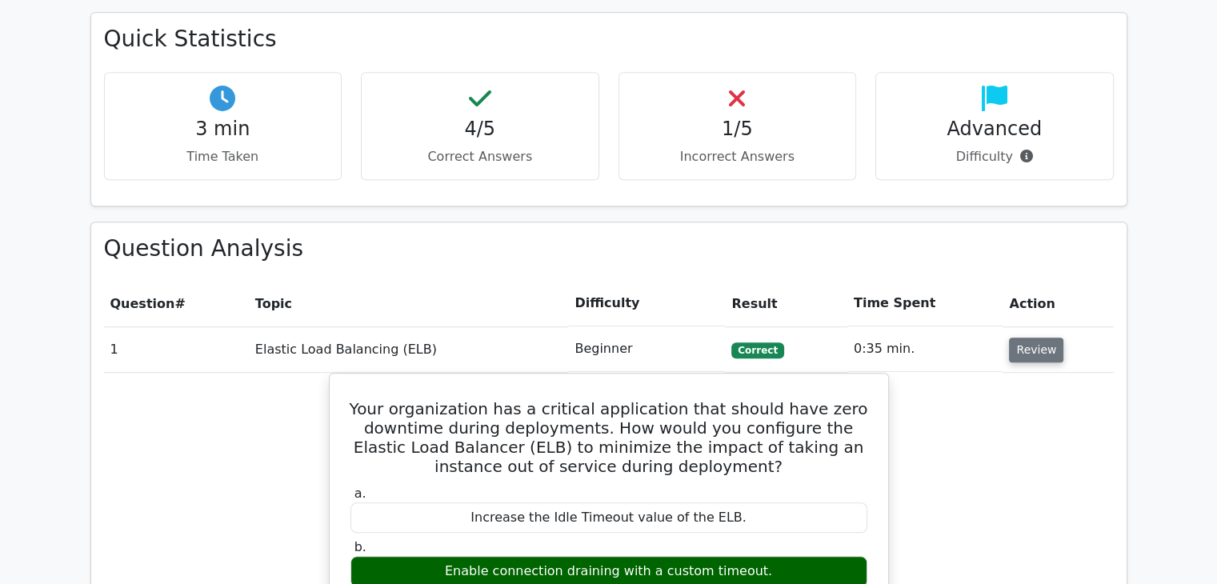
click at [1028, 338] on button "Review" at bounding box center [1036, 350] width 54 height 25
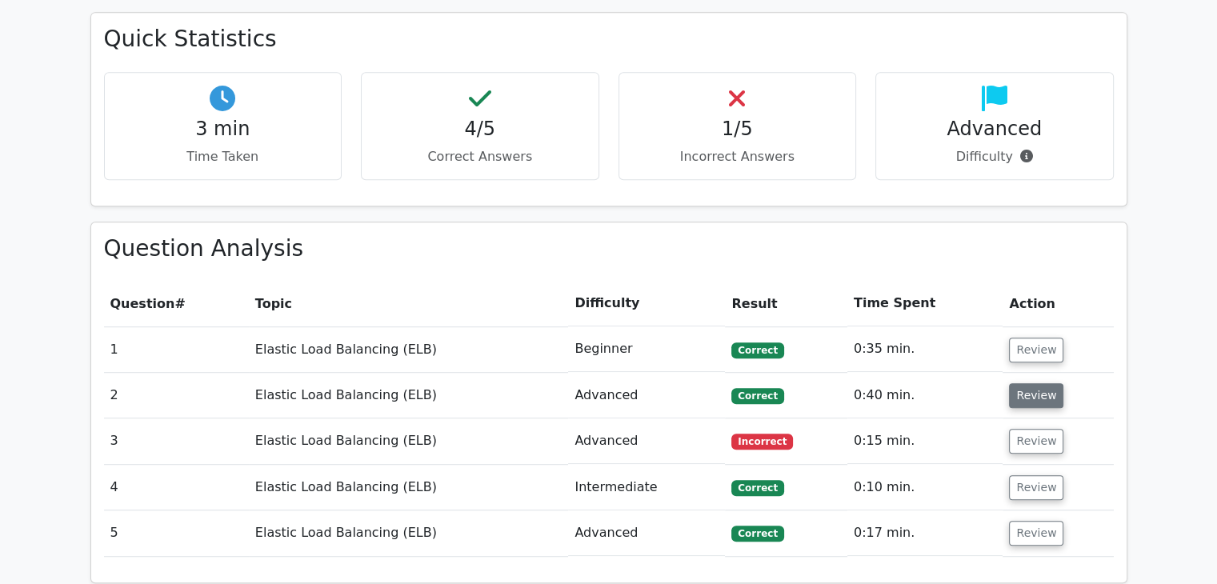
click at [1023, 383] on button "Review" at bounding box center [1036, 395] width 54 height 25
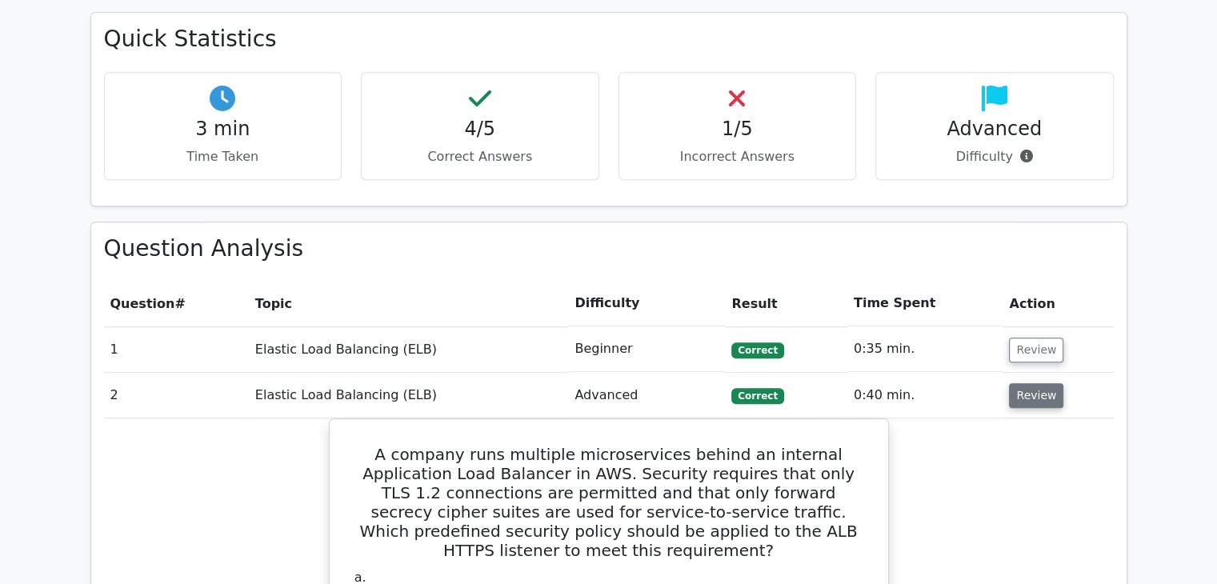
click at [1021, 383] on button "Review" at bounding box center [1036, 395] width 54 height 25
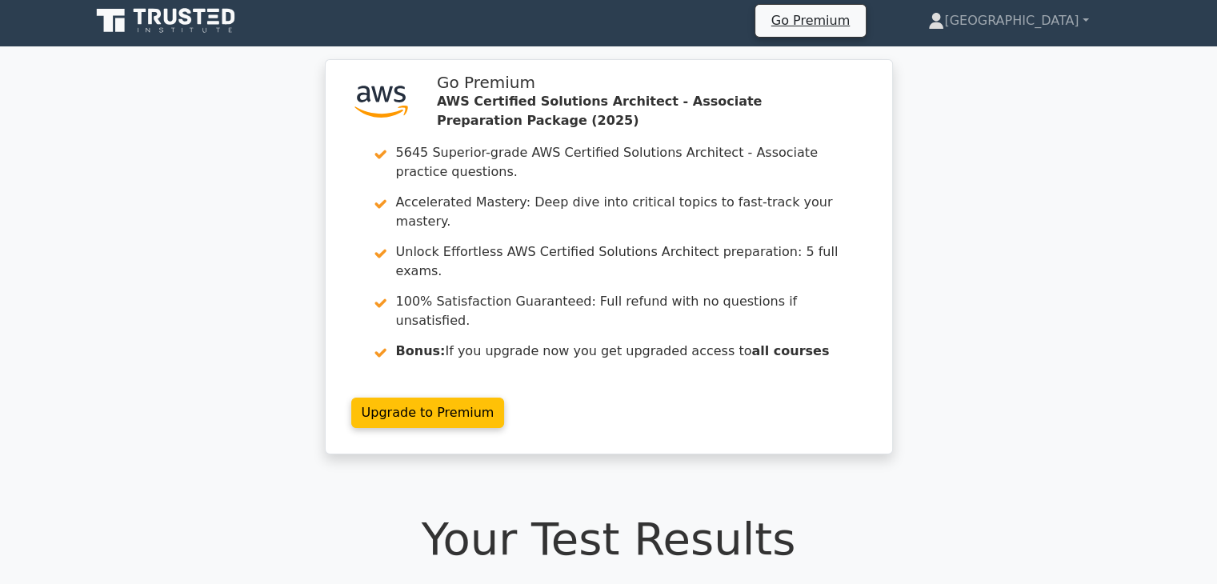
scroll to position [0, 0]
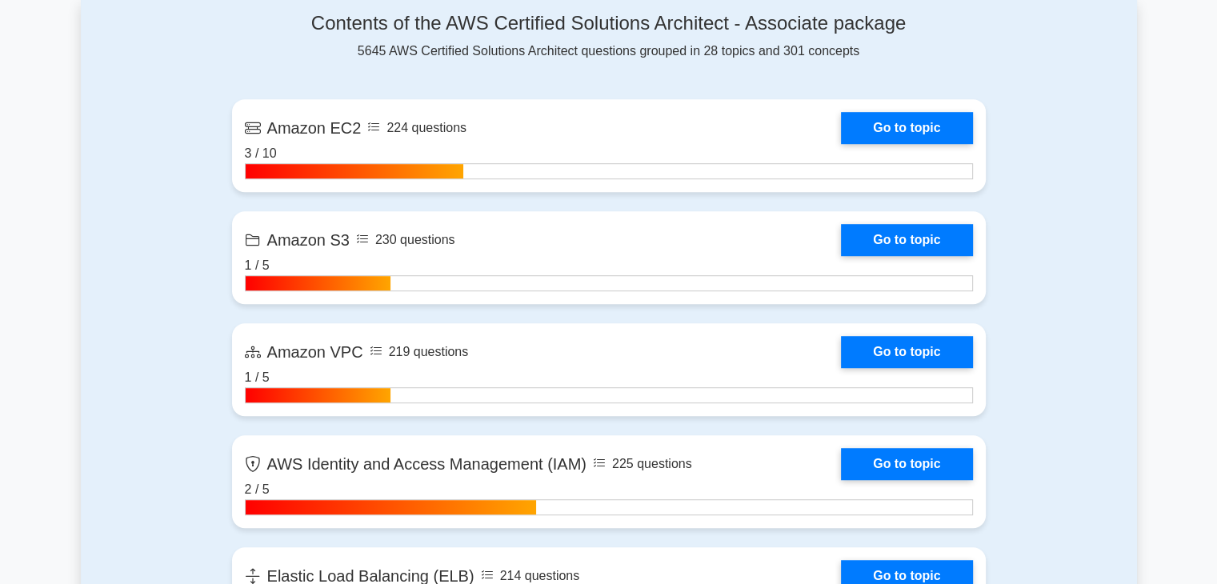
scroll to position [1165, 0]
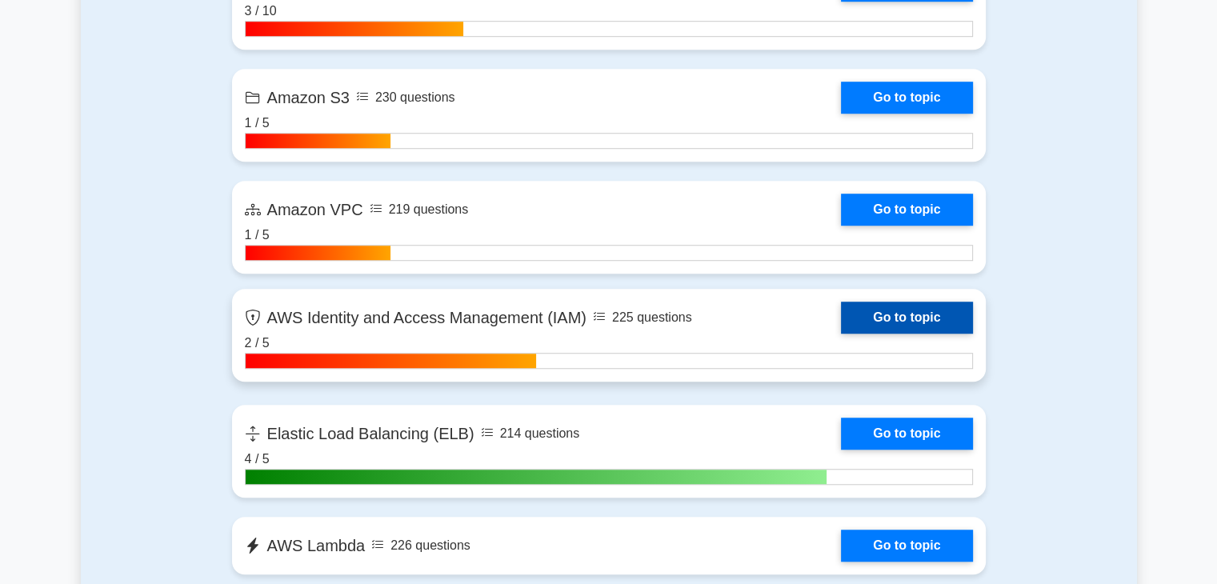
click at [900, 319] on link "Go to topic" at bounding box center [906, 318] width 131 height 32
click at [841, 320] on link "Go to topic" at bounding box center [906, 318] width 131 height 32
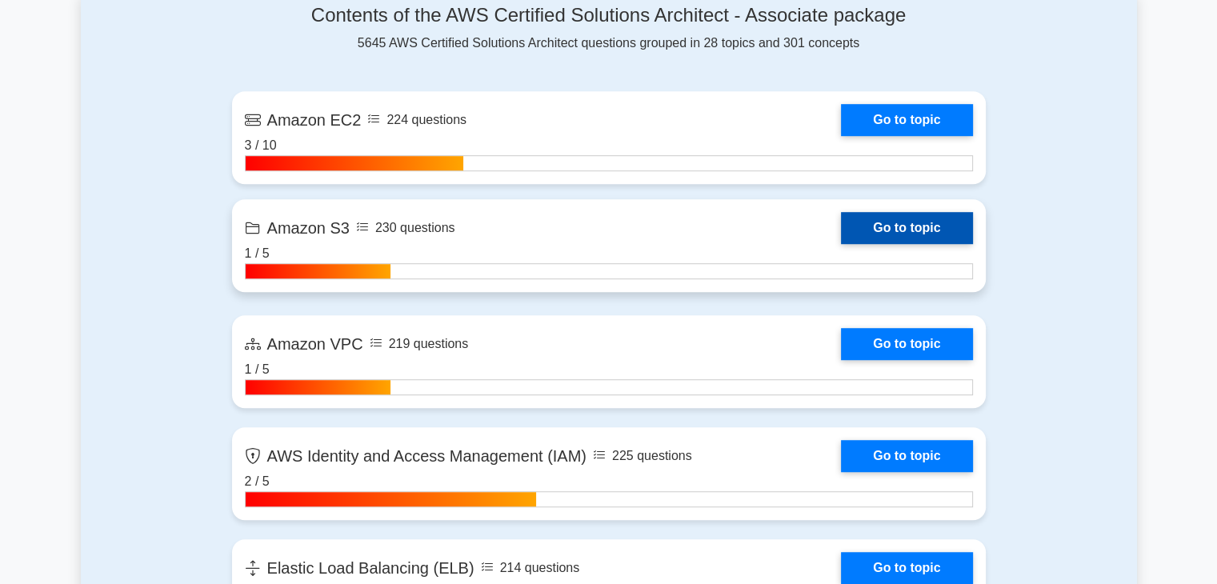
scroll to position [1029, 0]
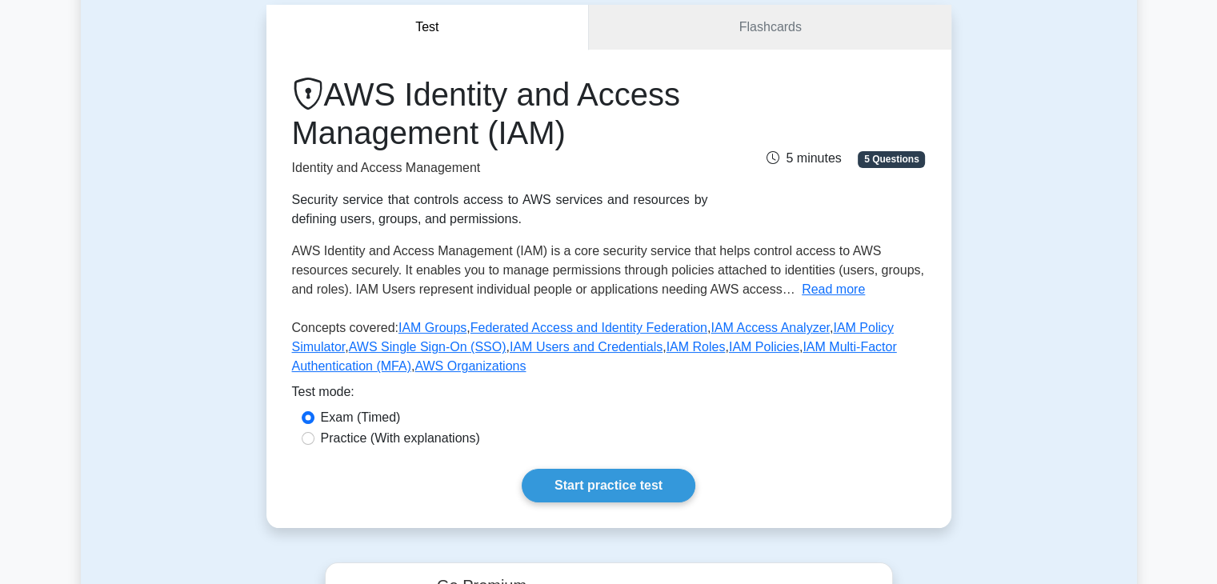
scroll to position [128, 0]
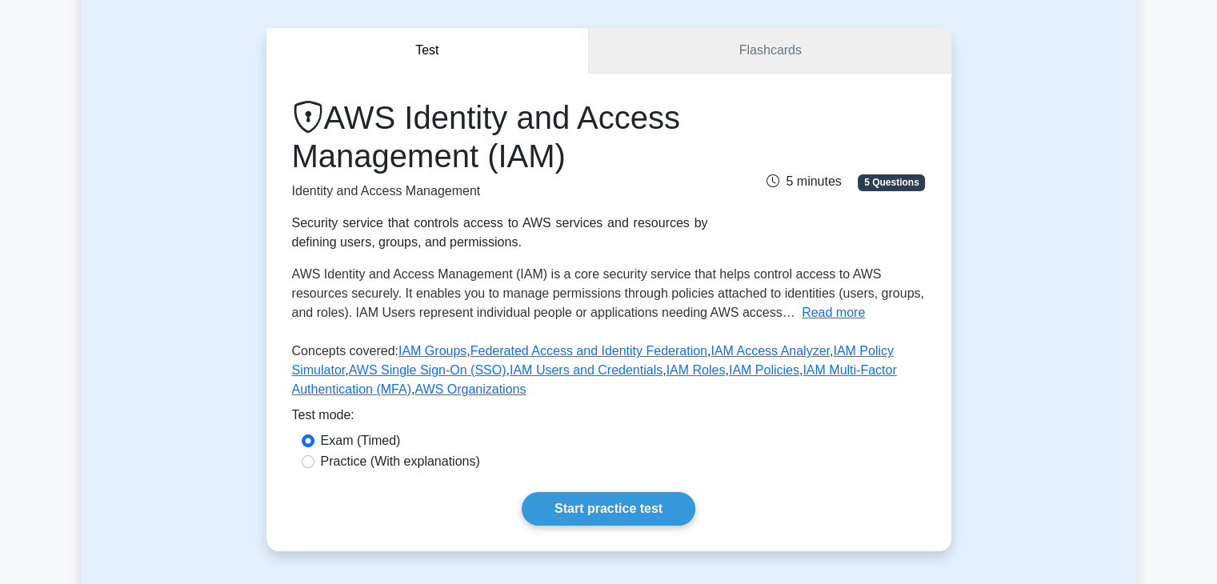
click at [745, 59] on link "Flashcards" at bounding box center [770, 51] width 362 height 46
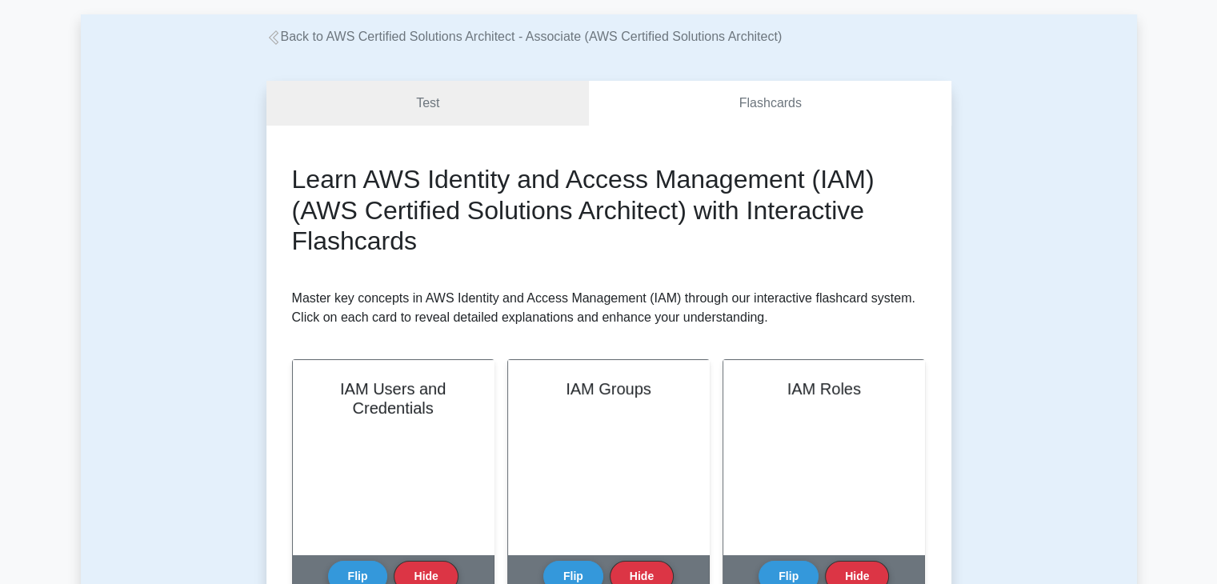
scroll to position [67, 0]
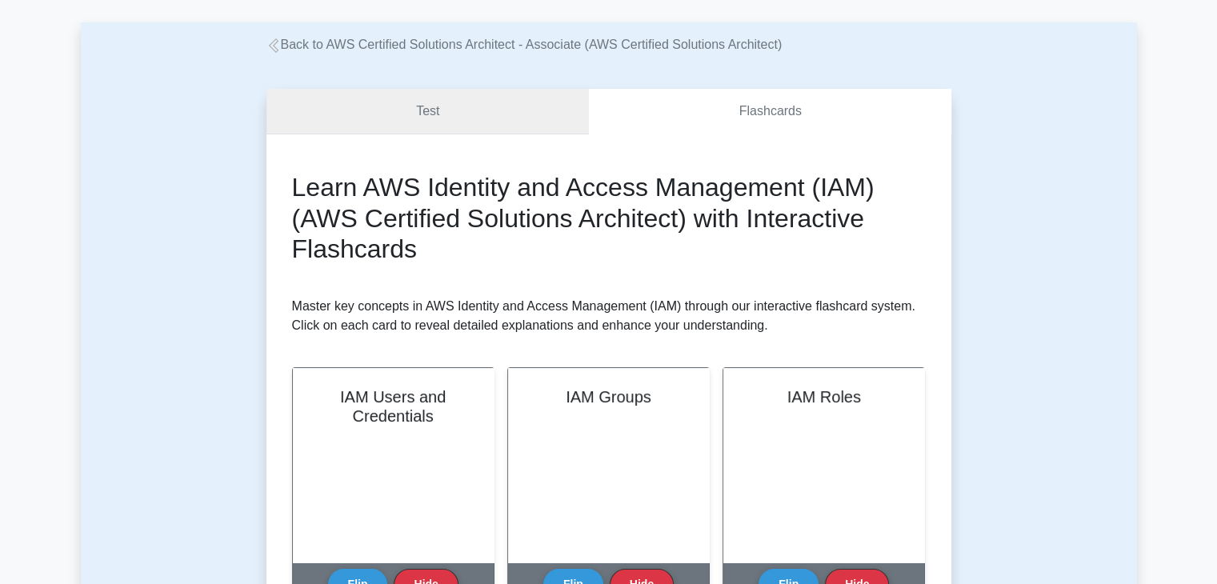
click at [478, 96] on link "Test" at bounding box center [428, 112] width 323 height 46
